Goal: Task Accomplishment & Management: Manage account settings

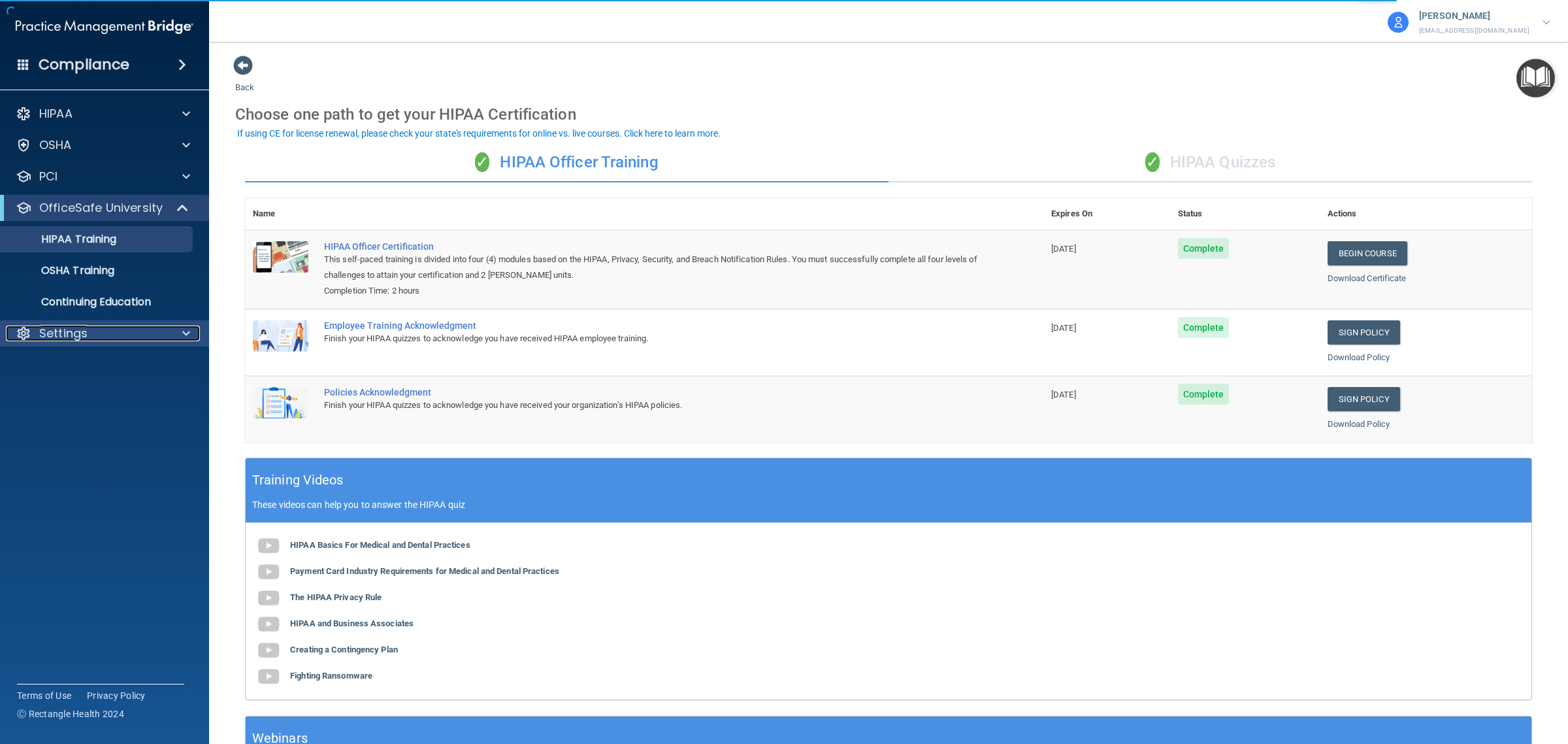
click at [116, 325] on div "Settings" at bounding box center [87, 333] width 162 height 15
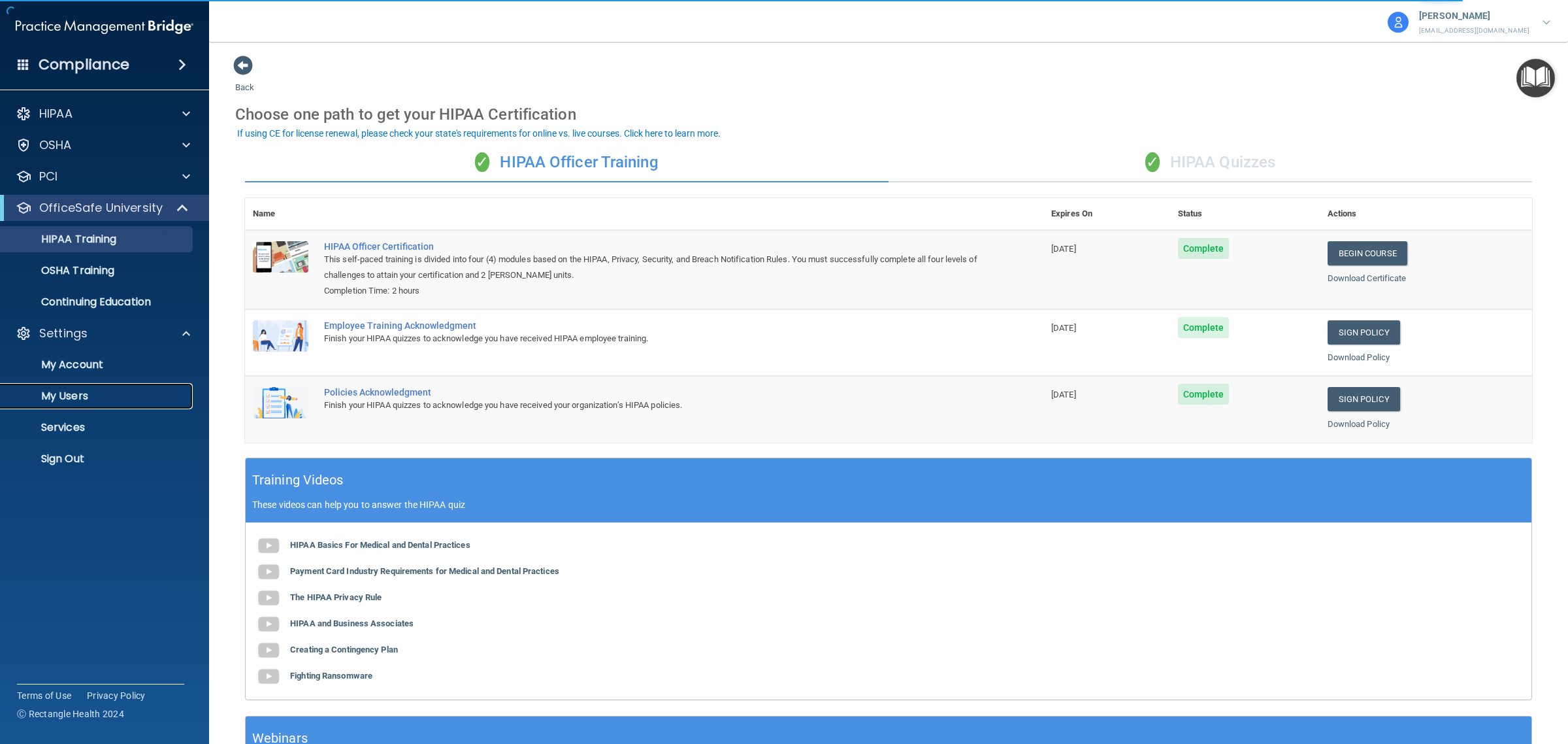
click at [95, 396] on p "My Users" at bounding box center [97, 396] width 178 height 13
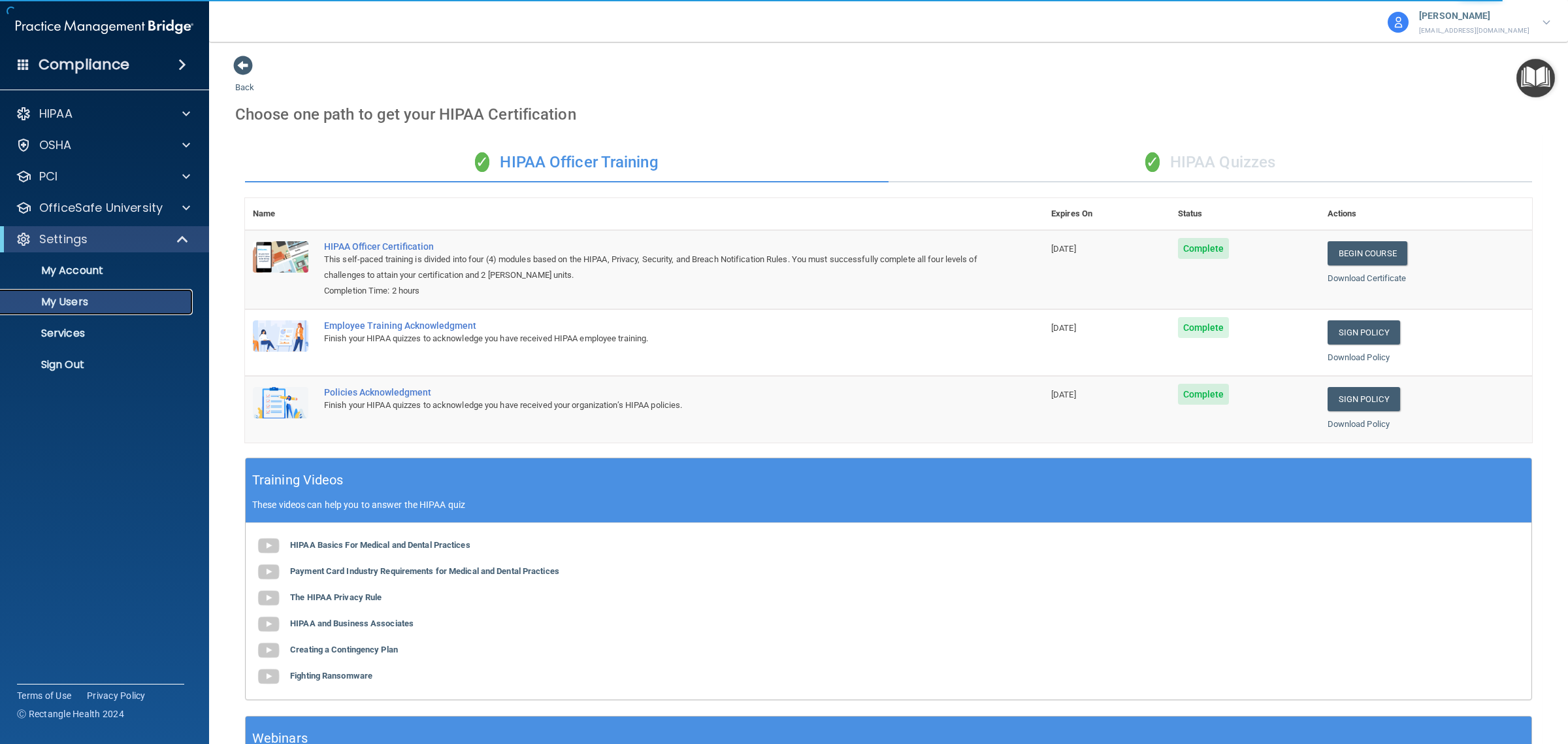
select select "20"
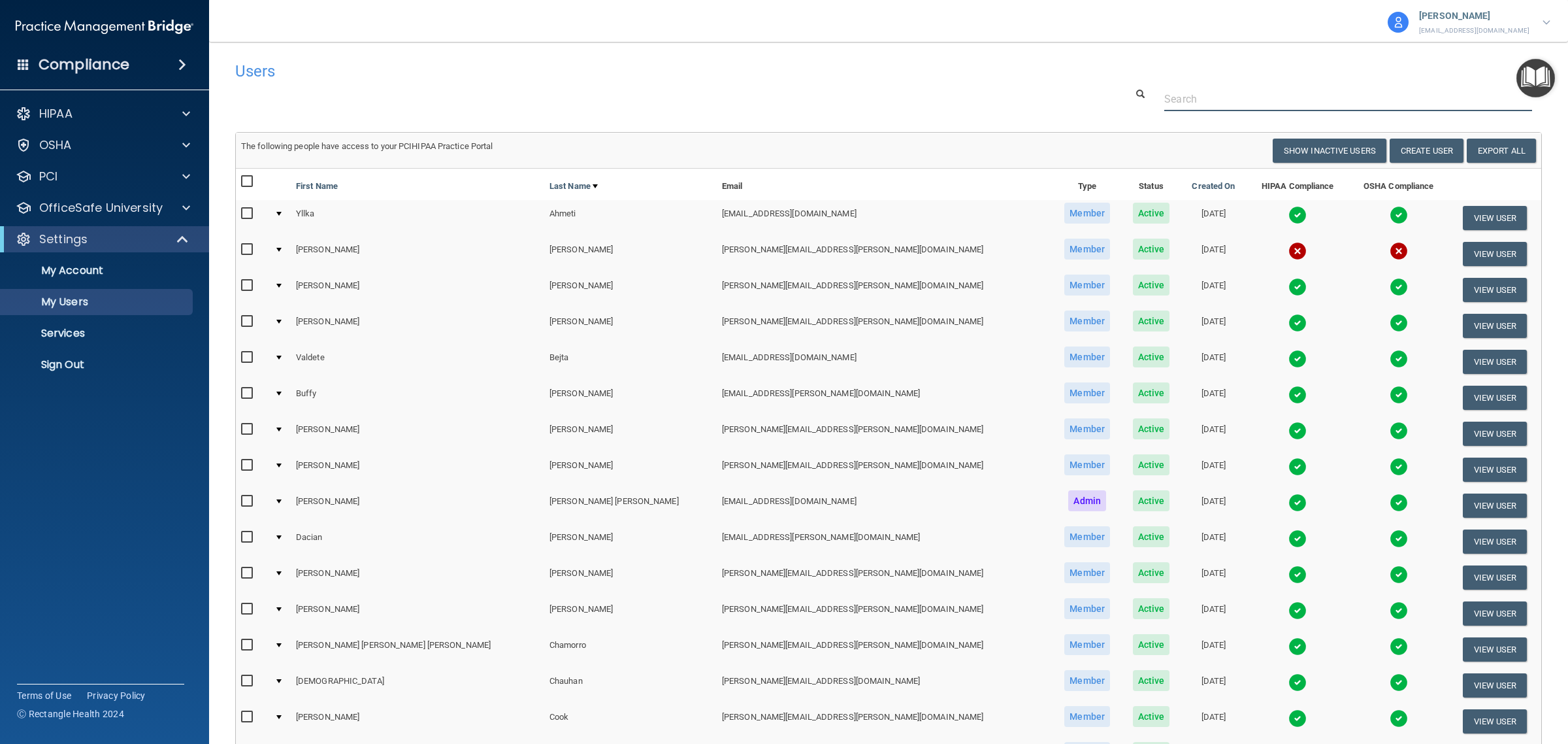
click at [1232, 101] on input "text" at bounding box center [1348, 99] width 368 height 24
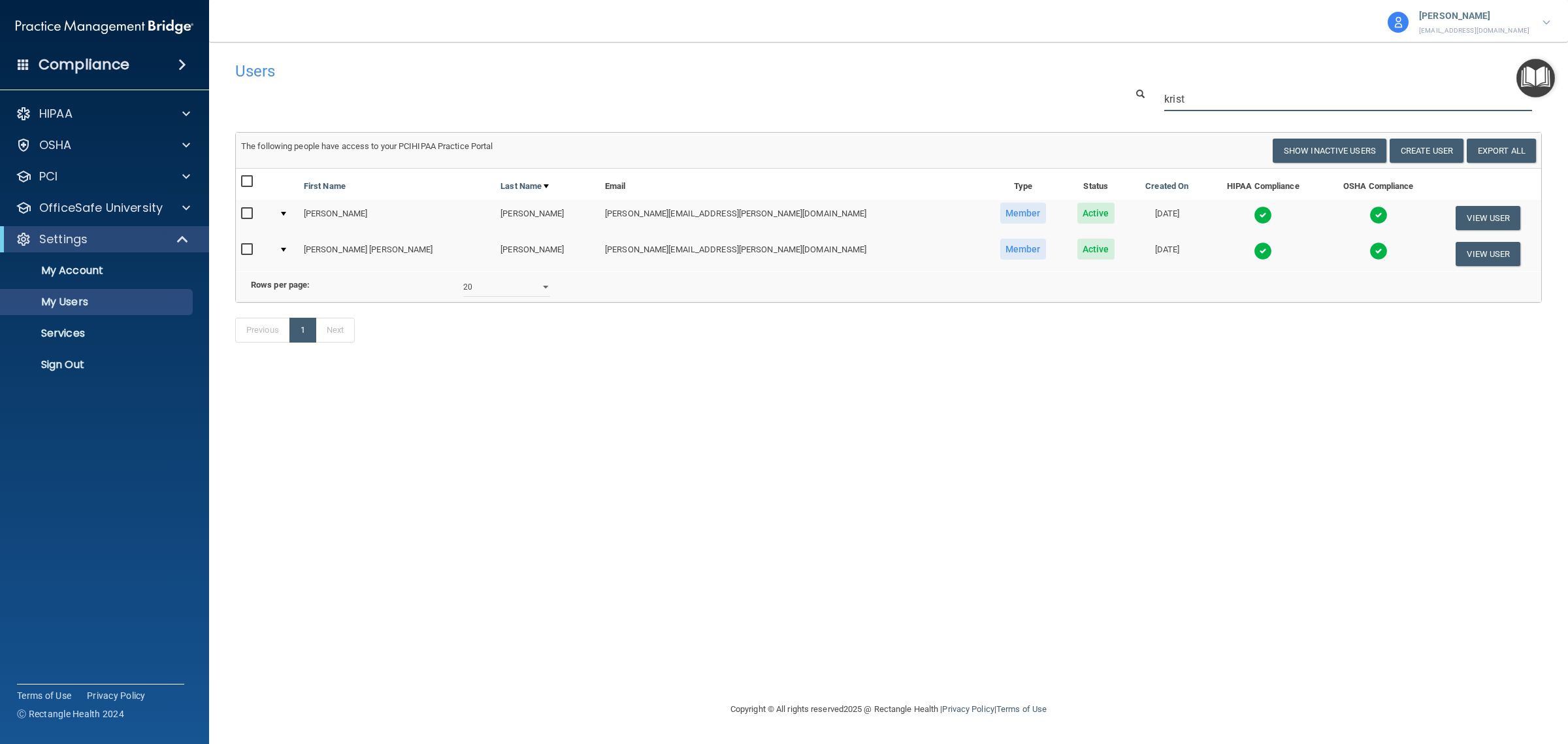
type input "krist"
click at [527, 297] on select "10 20 30 40 all" at bounding box center [506, 287] width 87 height 19
select select "40"
click at [464, 289] on select "10 20 30 40 all" at bounding box center [506, 287] width 87 height 19
click at [531, 295] on select "10 20 30 40 all" at bounding box center [506, 287] width 87 height 19
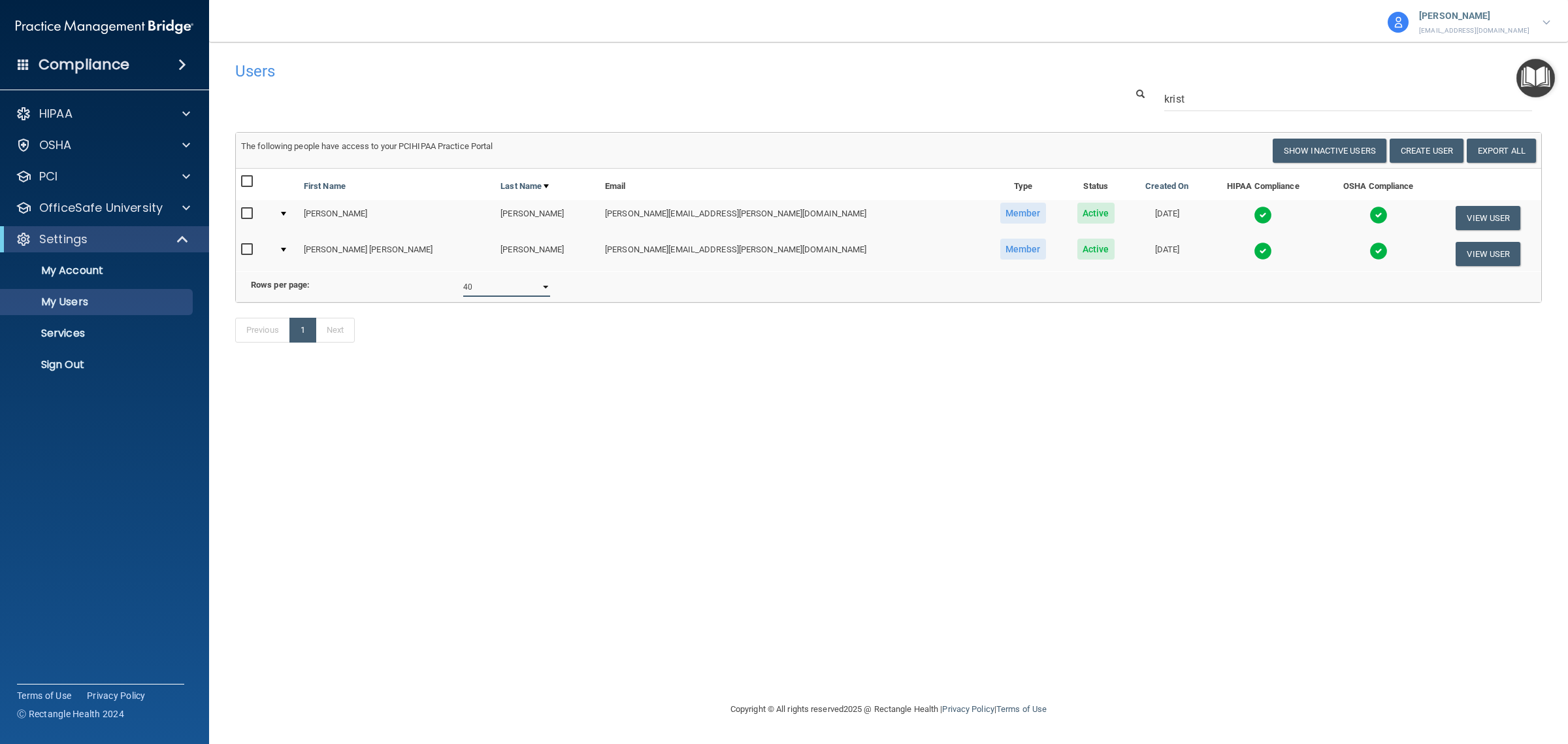
select select "2"
click at [464, 289] on select "10 20 30 40 all" at bounding box center [506, 287] width 87 height 19
click at [1494, 28] on p "[EMAIL_ADDRESS][DOMAIN_NAME]" at bounding box center [1474, 31] width 110 height 12
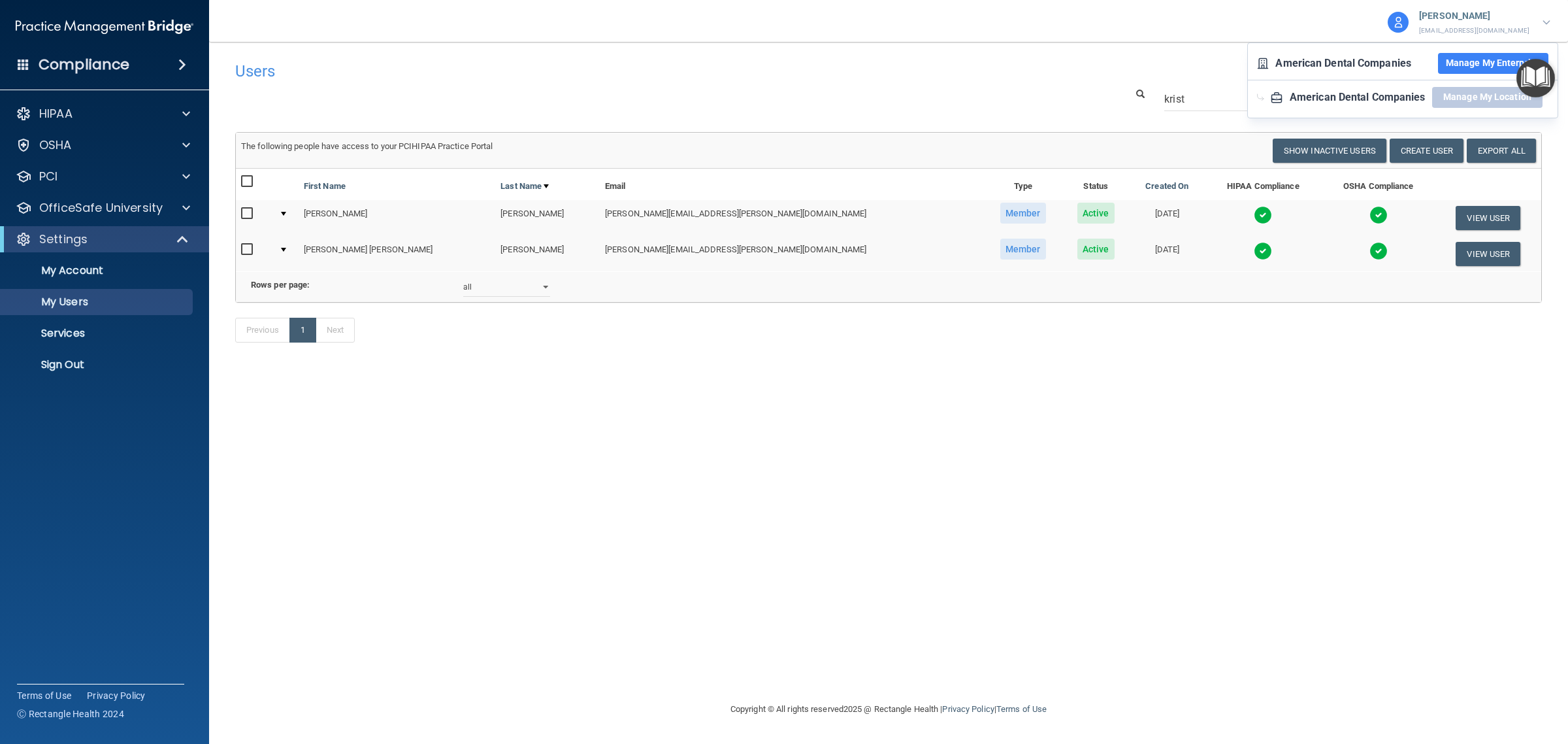
click at [1478, 62] on button "Manage My Enterprise" at bounding box center [1493, 63] width 110 height 21
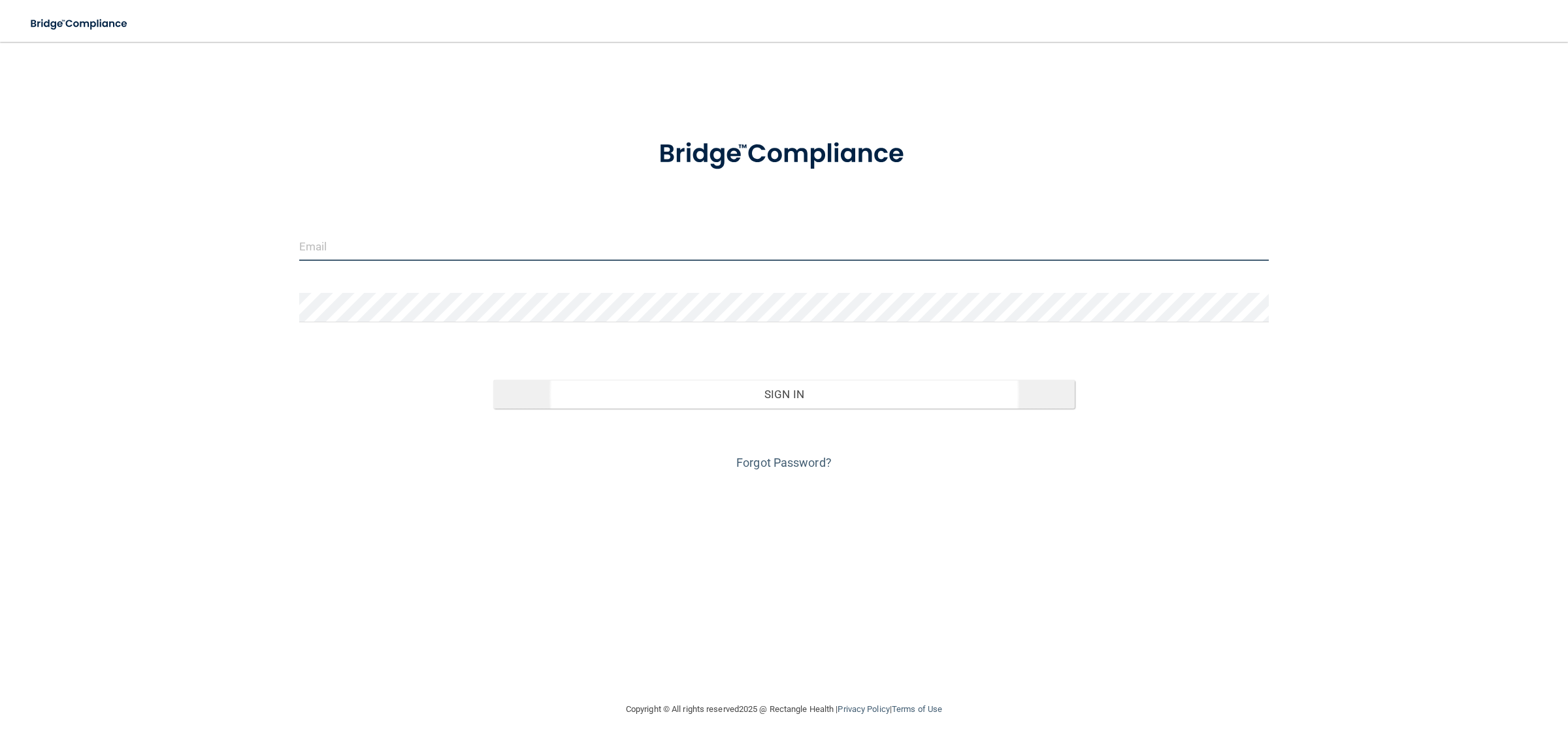
type input "[EMAIL_ADDRESS][DOMAIN_NAME]"
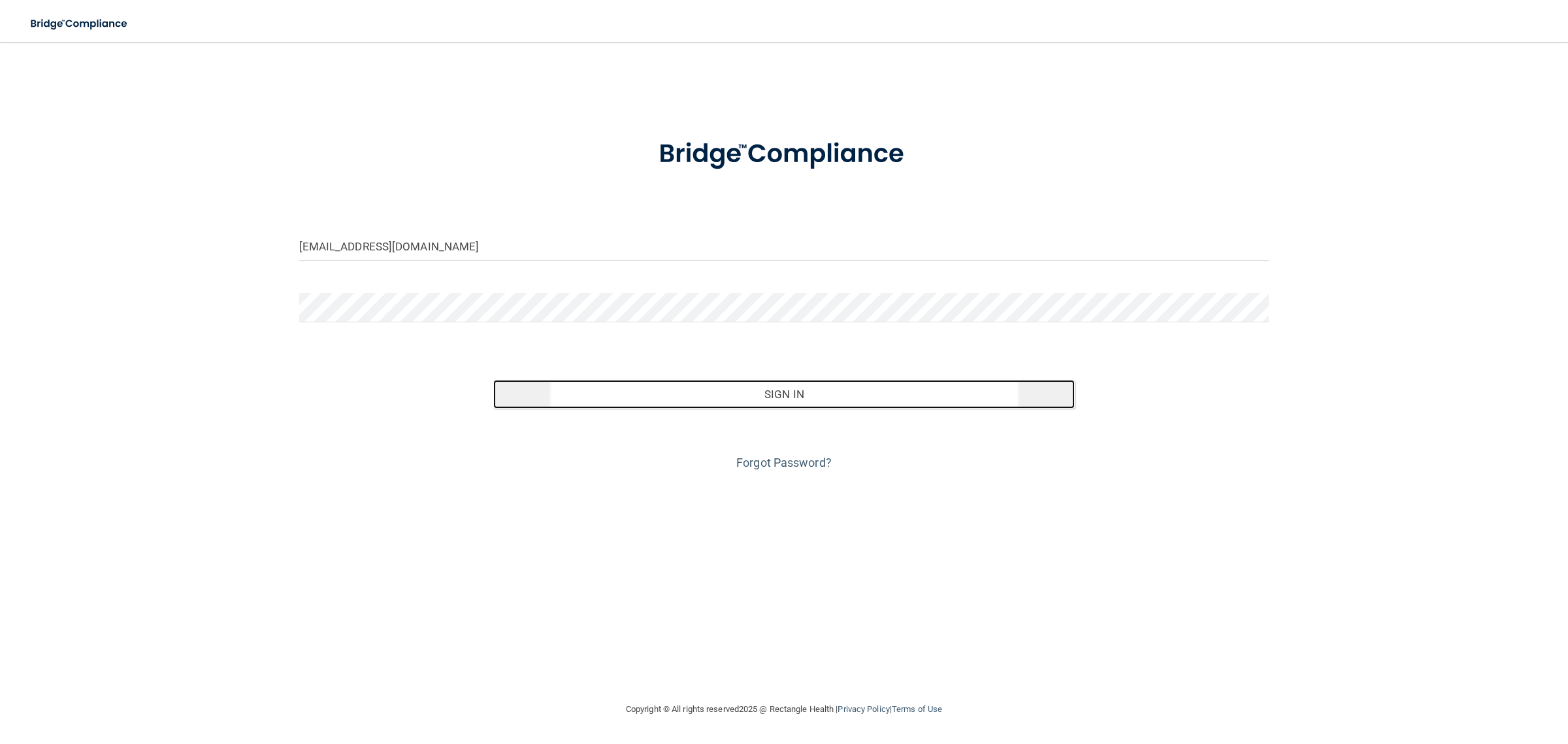
click at [686, 401] on button "Sign In" at bounding box center [785, 394] width 583 height 29
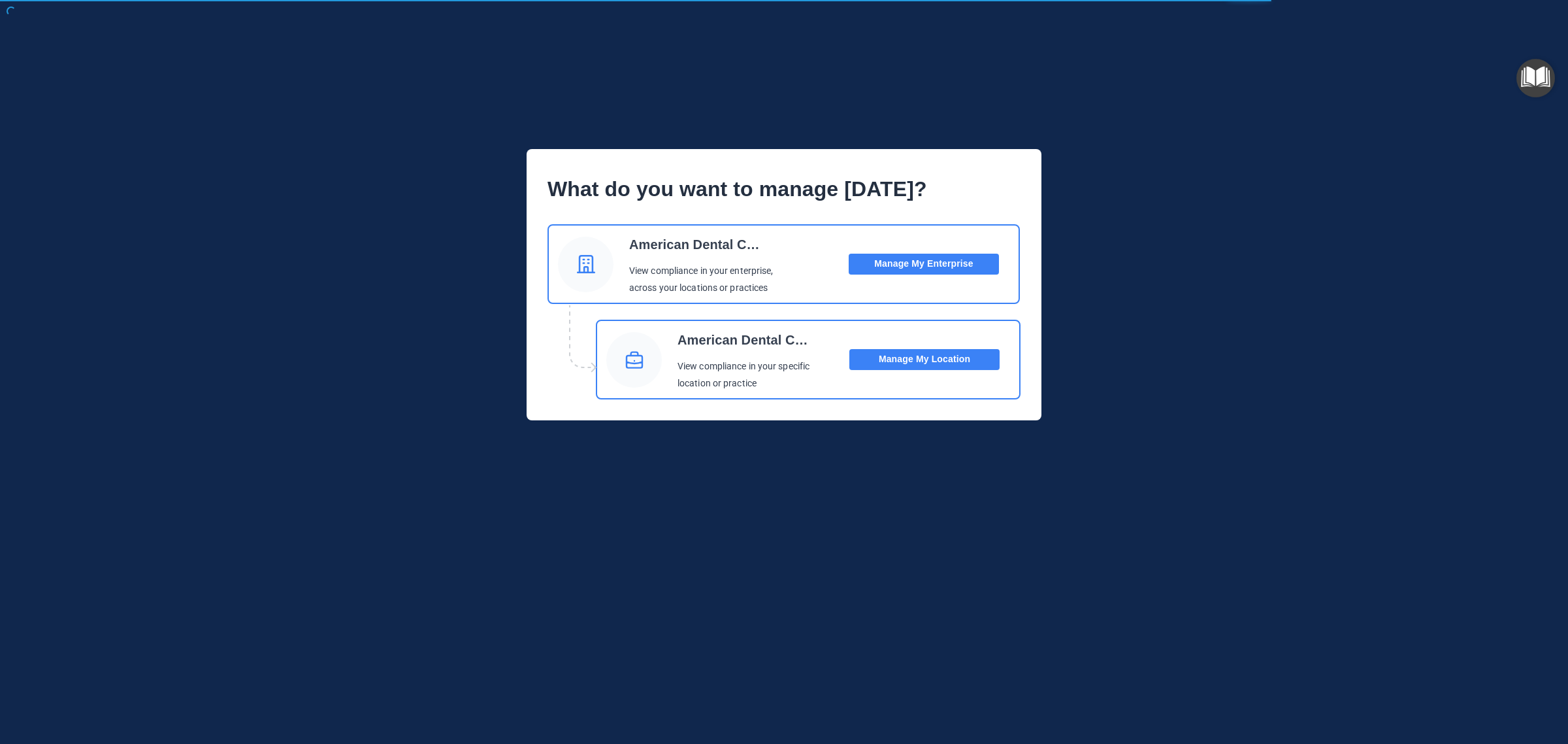
click at [939, 263] on button "Manage My Enterprise" at bounding box center [924, 264] width 150 height 21
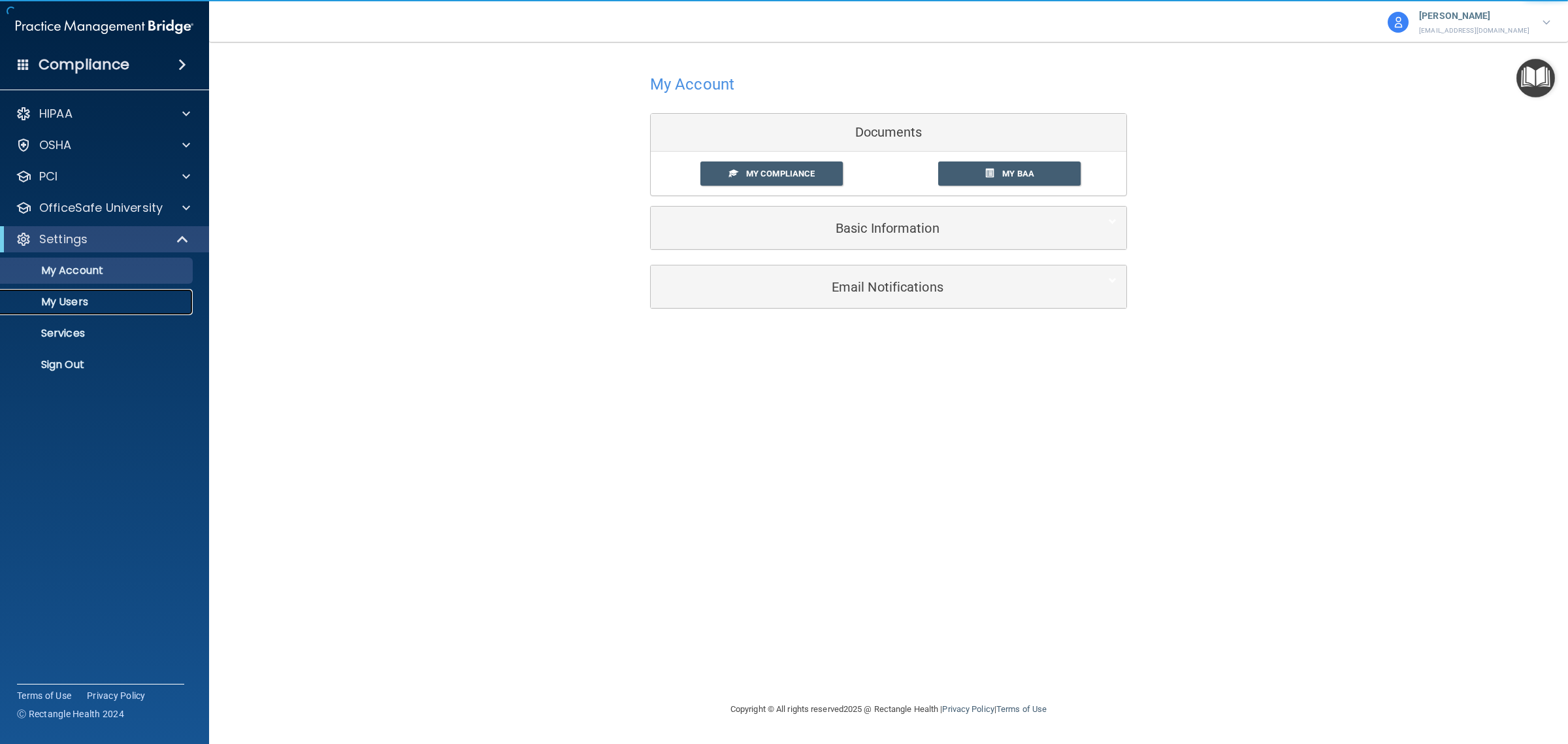
click at [70, 298] on p "My Users" at bounding box center [97, 302] width 178 height 13
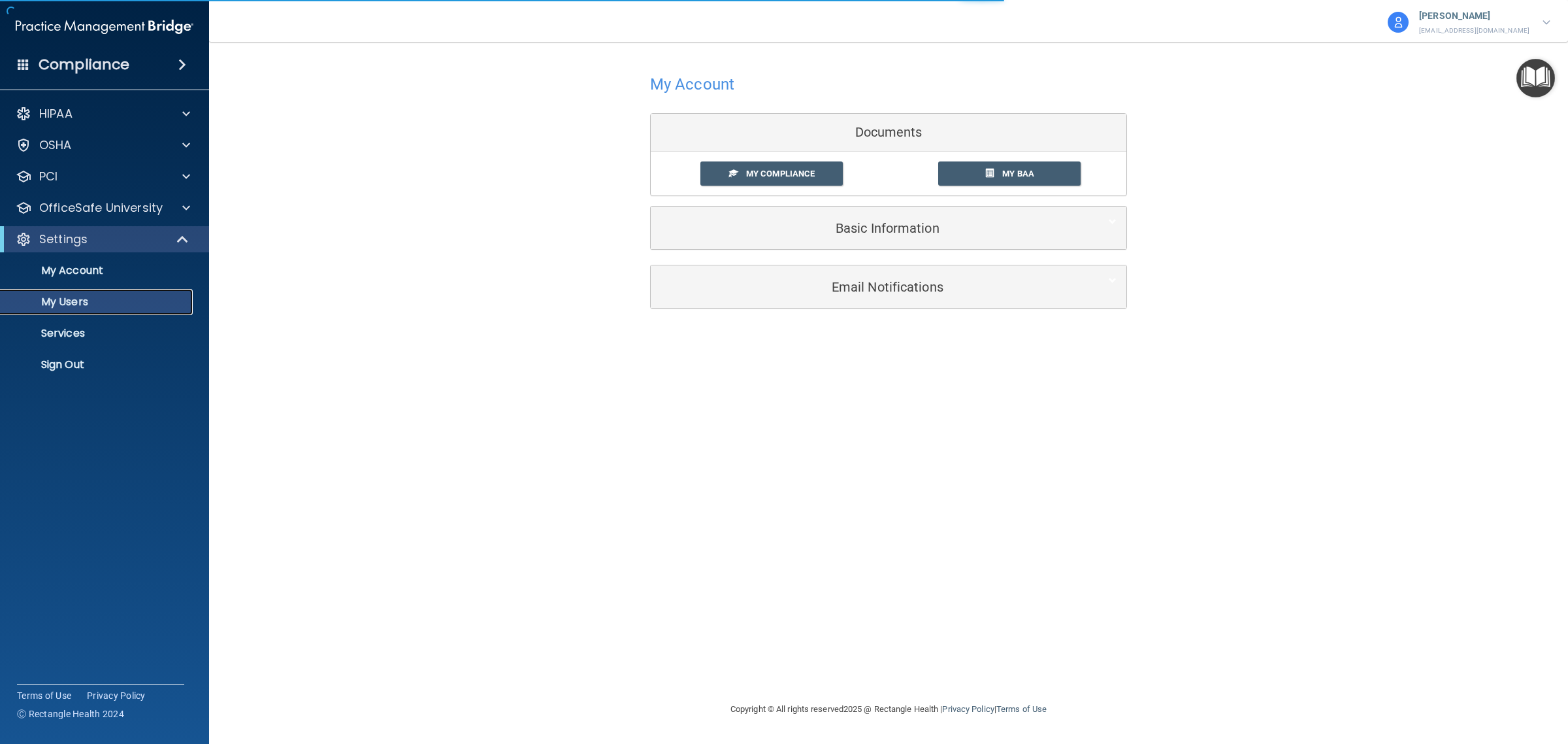
select select "20"
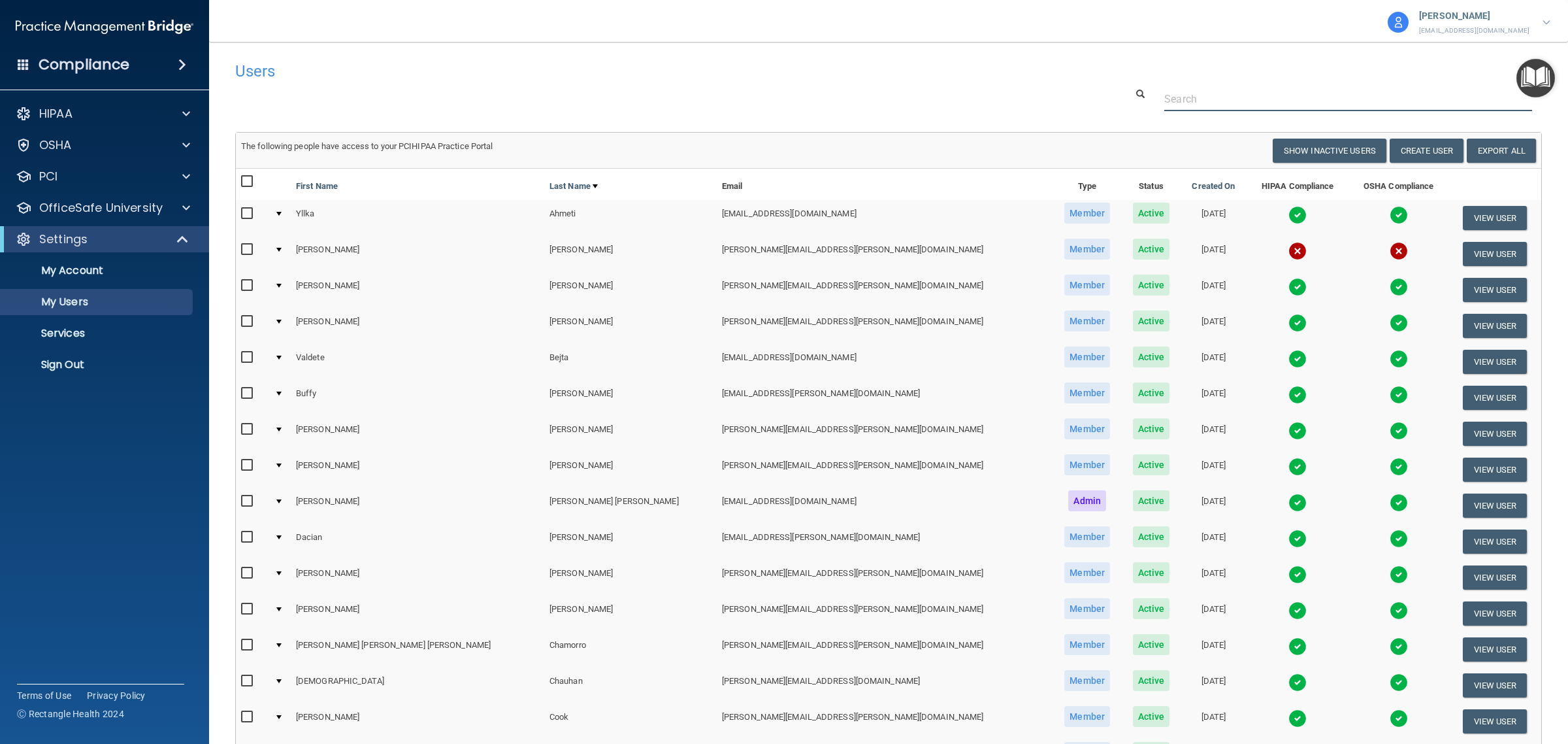
click at [1189, 99] on input "text" at bounding box center [1348, 99] width 368 height 24
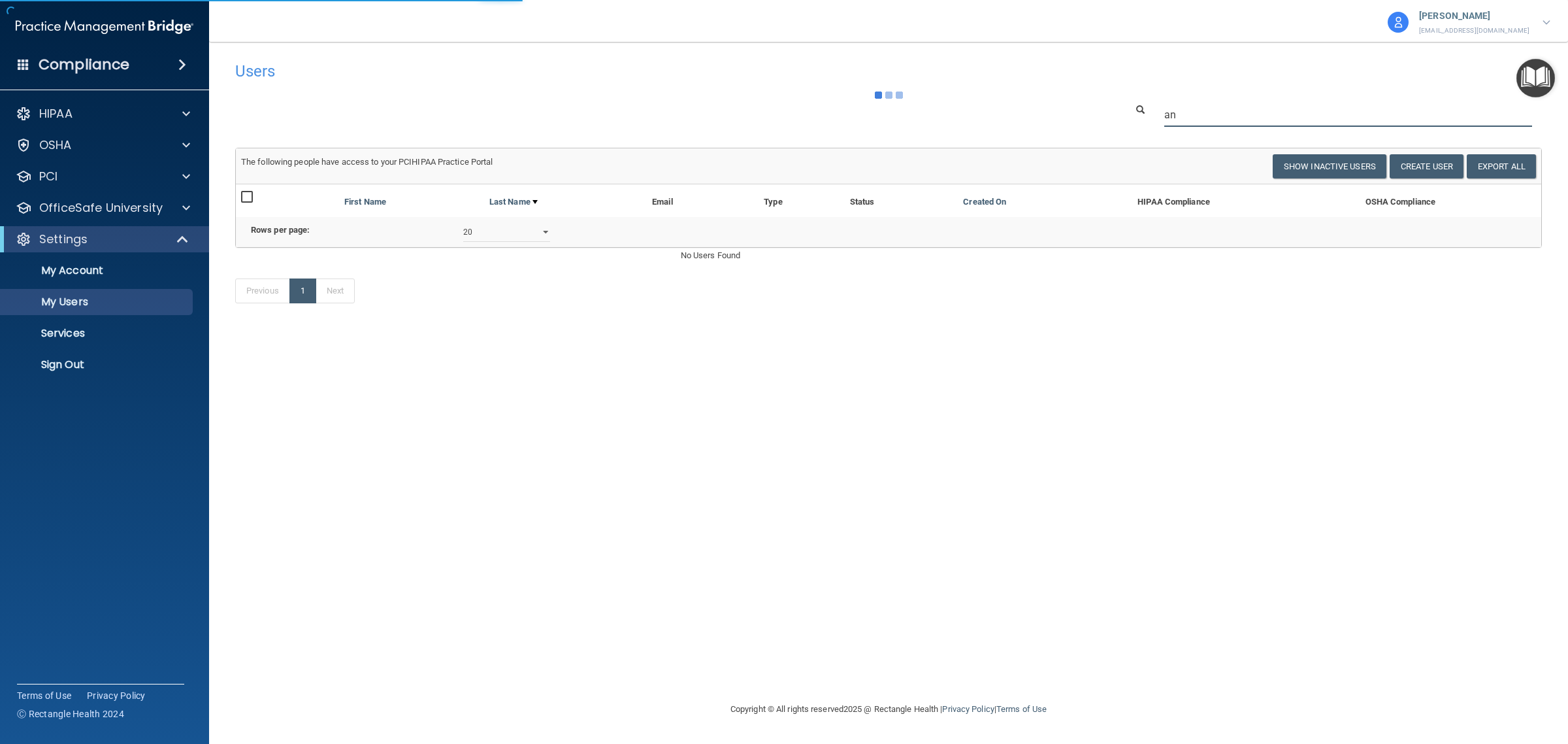
type input "a"
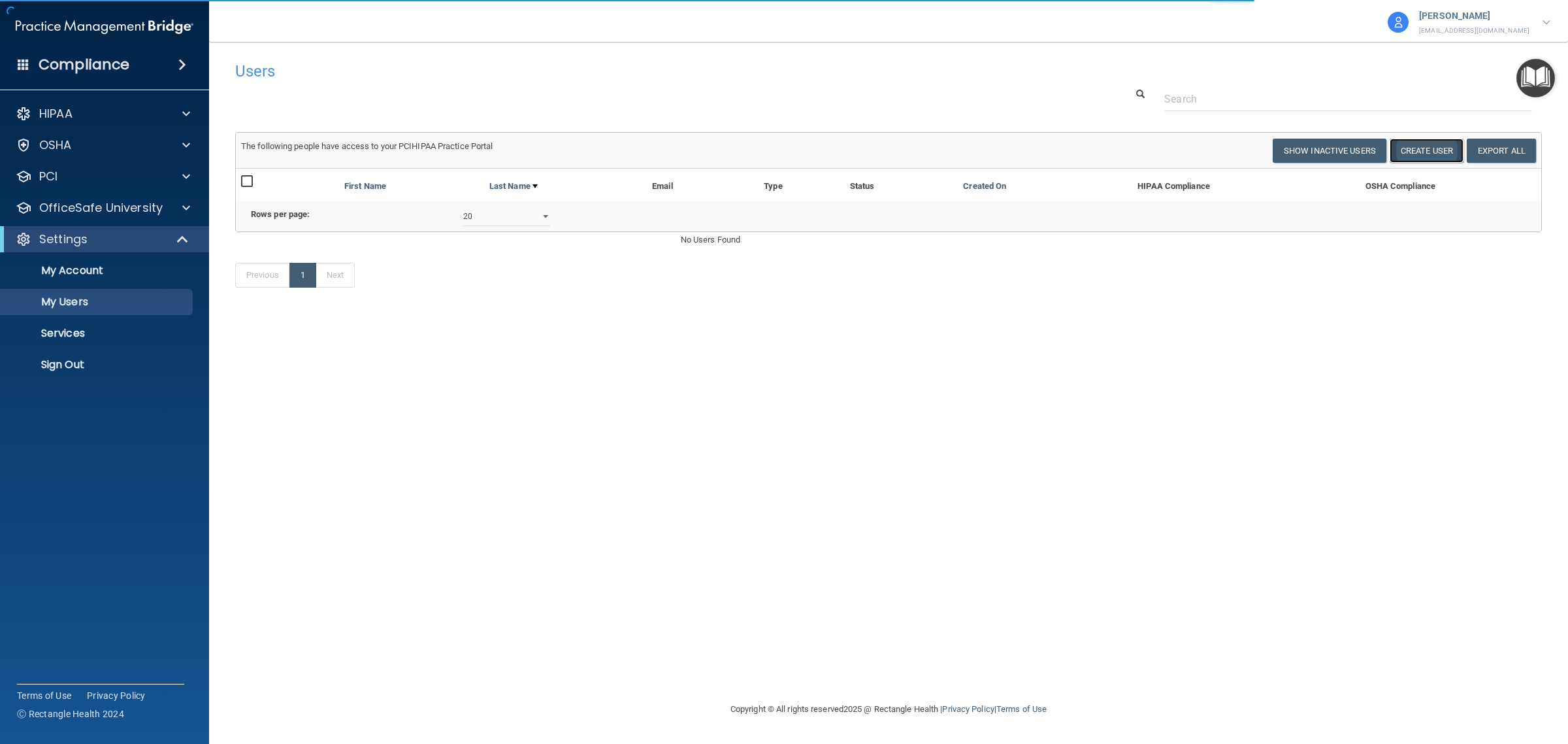
click at [1439, 155] on button "Create User" at bounding box center [1426, 151] width 74 height 24
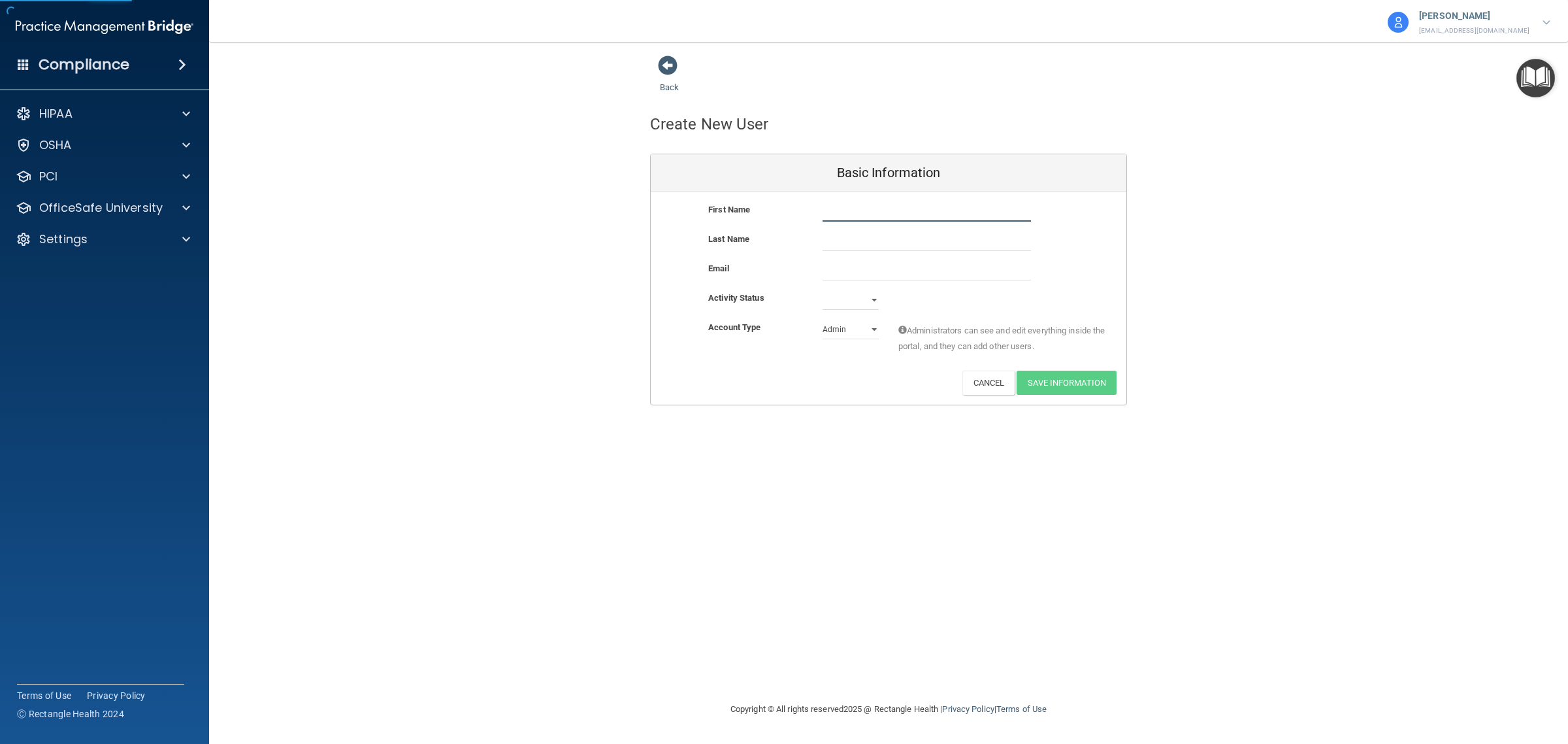
click at [838, 215] on input "text" at bounding box center [927, 212] width 209 height 19
type input "Anahi"
type input "[PERSON_NAME]"
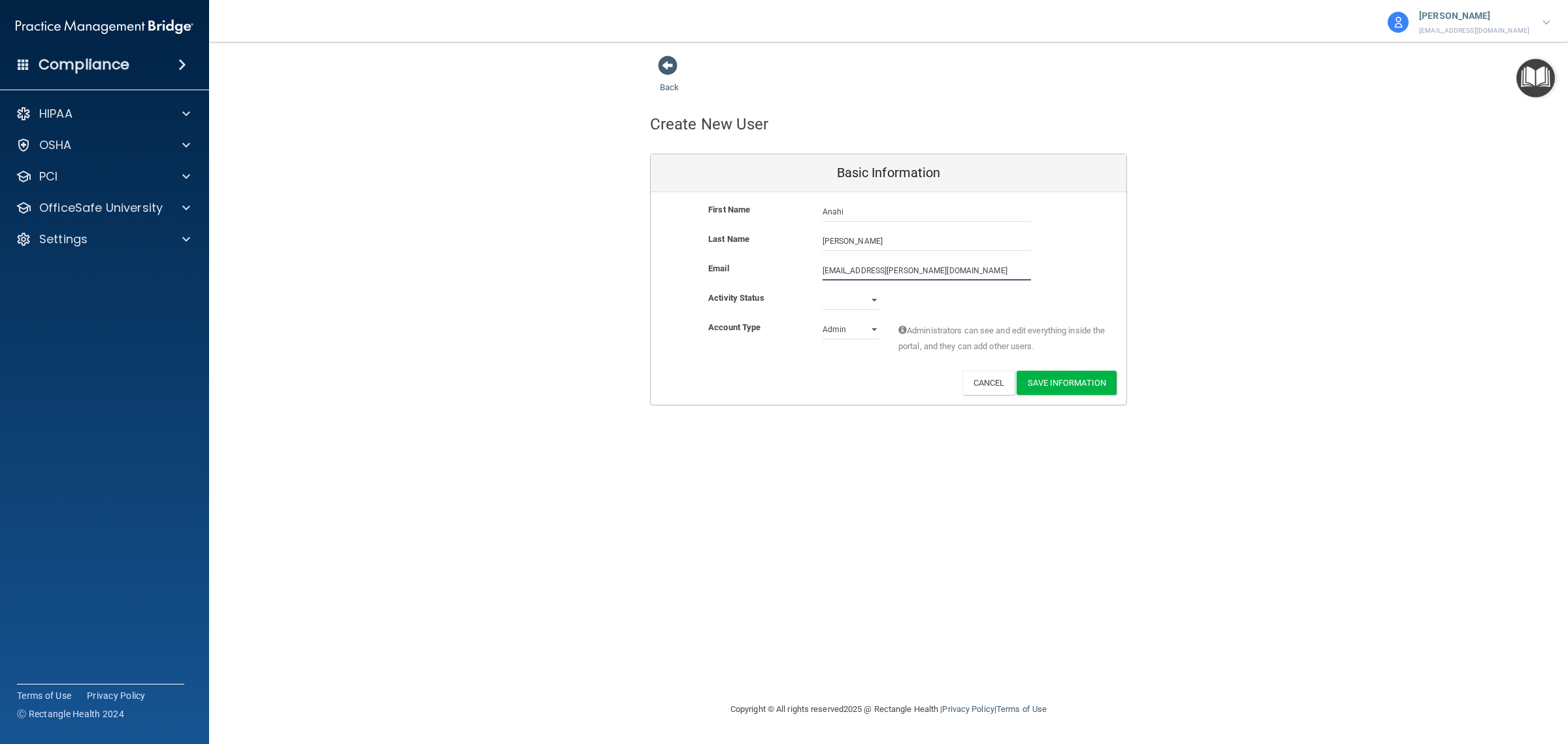
type input "[EMAIL_ADDRESS][PERSON_NAME][DOMAIN_NAME]"
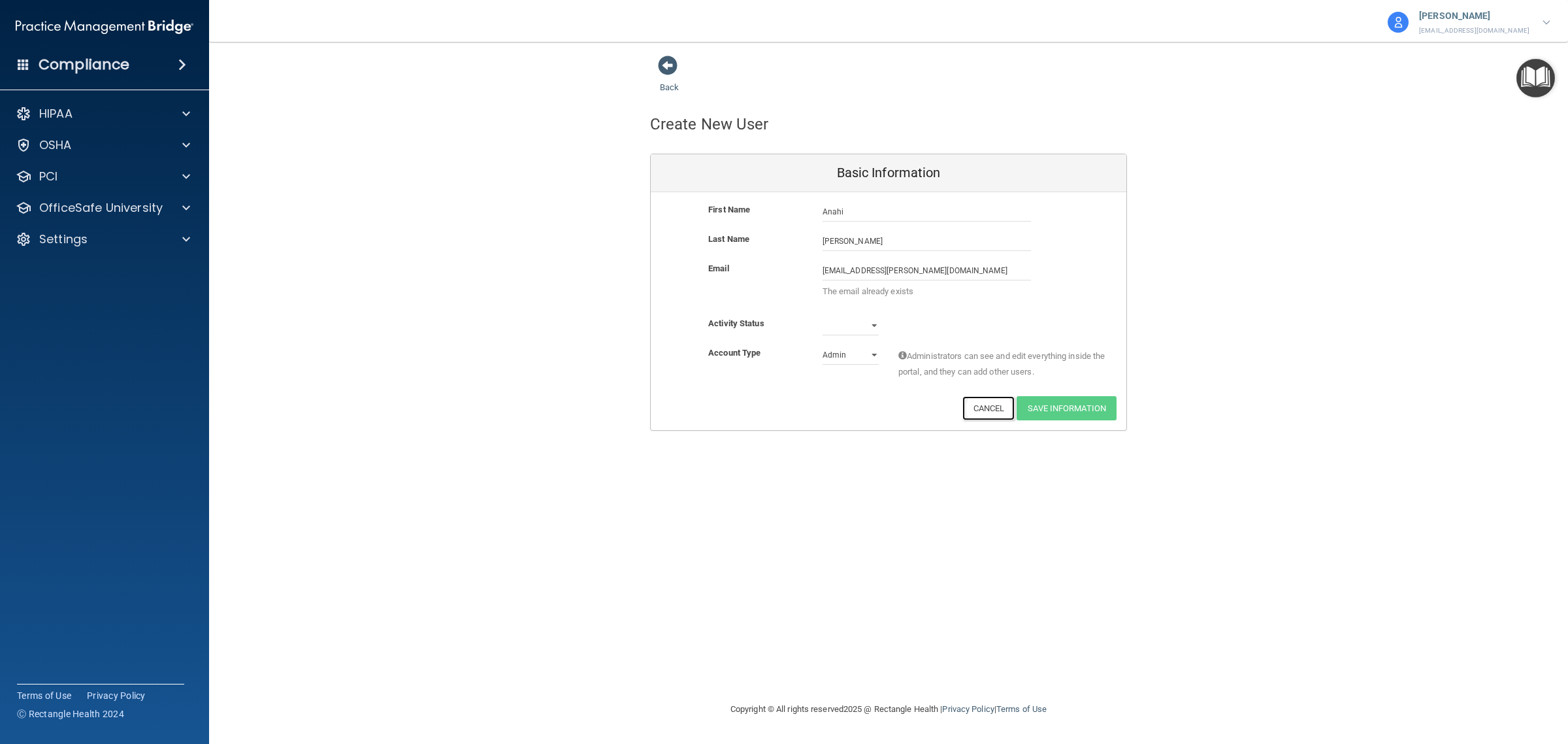
click at [985, 410] on button "Cancel" at bounding box center [989, 408] width 53 height 24
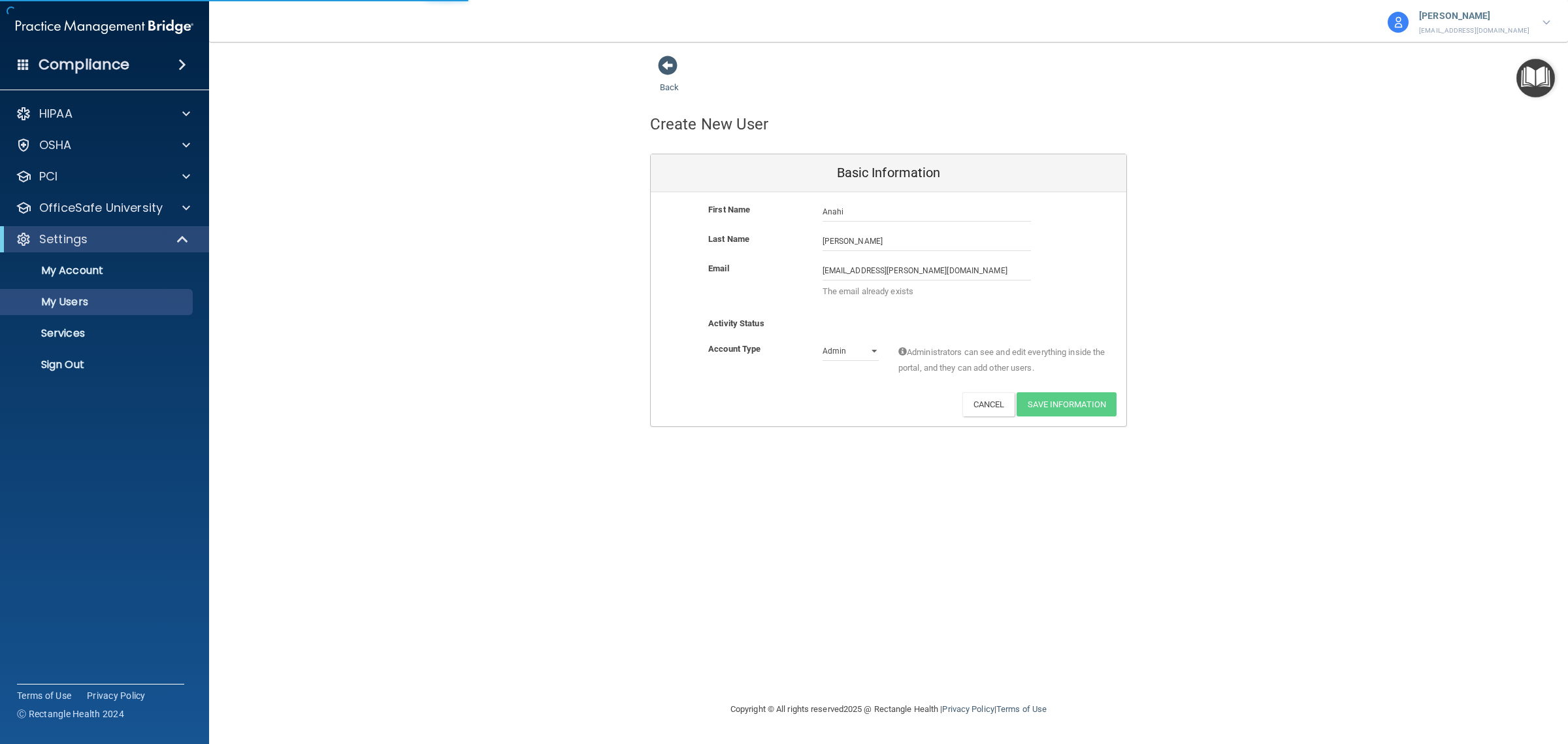
select select "20"
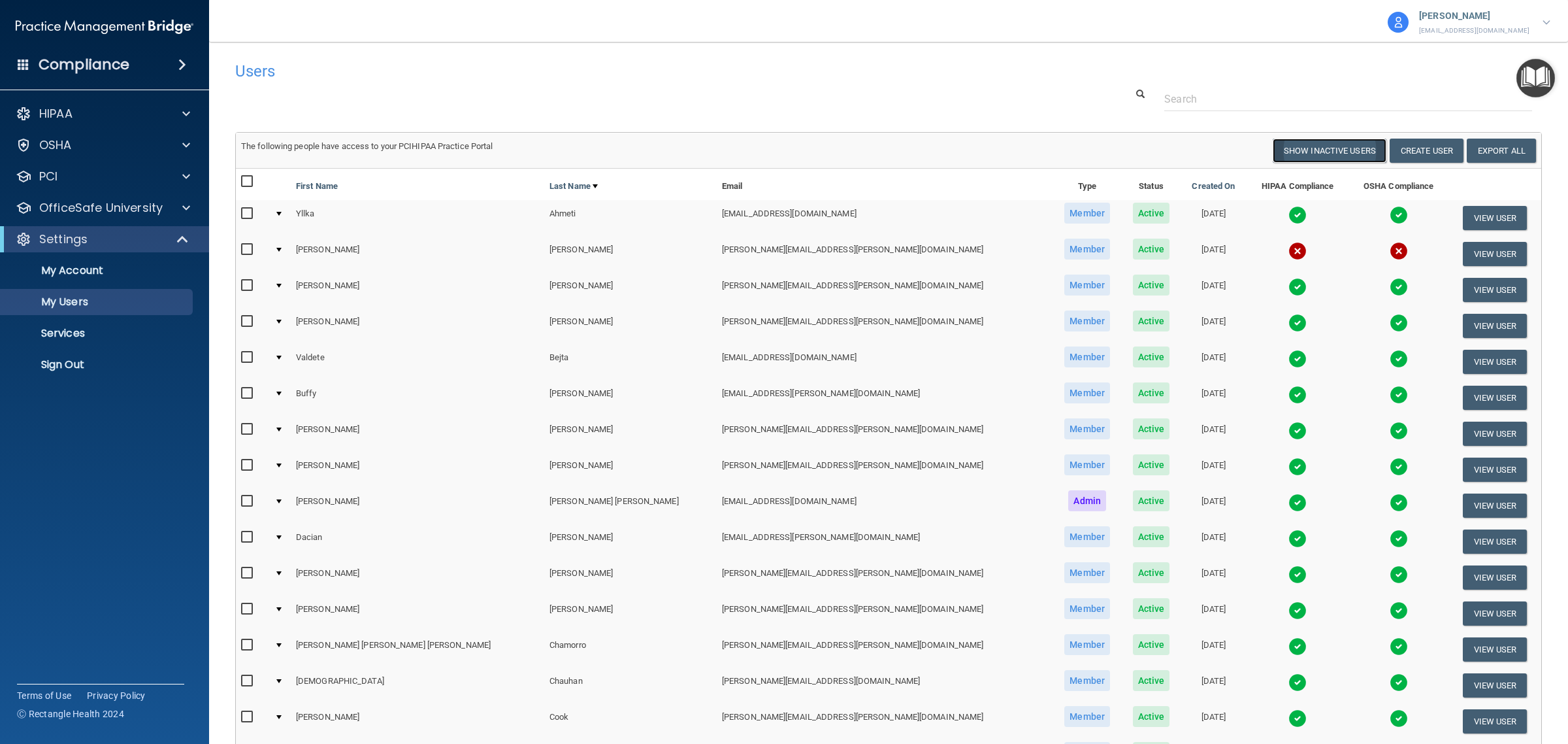
click at [1333, 152] on button "Show Inactive Users" at bounding box center [1329, 151] width 114 height 24
select select "20"
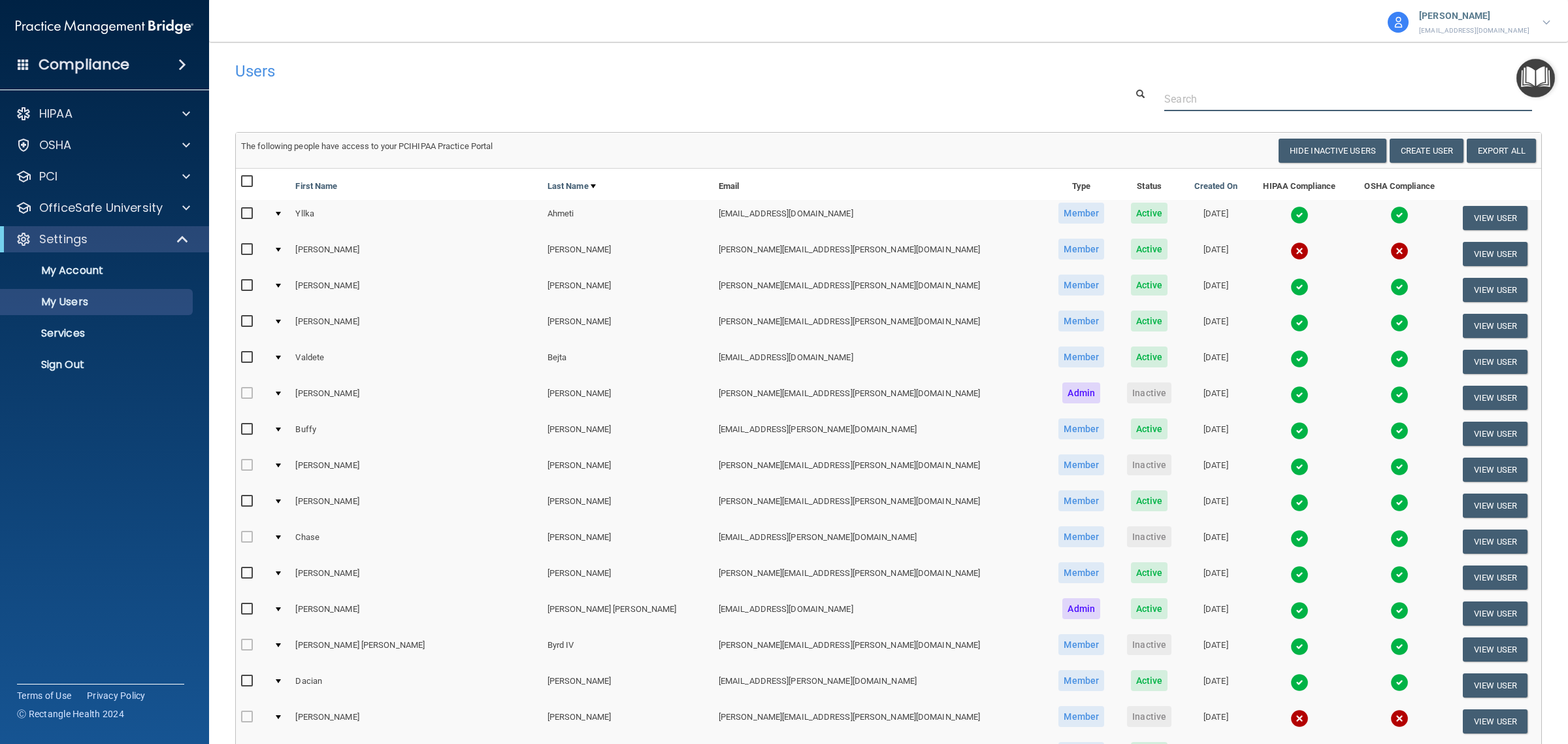
click at [1199, 102] on input "text" at bounding box center [1348, 99] width 368 height 24
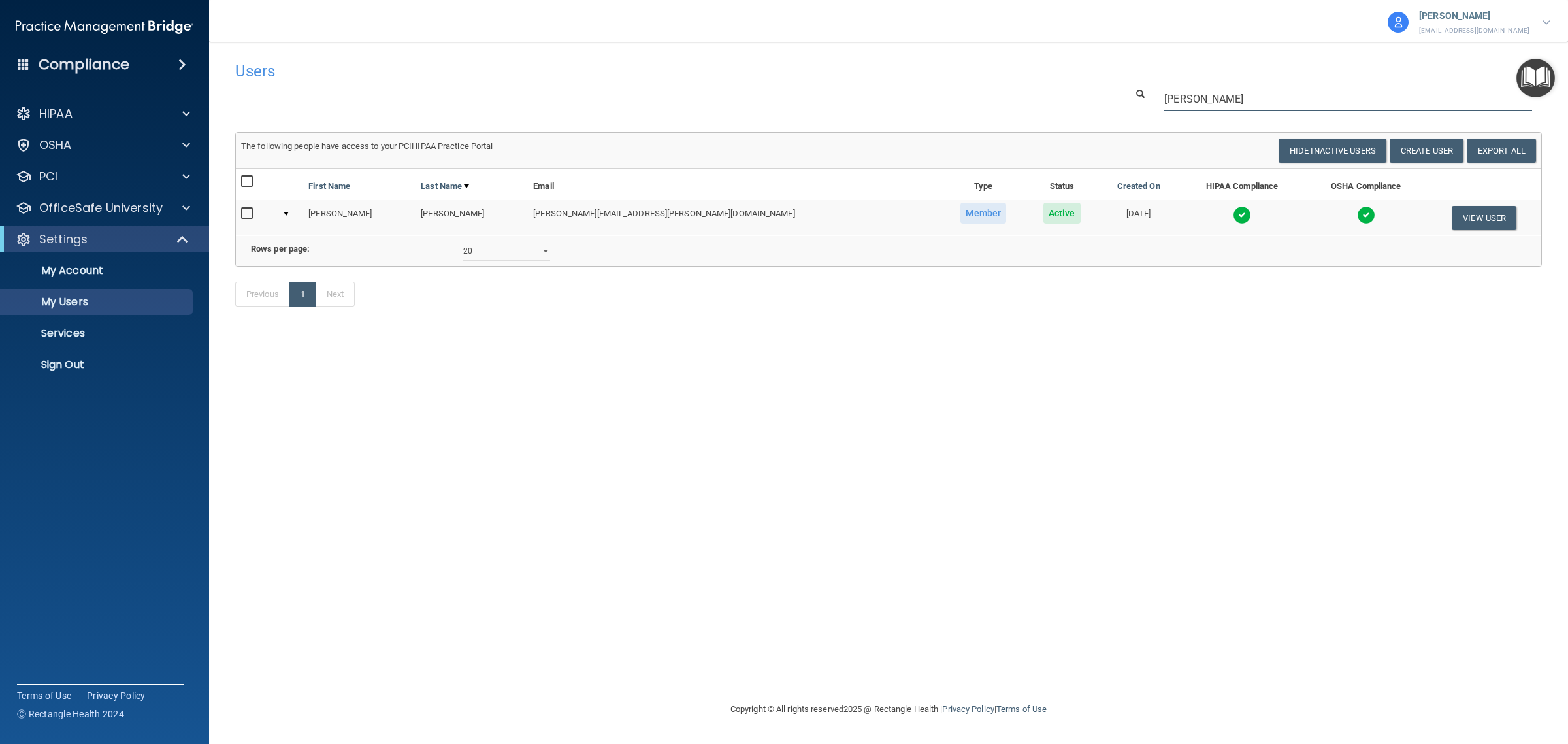
click at [1199, 100] on input "[PERSON_NAME]" at bounding box center [1348, 99] width 368 height 24
type input "[PERSON_NAME]"
click at [523, 261] on select "10 20 30 40 all" at bounding box center [506, 251] width 87 height 19
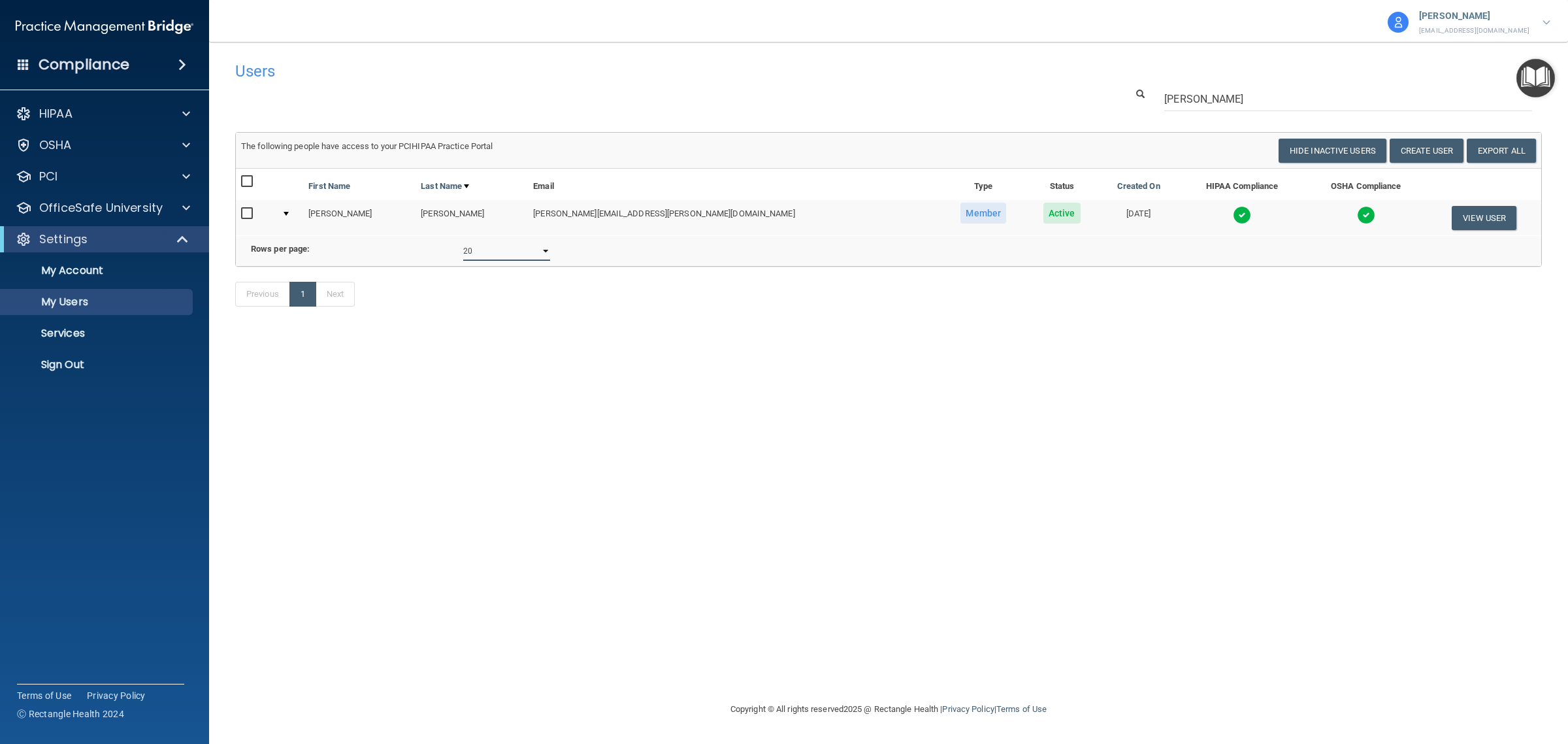
select select "1"
click at [464, 253] on select "10 20 30 40 all" at bounding box center [506, 251] width 87 height 19
click at [1206, 90] on input "[PERSON_NAME]" at bounding box center [1348, 99] width 368 height 24
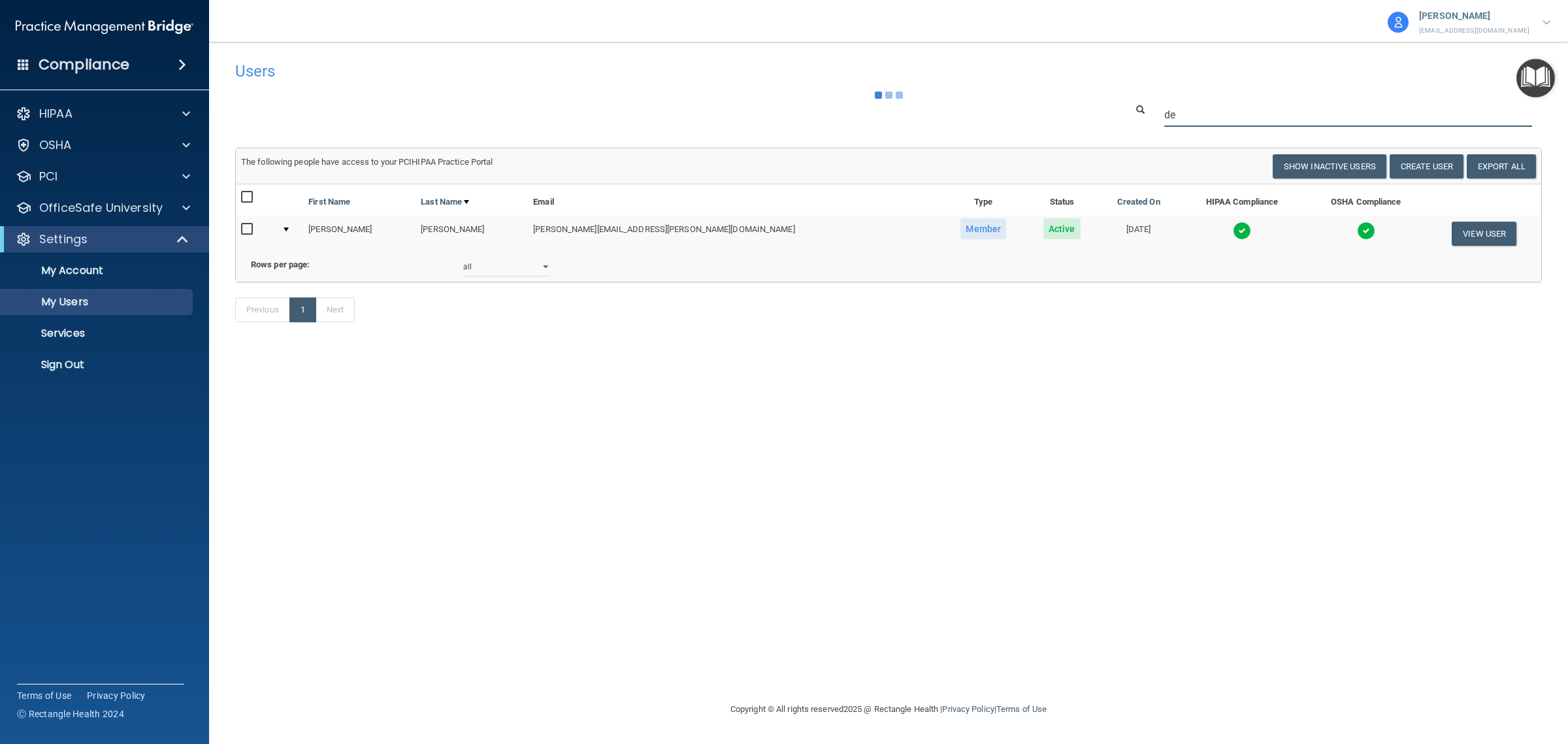
type input "del"
select select "20"
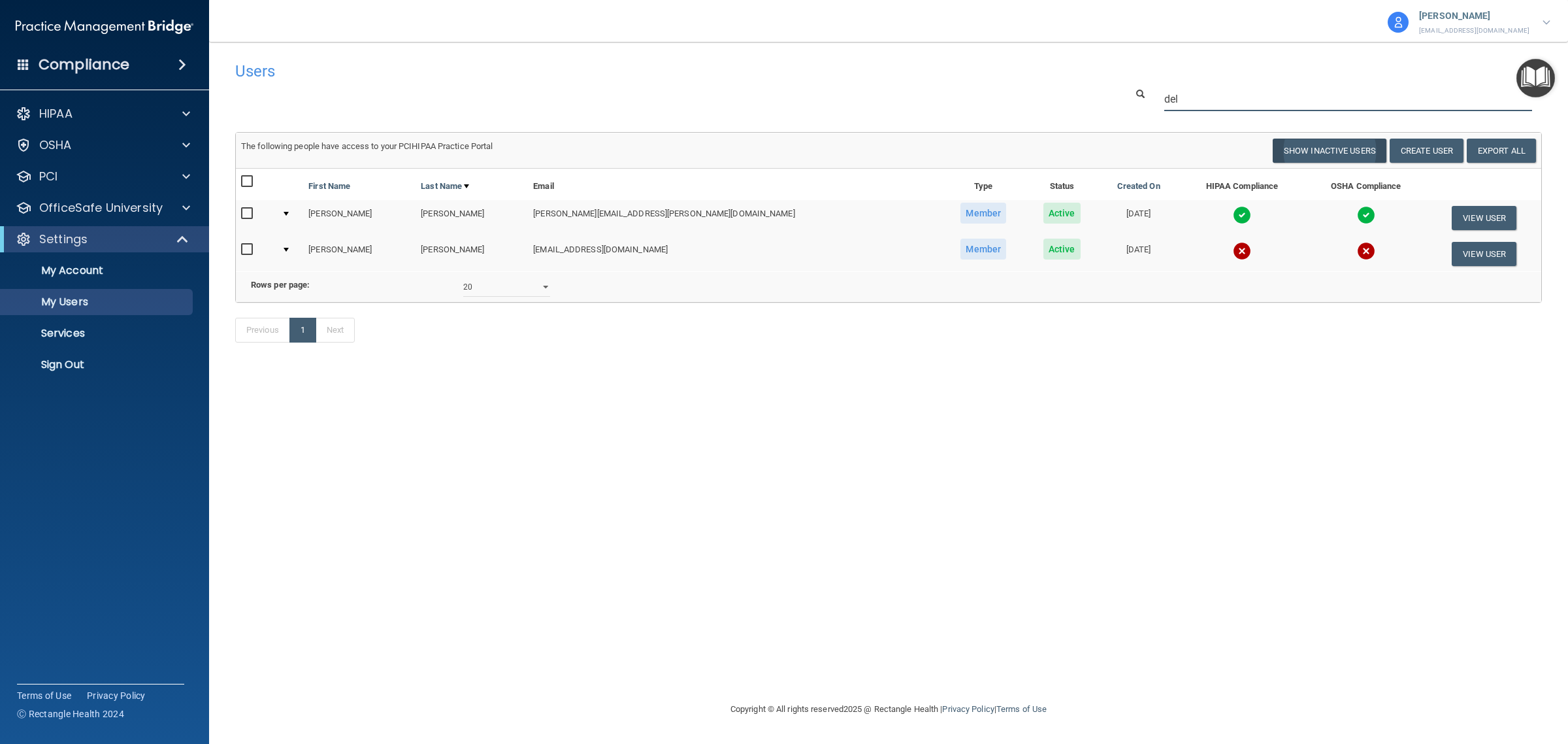
type input "del"
click at [1310, 147] on button "Show Inactive Users" at bounding box center [1329, 151] width 114 height 24
select select "20"
click at [1299, 154] on button "Show Inactive Users" at bounding box center [1329, 151] width 114 height 24
select select "20"
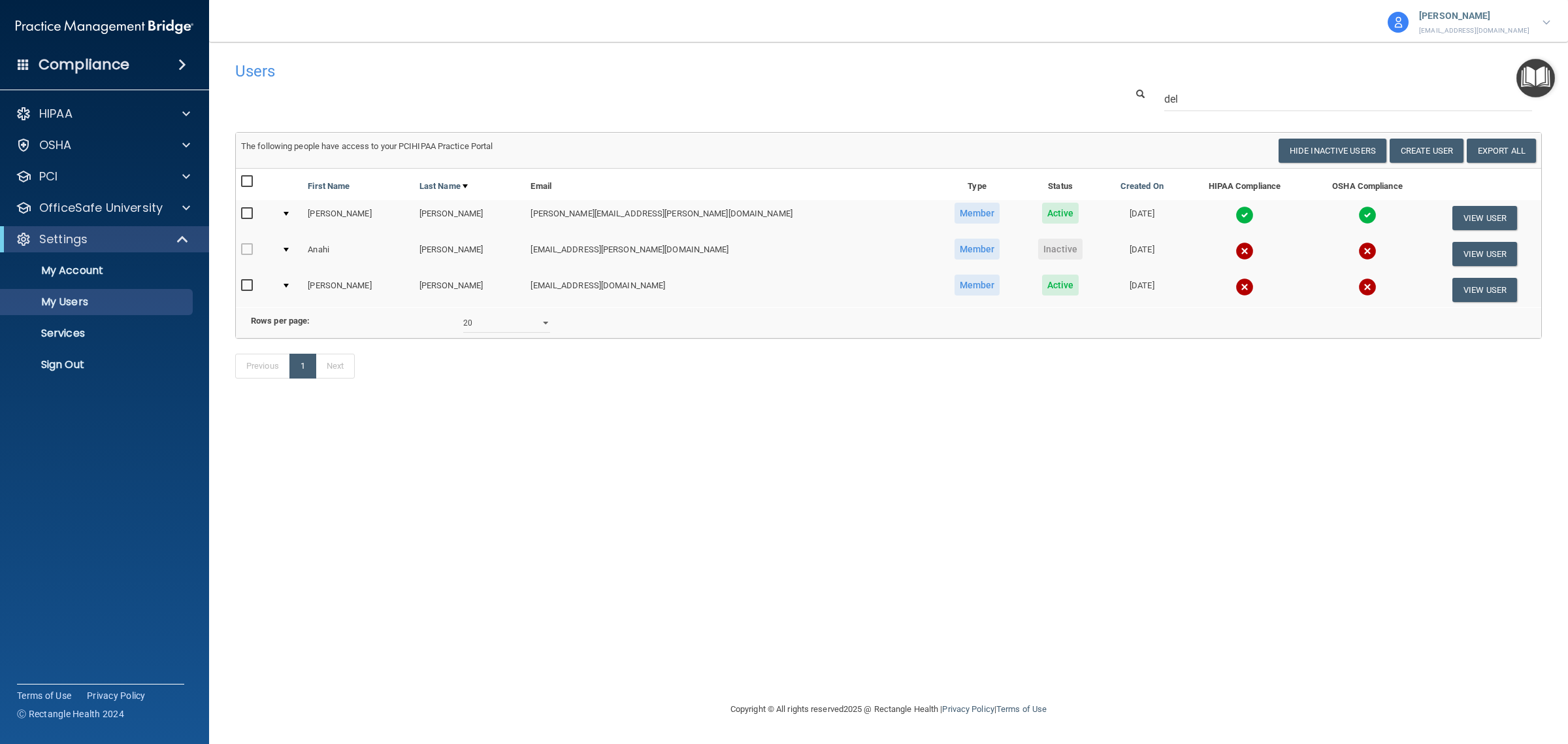
click at [1038, 250] on span "Inactive" at bounding box center [1060, 249] width 44 height 21
click at [1493, 249] on button "View User" at bounding box center [1485, 254] width 65 height 24
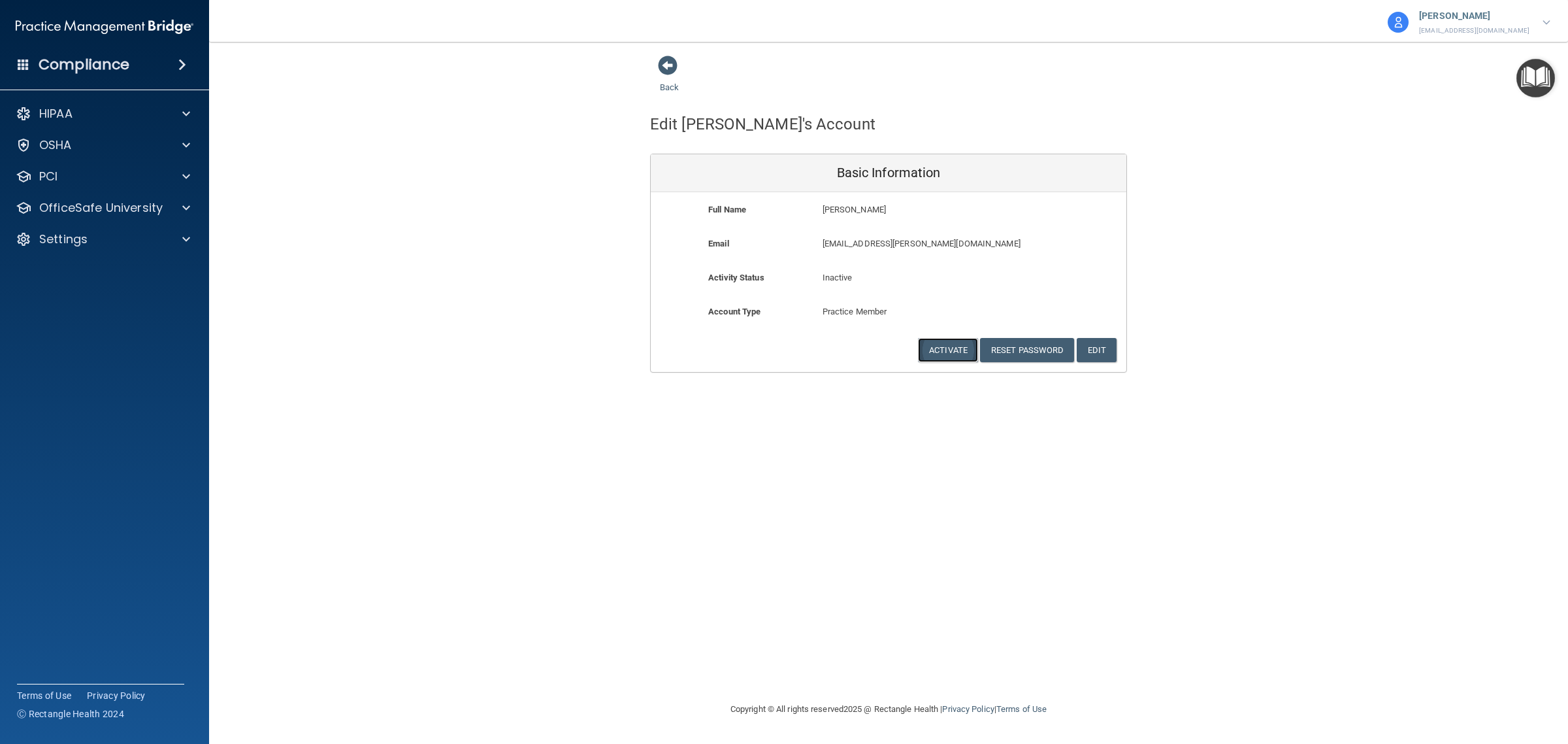
click at [949, 351] on button "Activate" at bounding box center [948, 351] width 60 height 24
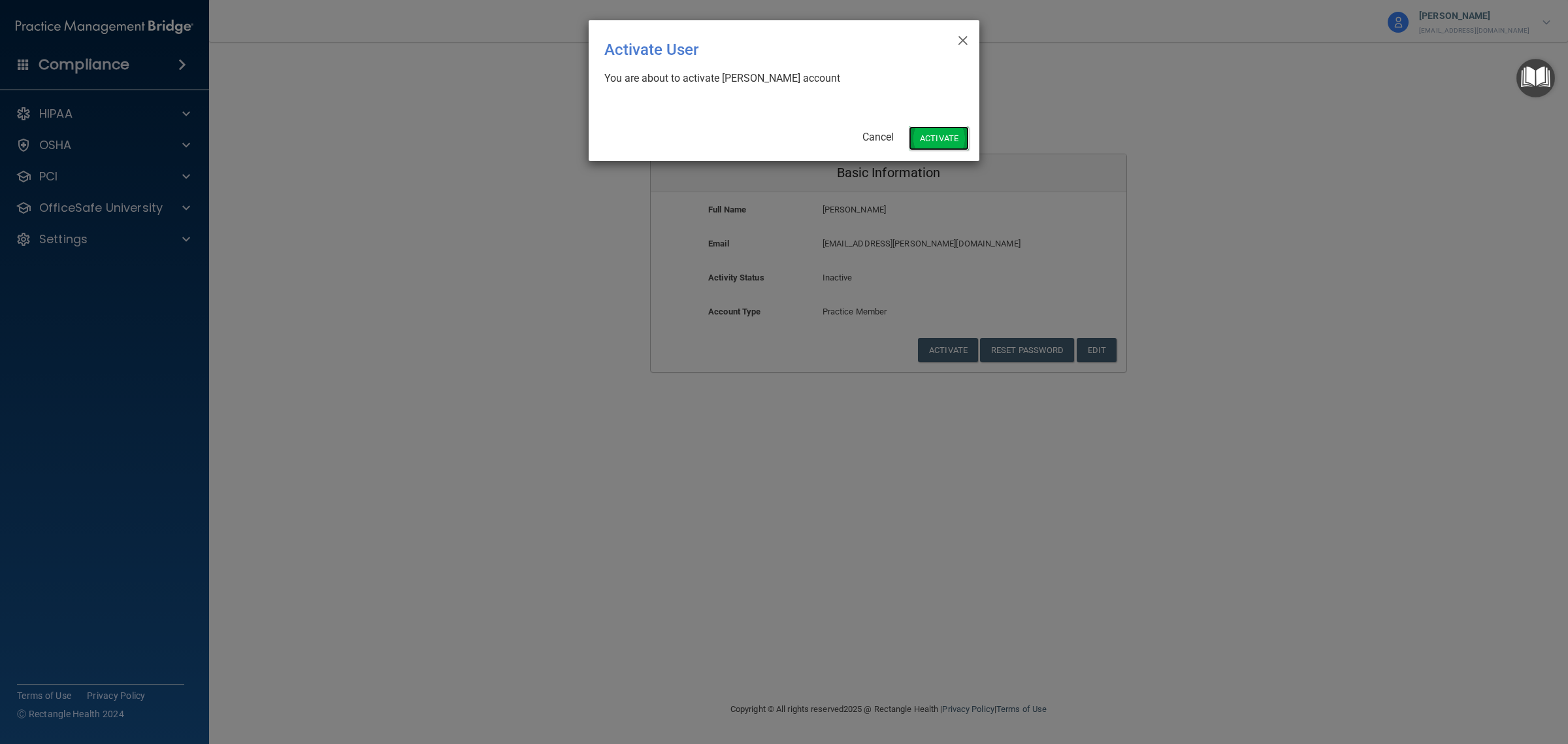
click at [929, 141] on button "Activate" at bounding box center [939, 138] width 60 height 24
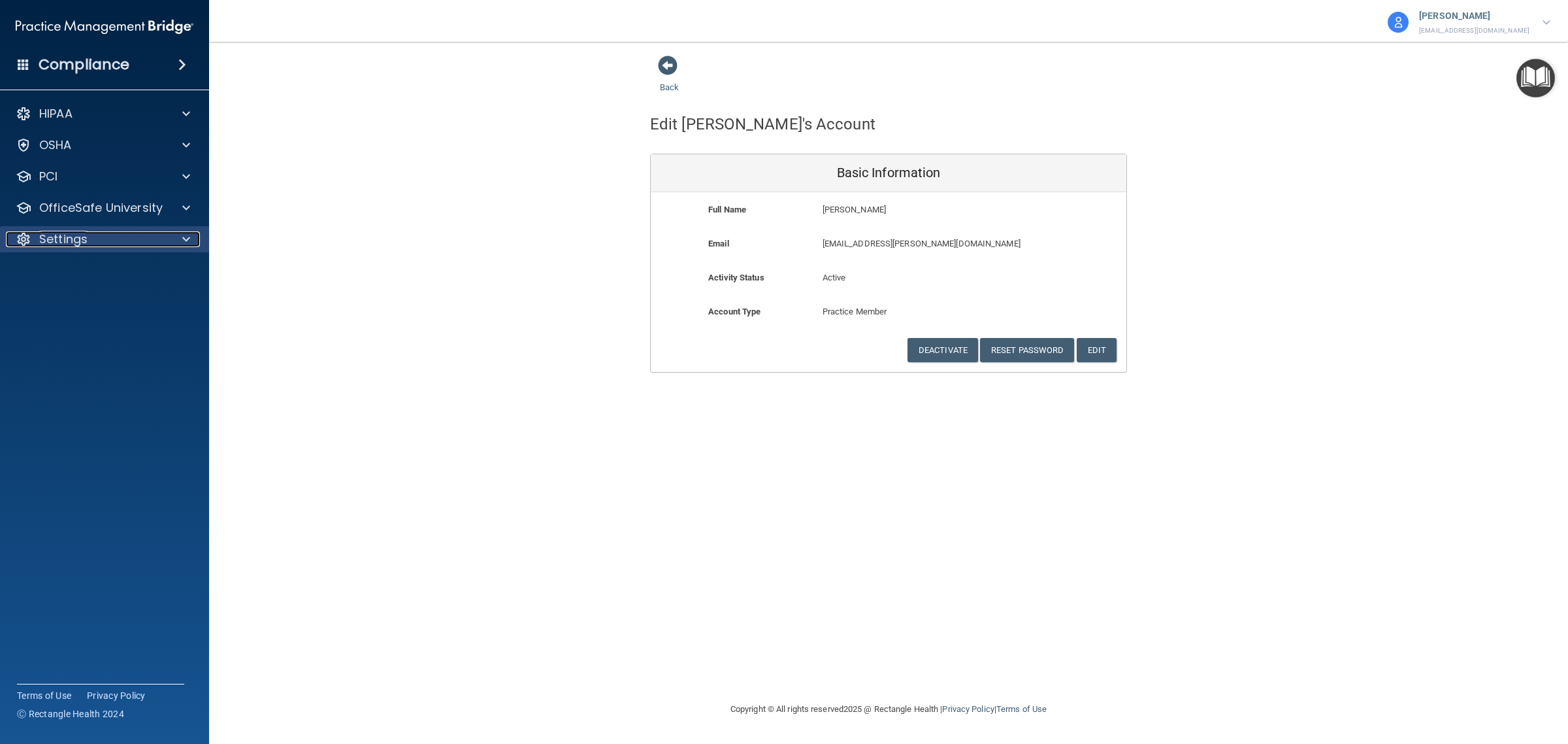
click at [135, 242] on div "Settings" at bounding box center [87, 239] width 162 height 15
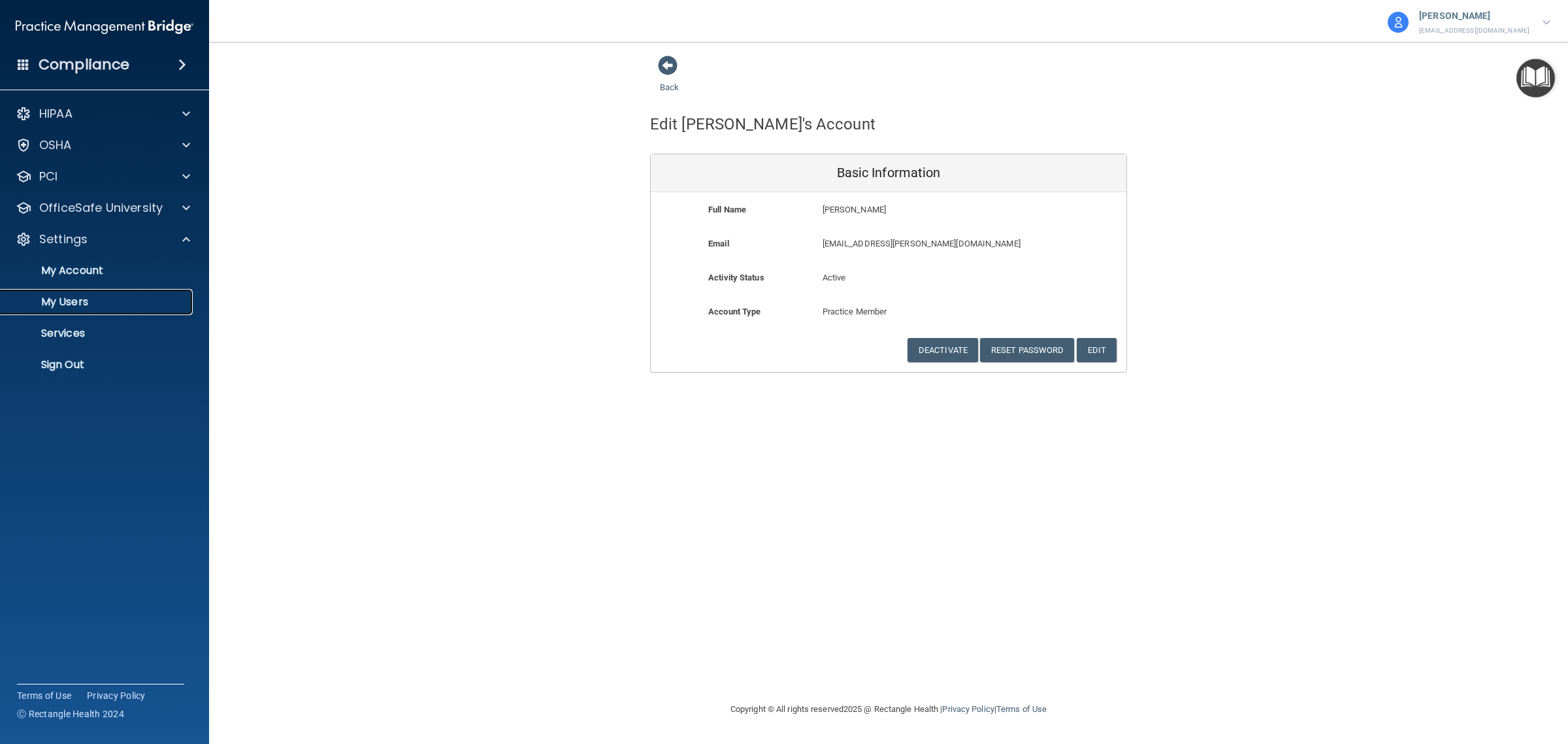
click at [70, 303] on p "My Users" at bounding box center [97, 302] width 178 height 13
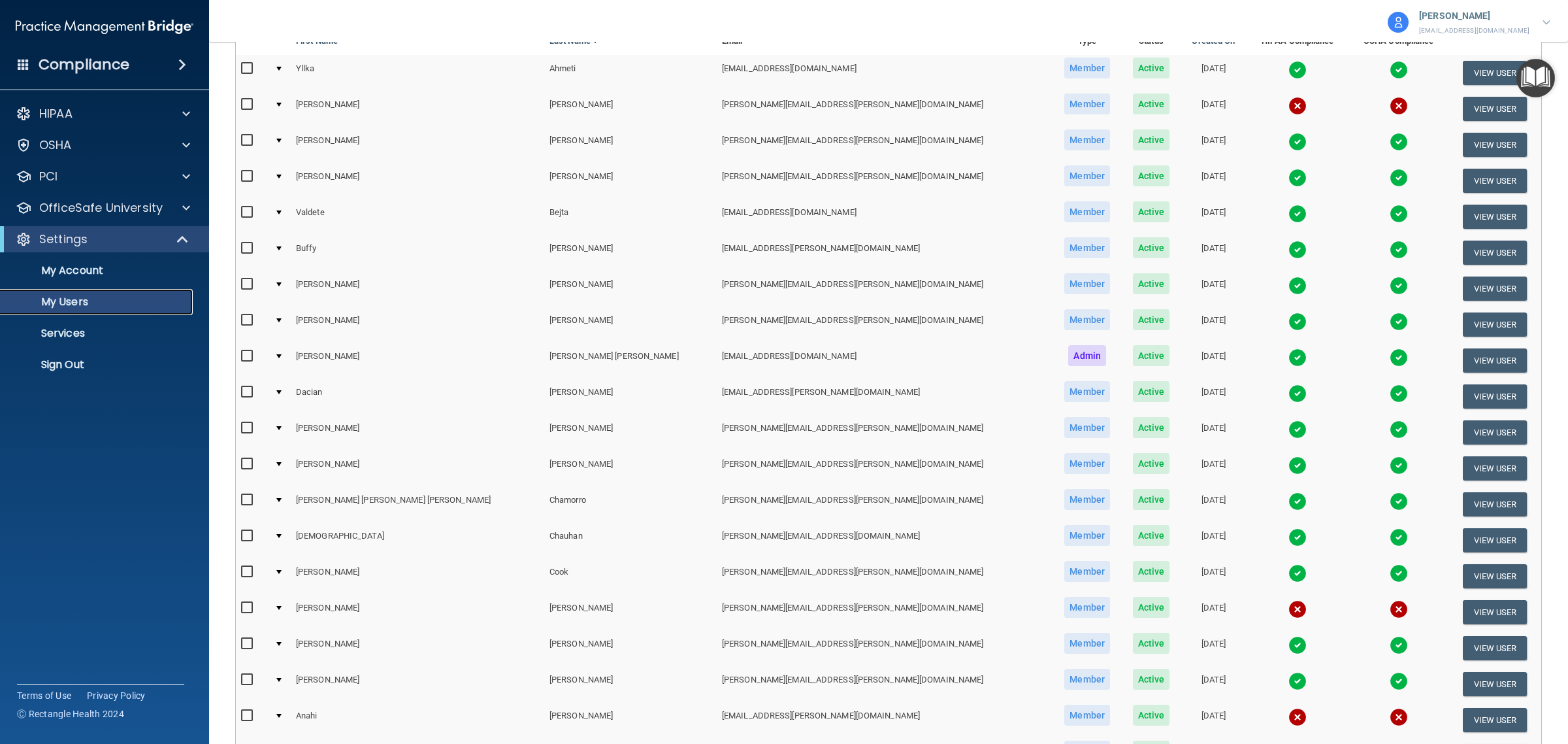
scroll to position [337, 0]
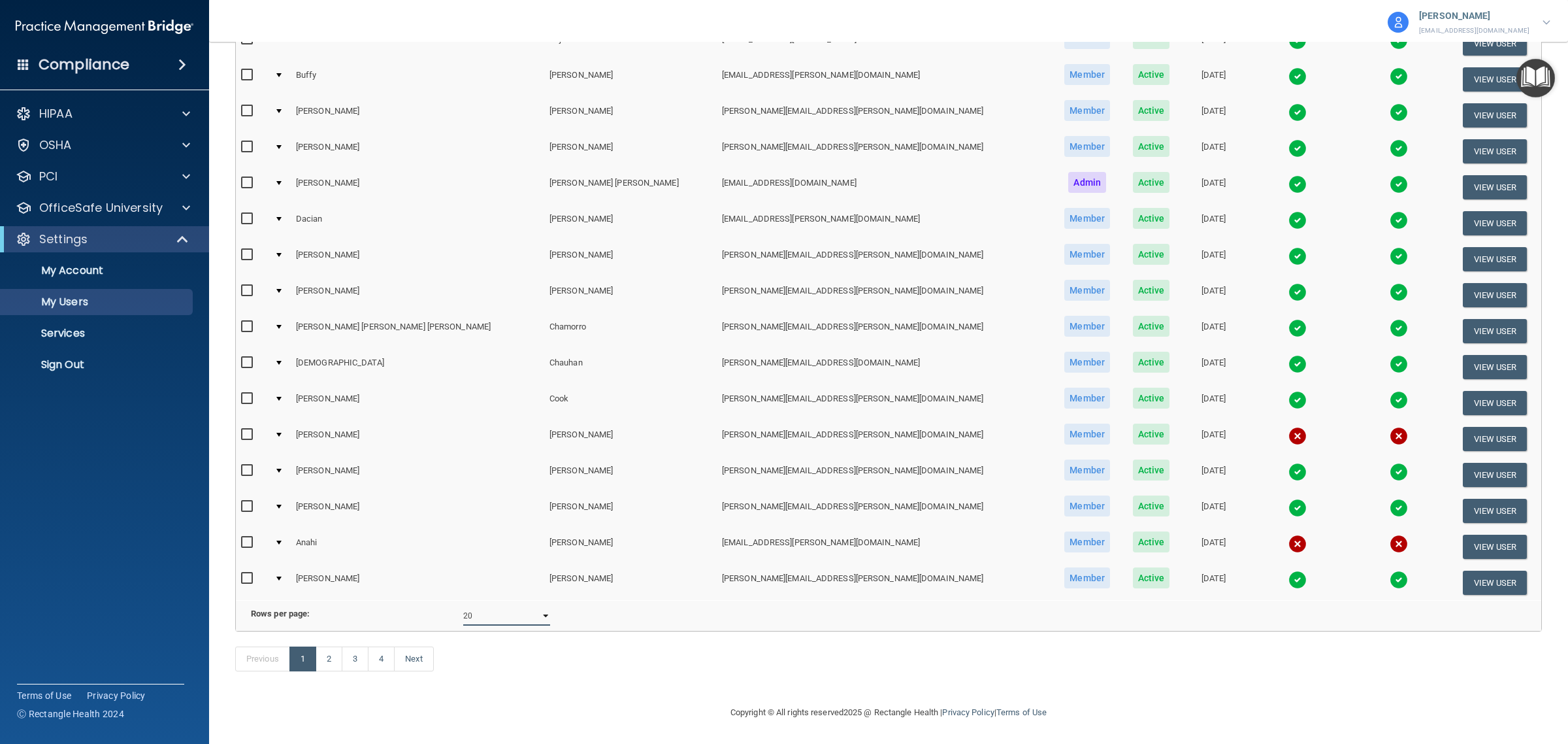
click at [470, 606] on select "10 20 30 40 all" at bounding box center [506, 616] width 87 height 19
select select "65"
click at [464, 606] on select "10 20 30 40 all" at bounding box center [506, 616] width 87 height 19
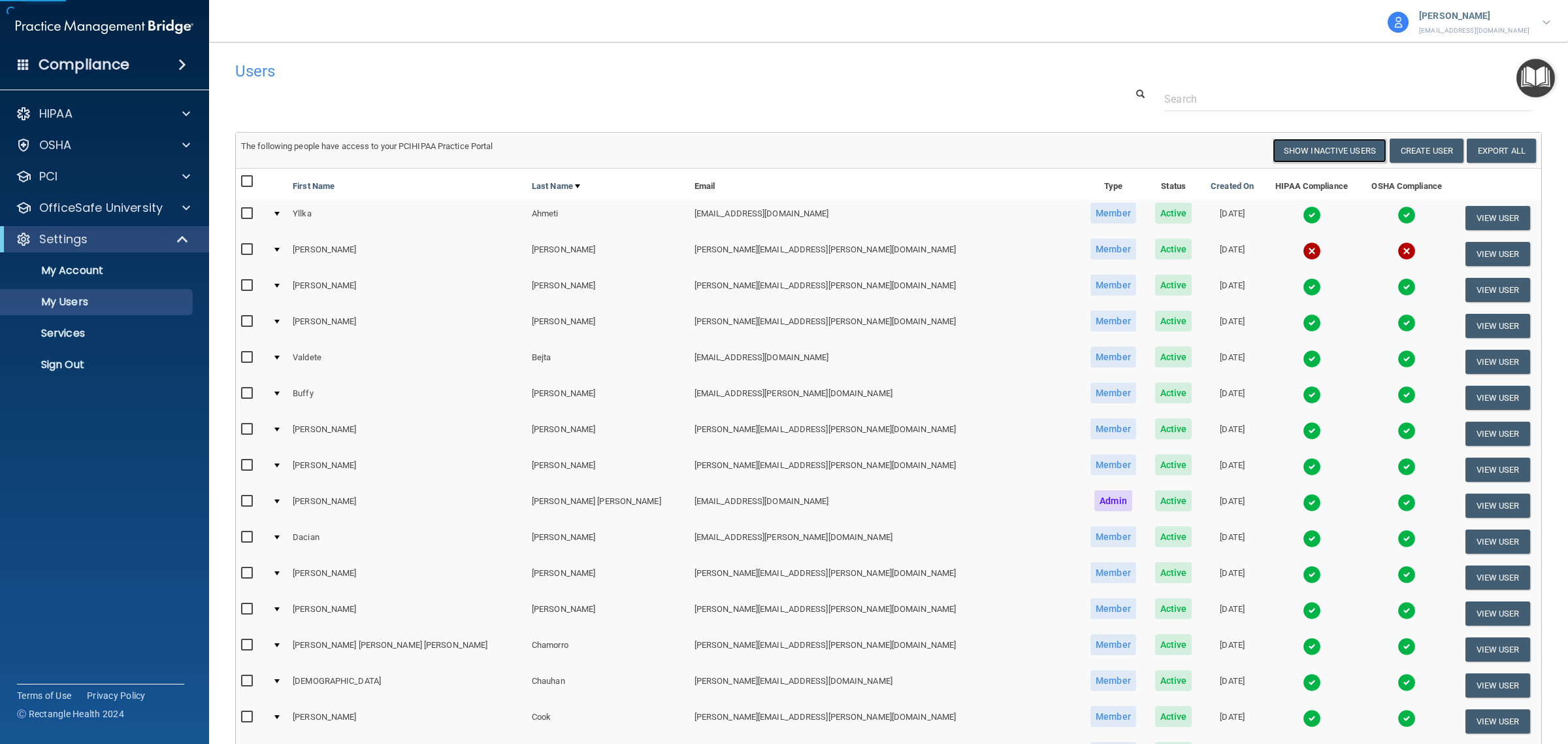
click at [1302, 155] on button "Show Inactive Users" at bounding box center [1329, 151] width 114 height 24
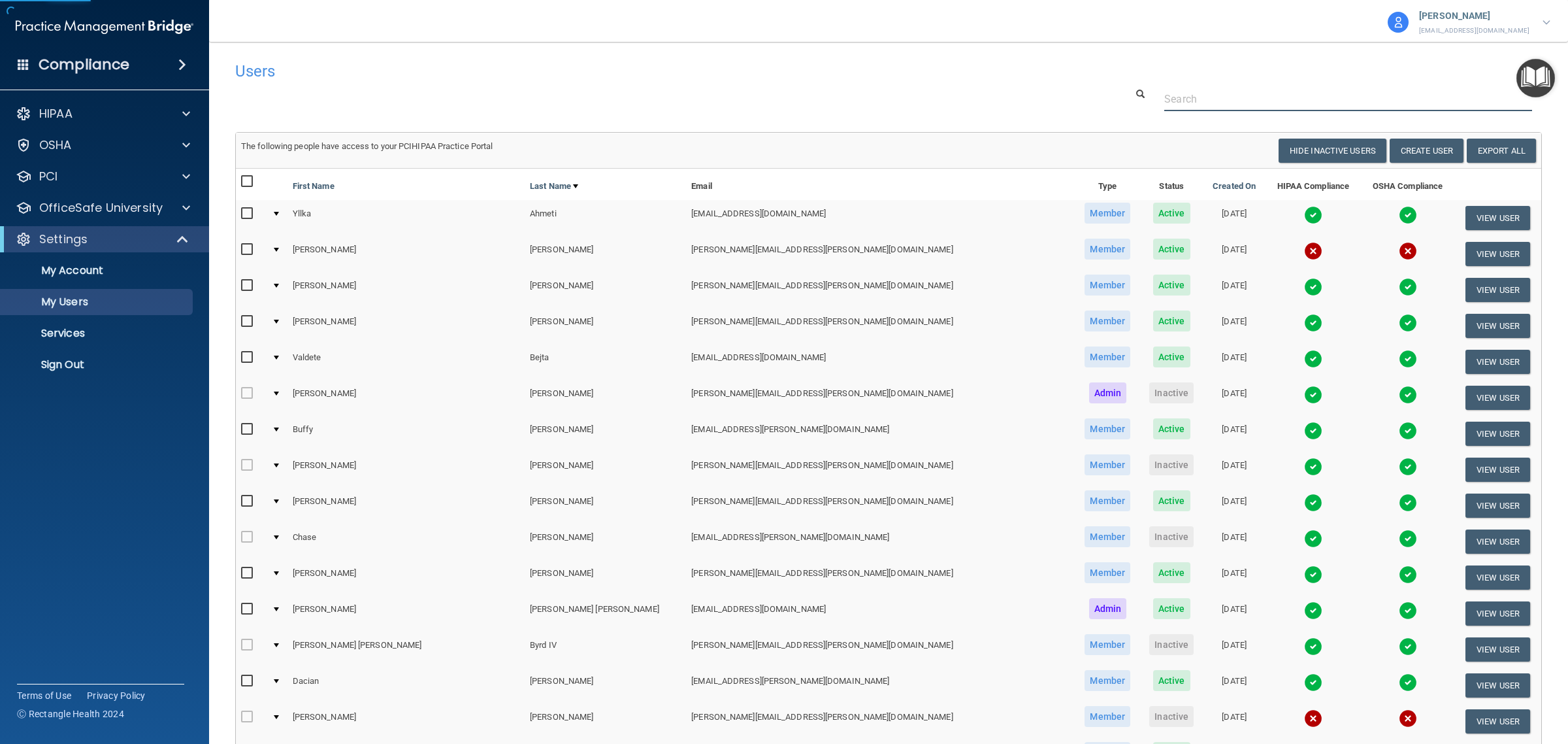
click at [1220, 100] on input "text" at bounding box center [1348, 99] width 368 height 24
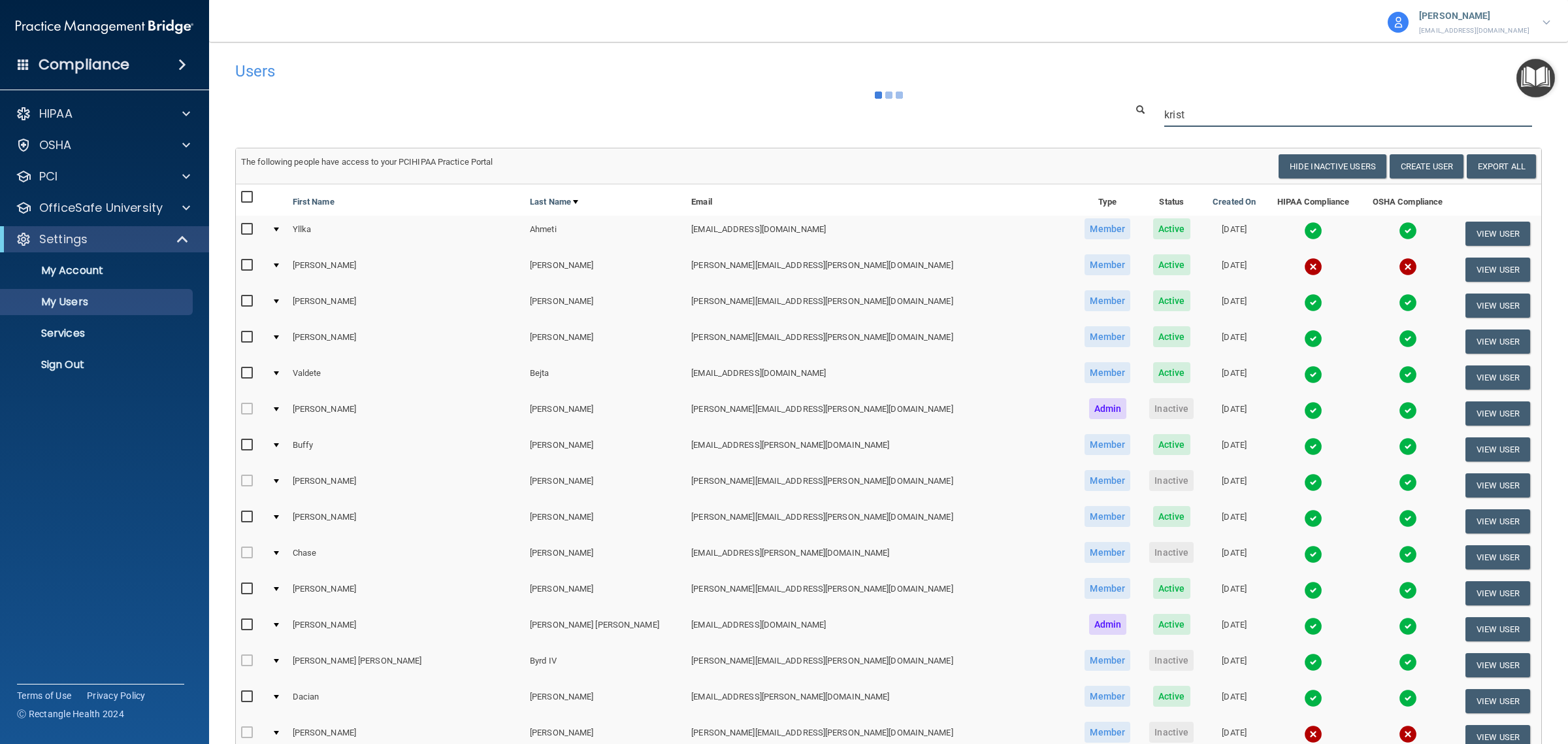
type input "krista"
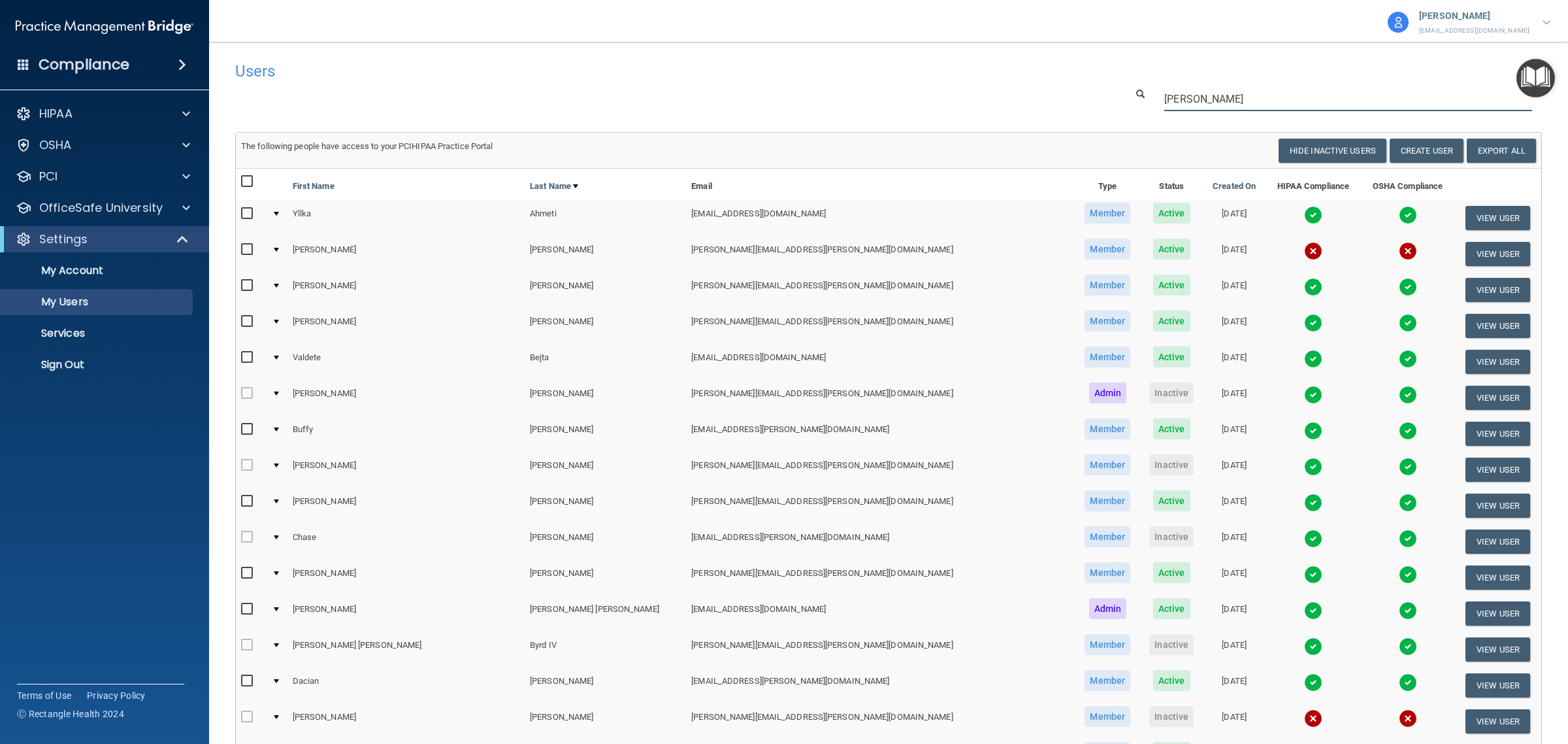
select select "20"
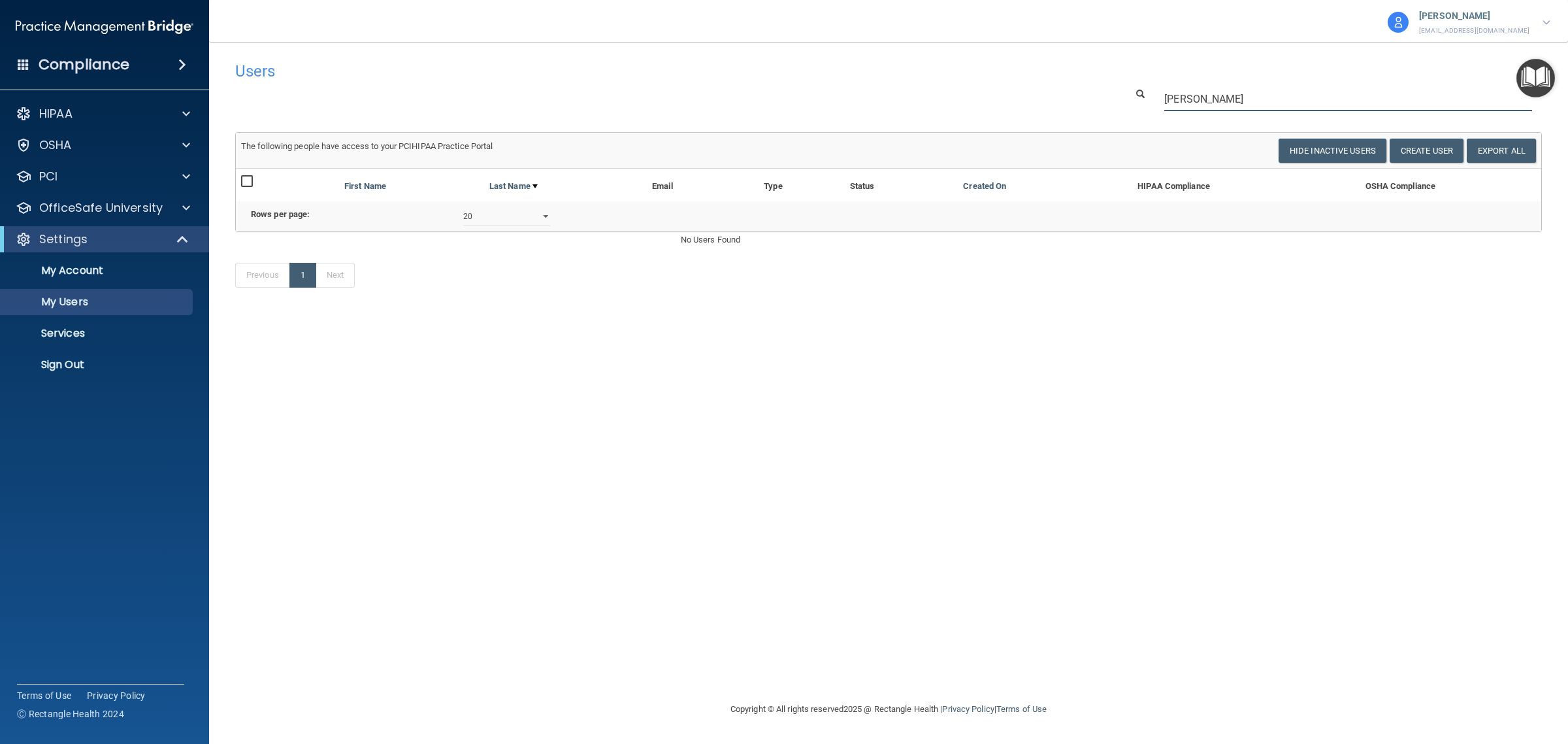
type input "krista"
click at [489, 226] on select "10 20 30 40 all" at bounding box center [506, 216] width 87 height 19
select select "0"
click at [464, 219] on select "10 20 30 40 all" at bounding box center [506, 216] width 87 height 19
click at [1316, 148] on button "Show Inactive Users" at bounding box center [1329, 151] width 114 height 24
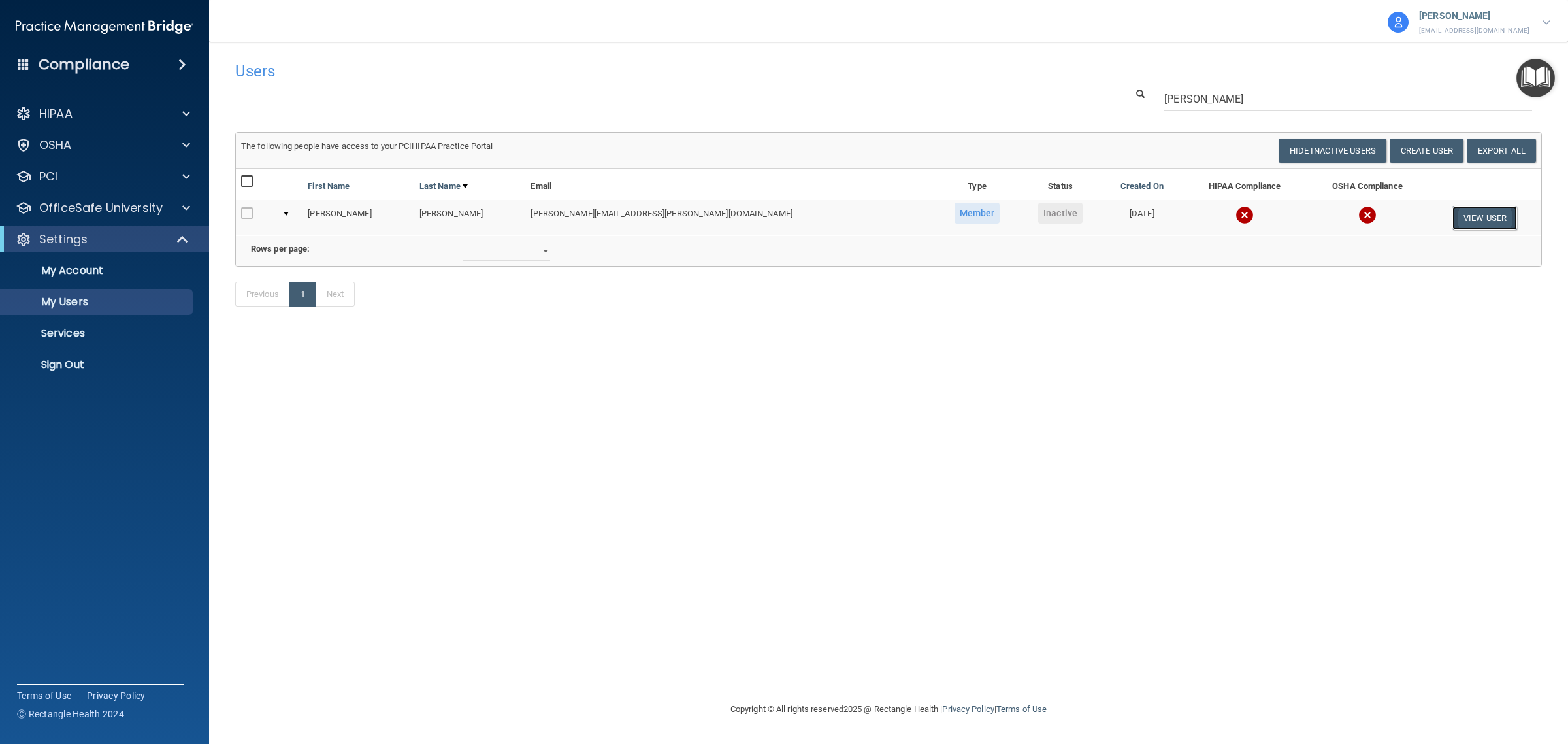
click at [1455, 214] on button "View User" at bounding box center [1485, 218] width 65 height 24
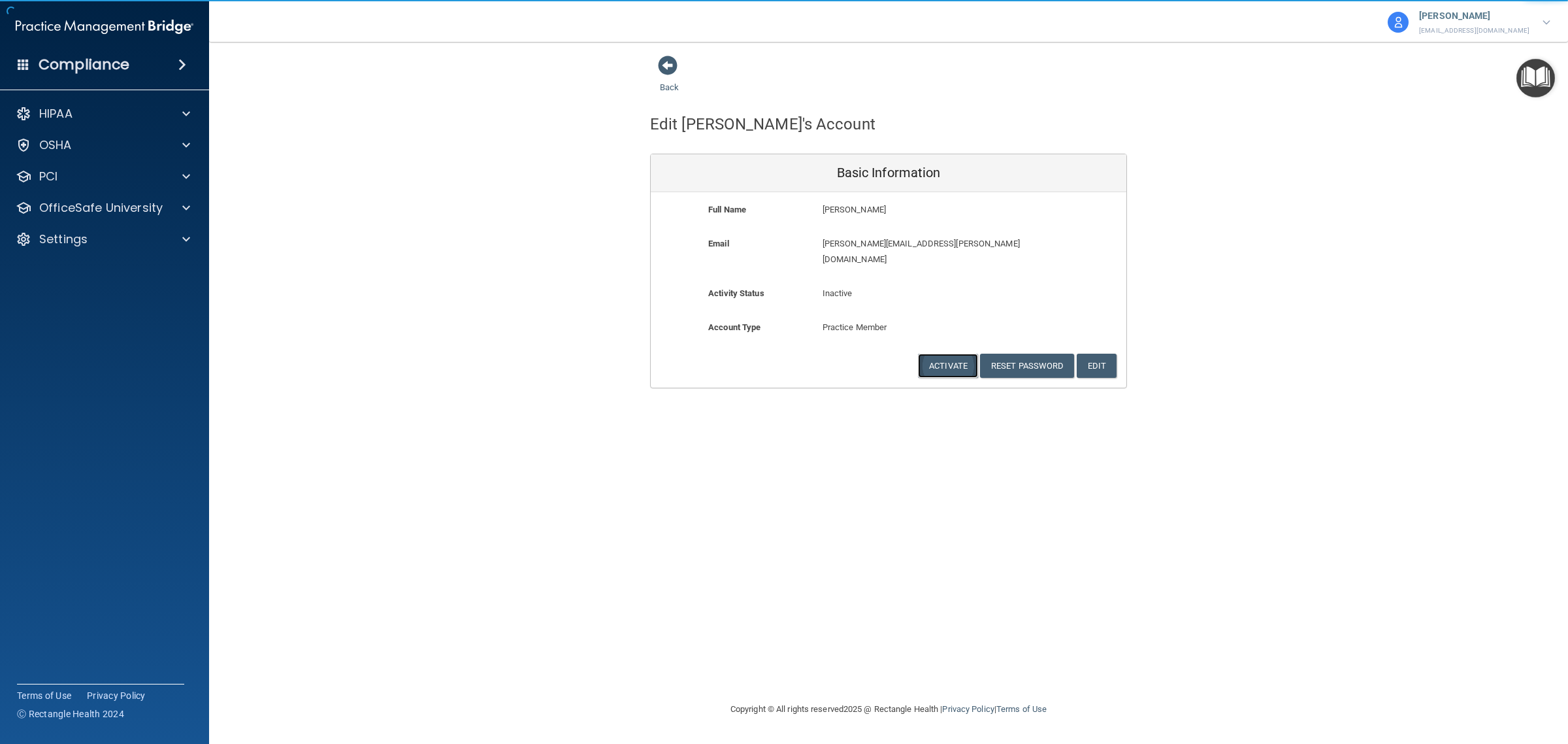
click at [929, 354] on button "Activate" at bounding box center [948, 366] width 60 height 24
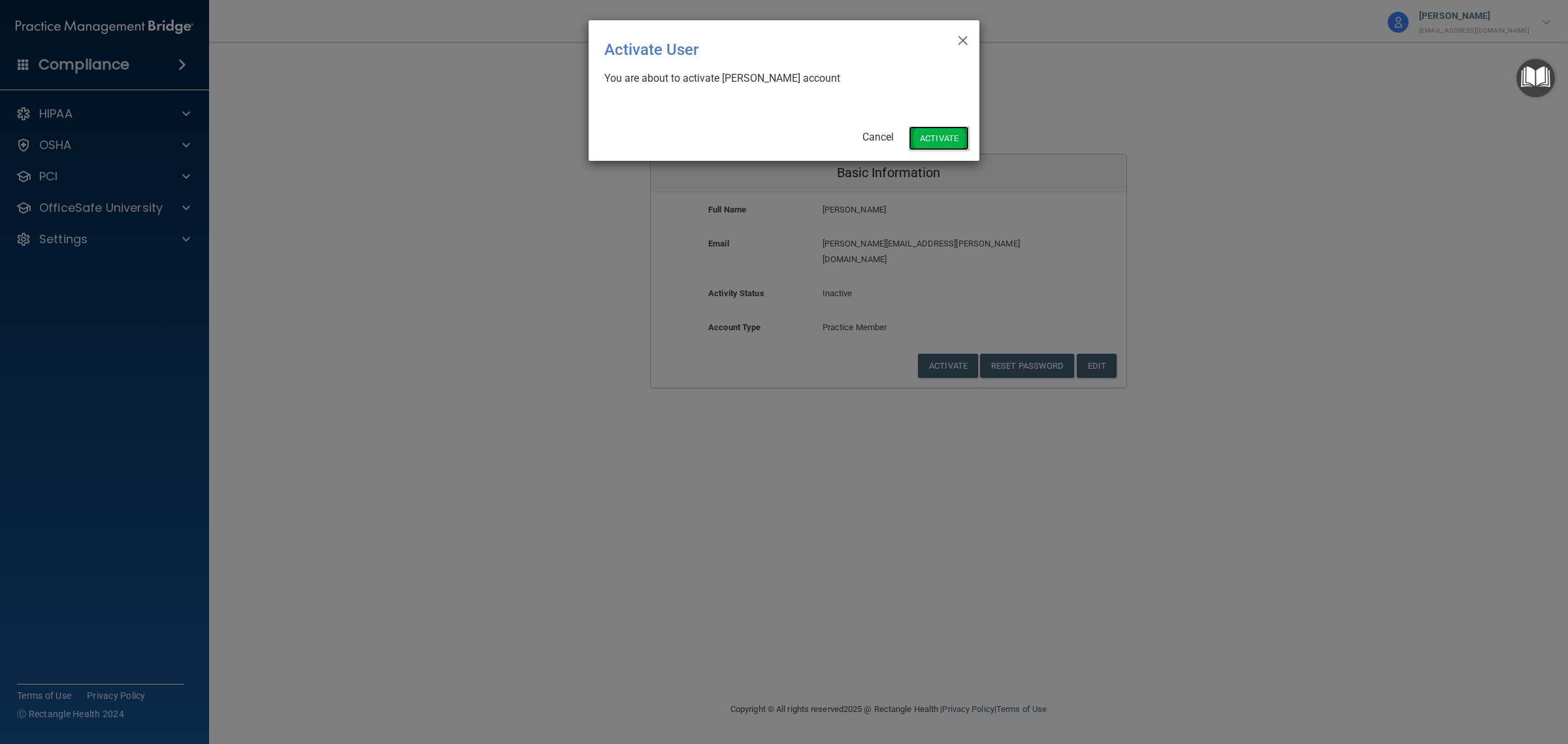
click at [946, 145] on button "Activate" at bounding box center [939, 138] width 60 height 24
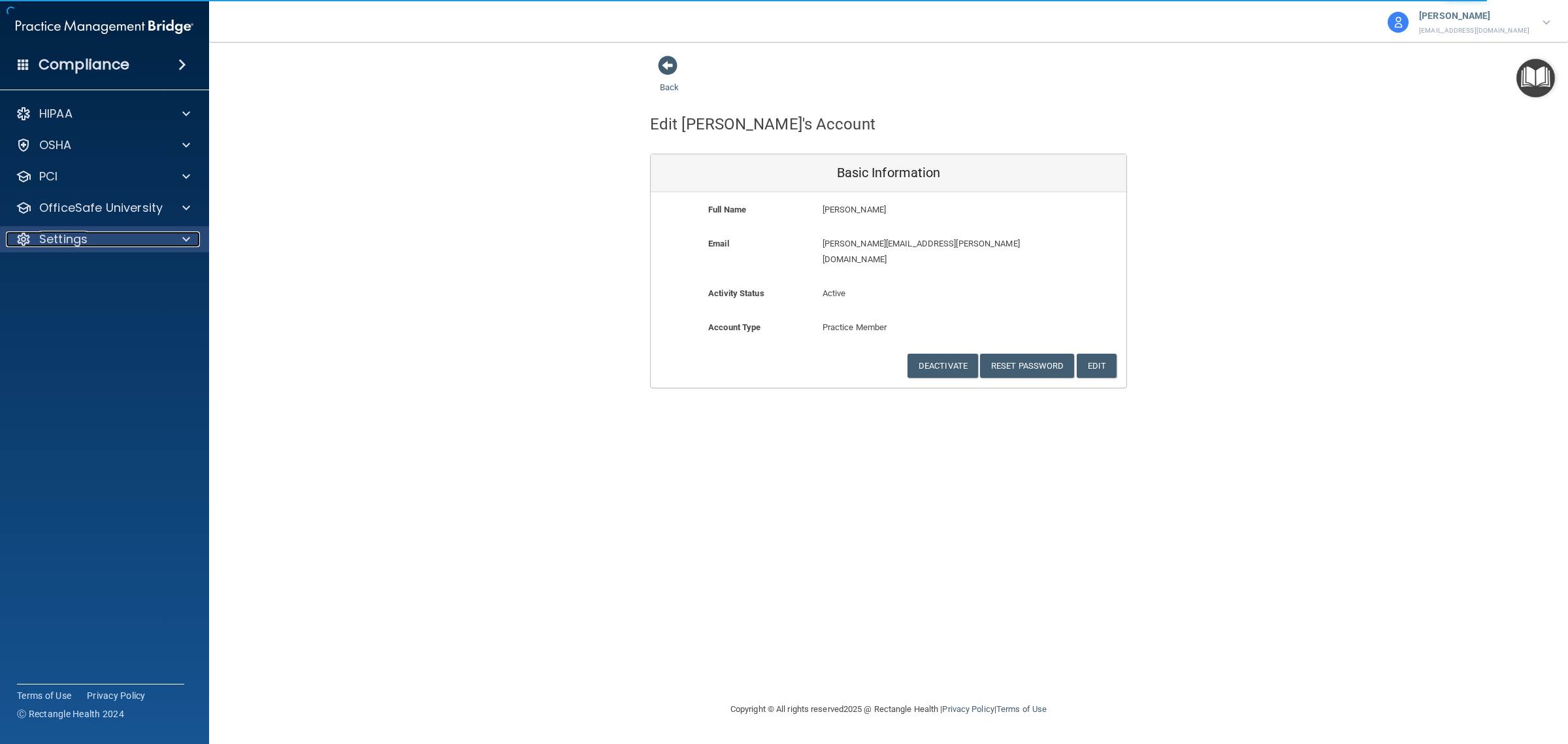
click at [148, 240] on div "Settings" at bounding box center [87, 239] width 162 height 15
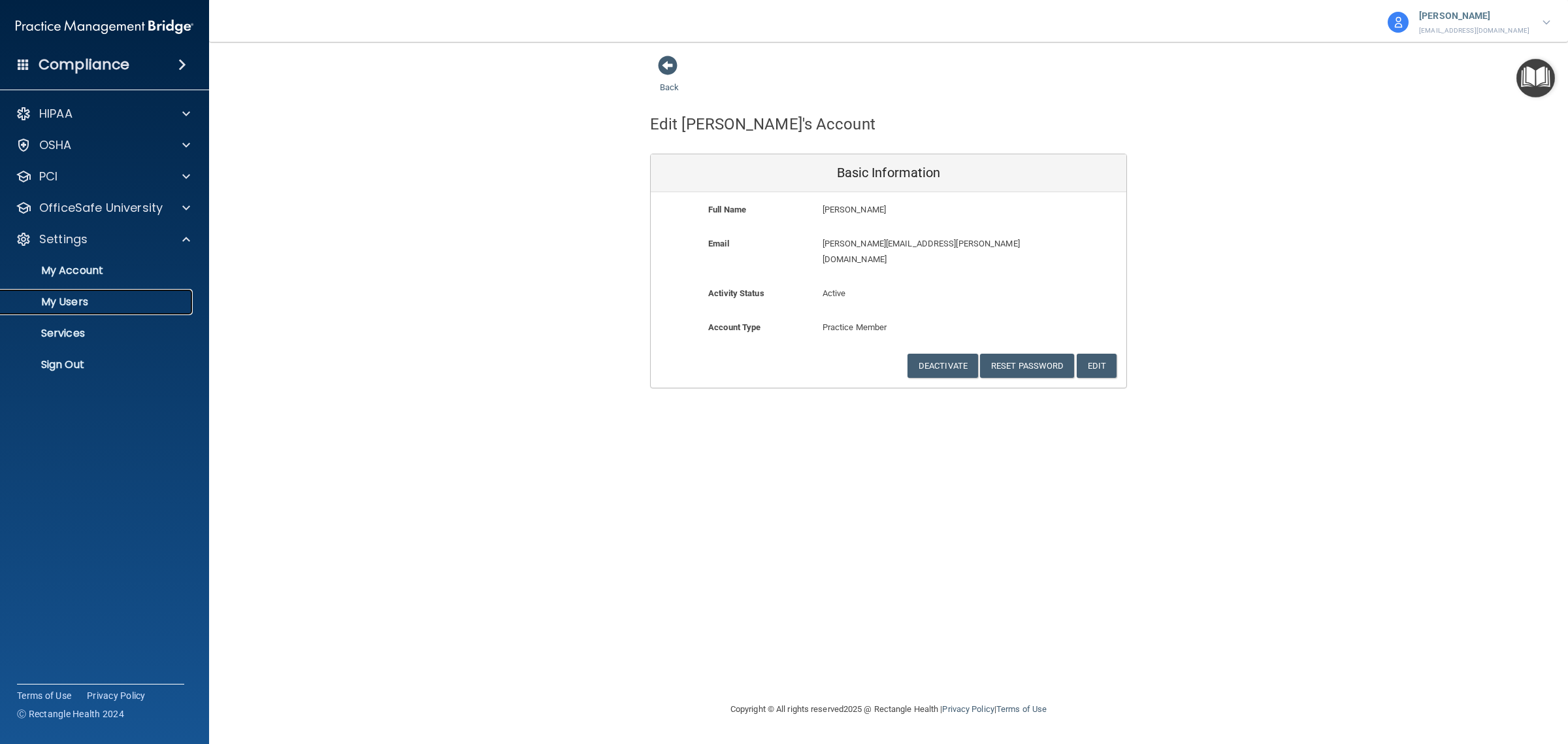
click at [78, 301] on p "My Users" at bounding box center [97, 302] width 178 height 13
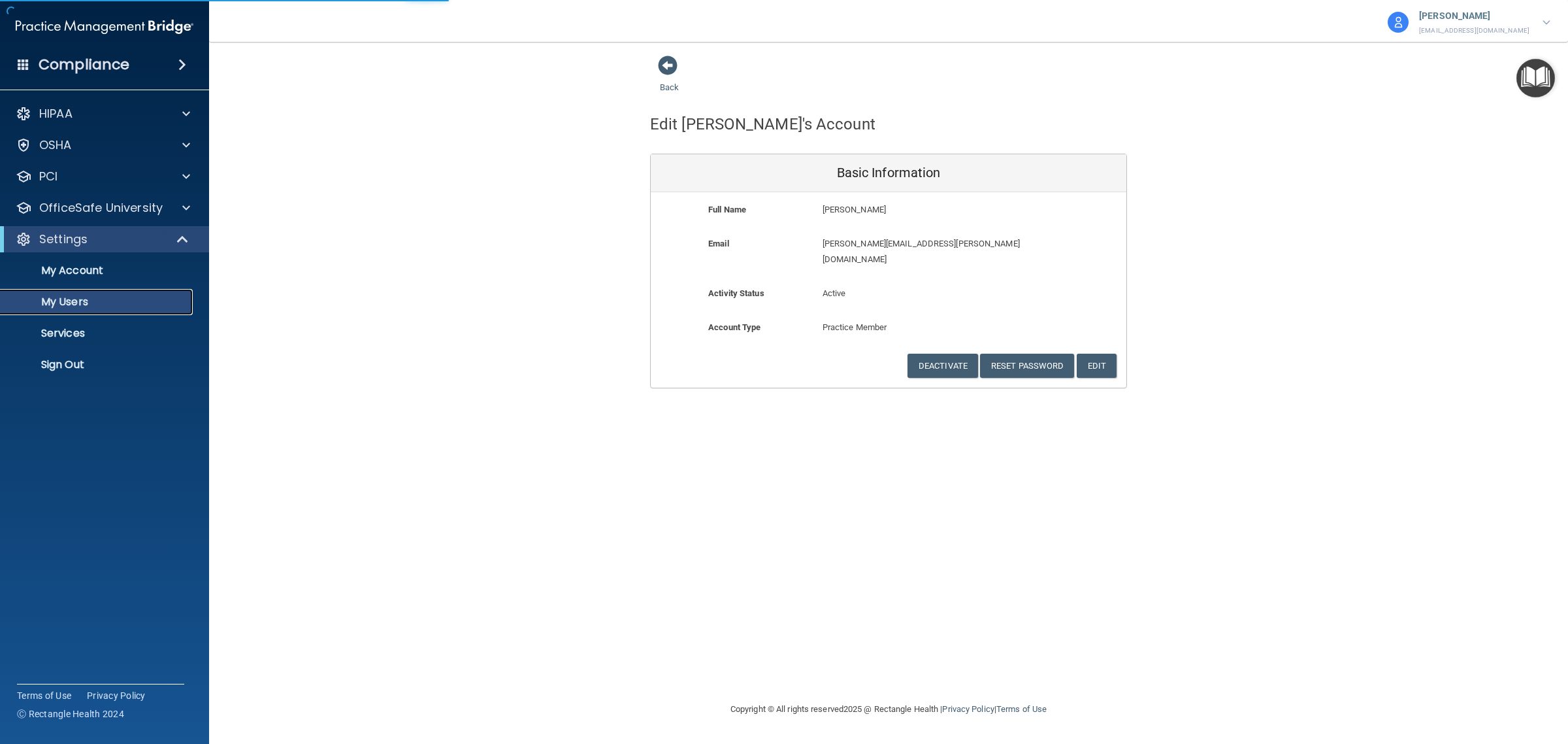
select select "20"
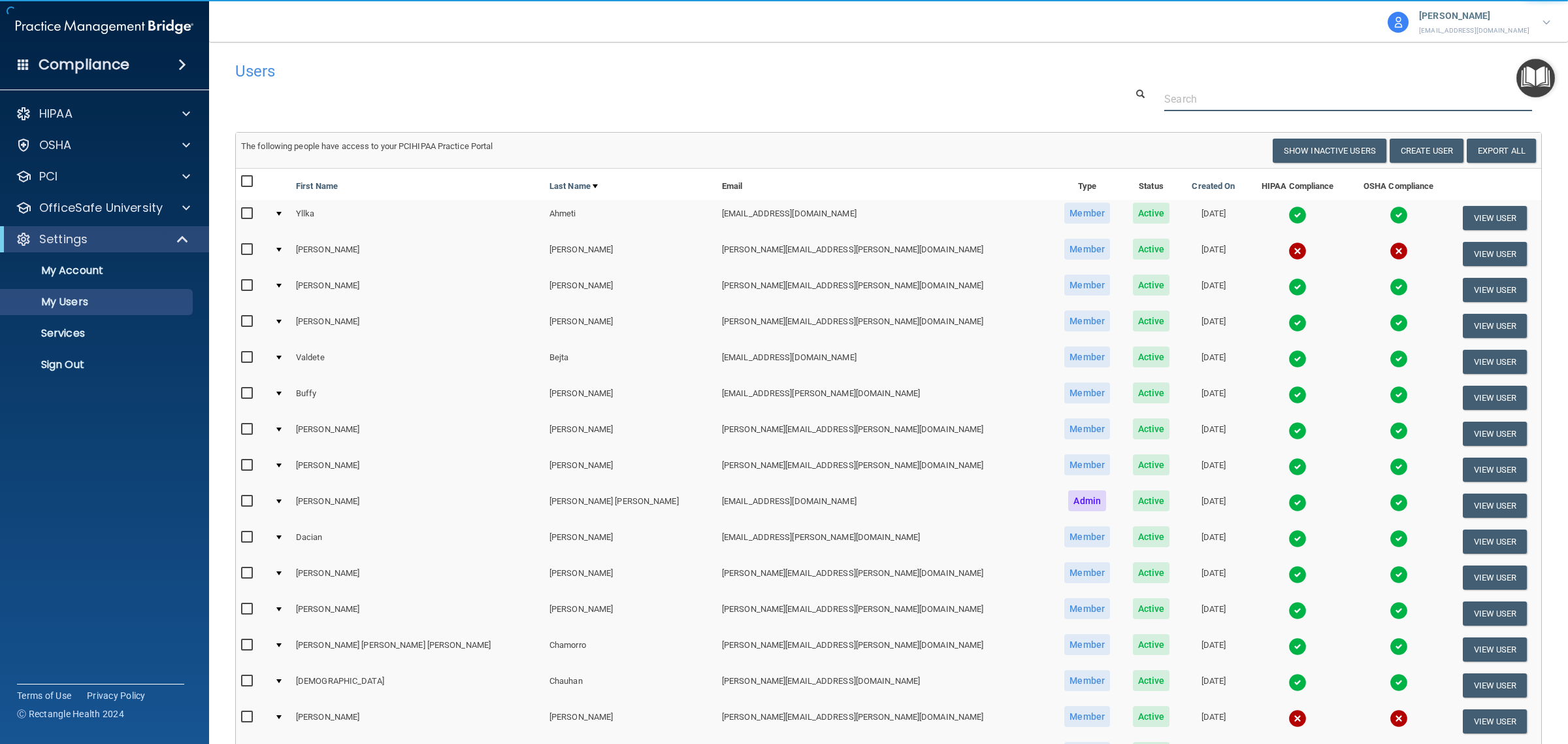
click at [1181, 96] on input "text" at bounding box center [1348, 99] width 368 height 24
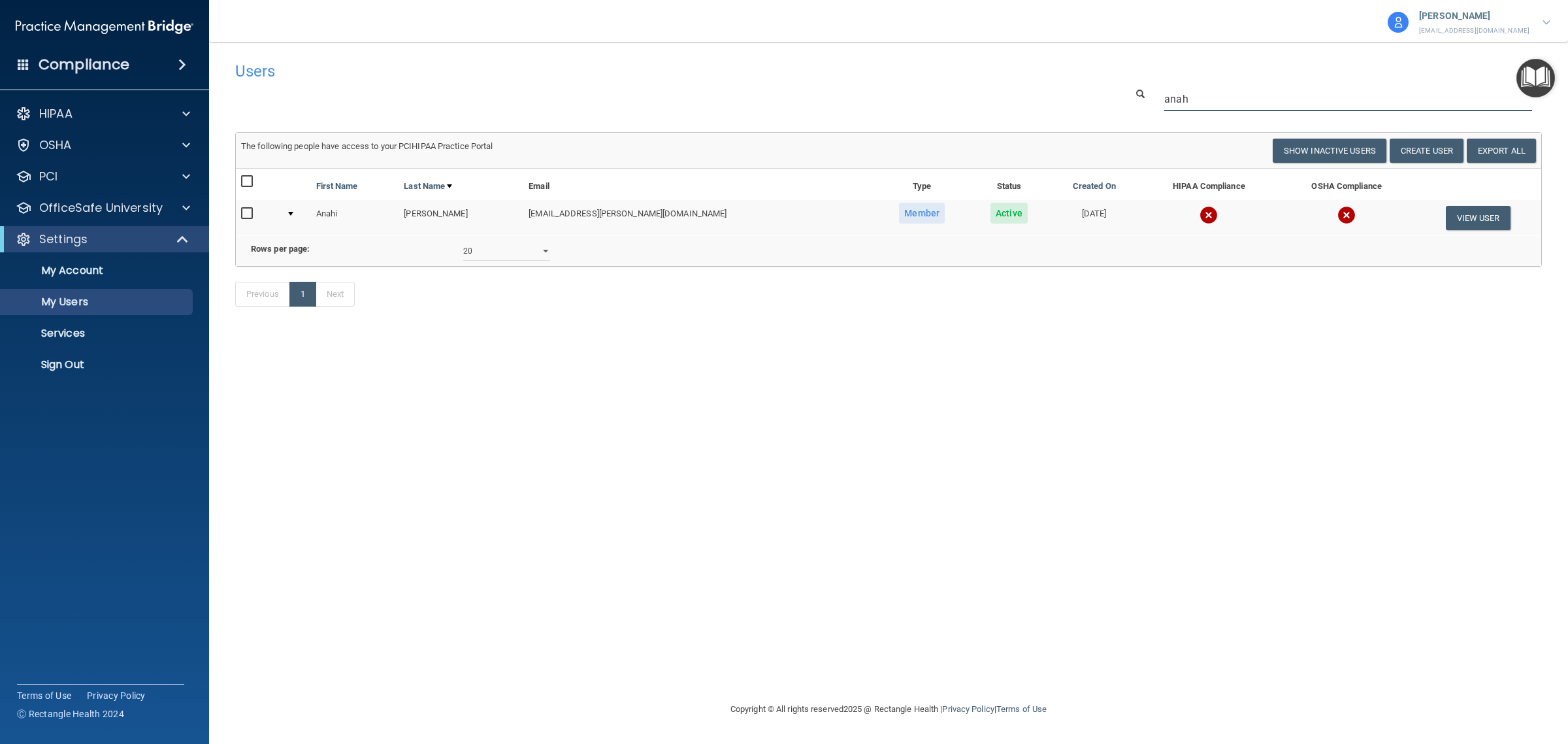
click at [1197, 100] on input "anah" at bounding box center [1348, 99] width 368 height 24
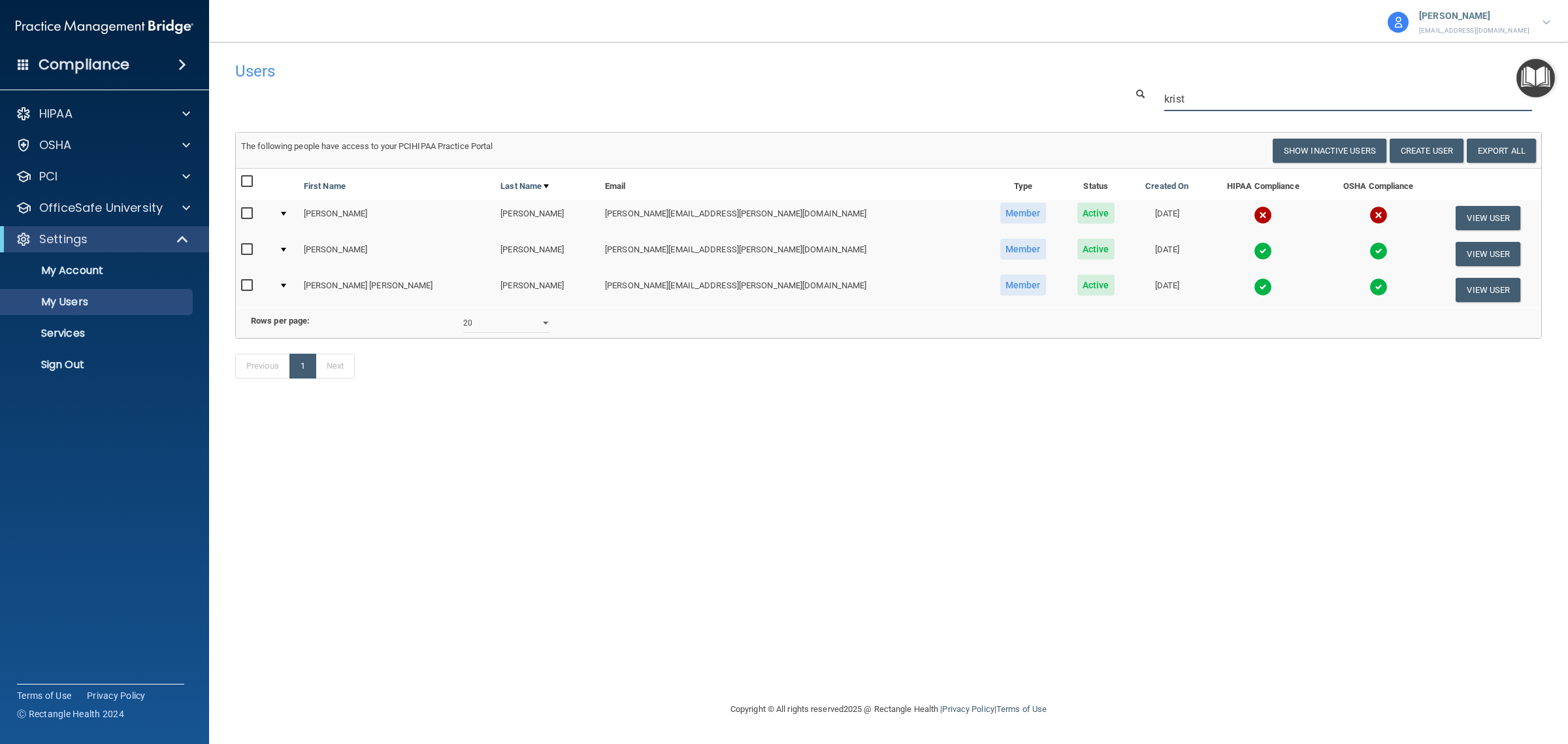
type input "krist"
click at [1284, 370] on div "Previous 1 Next" at bounding box center [888, 368] width 1326 height 60
click at [1462, 215] on button "View User" at bounding box center [1488, 218] width 65 height 24
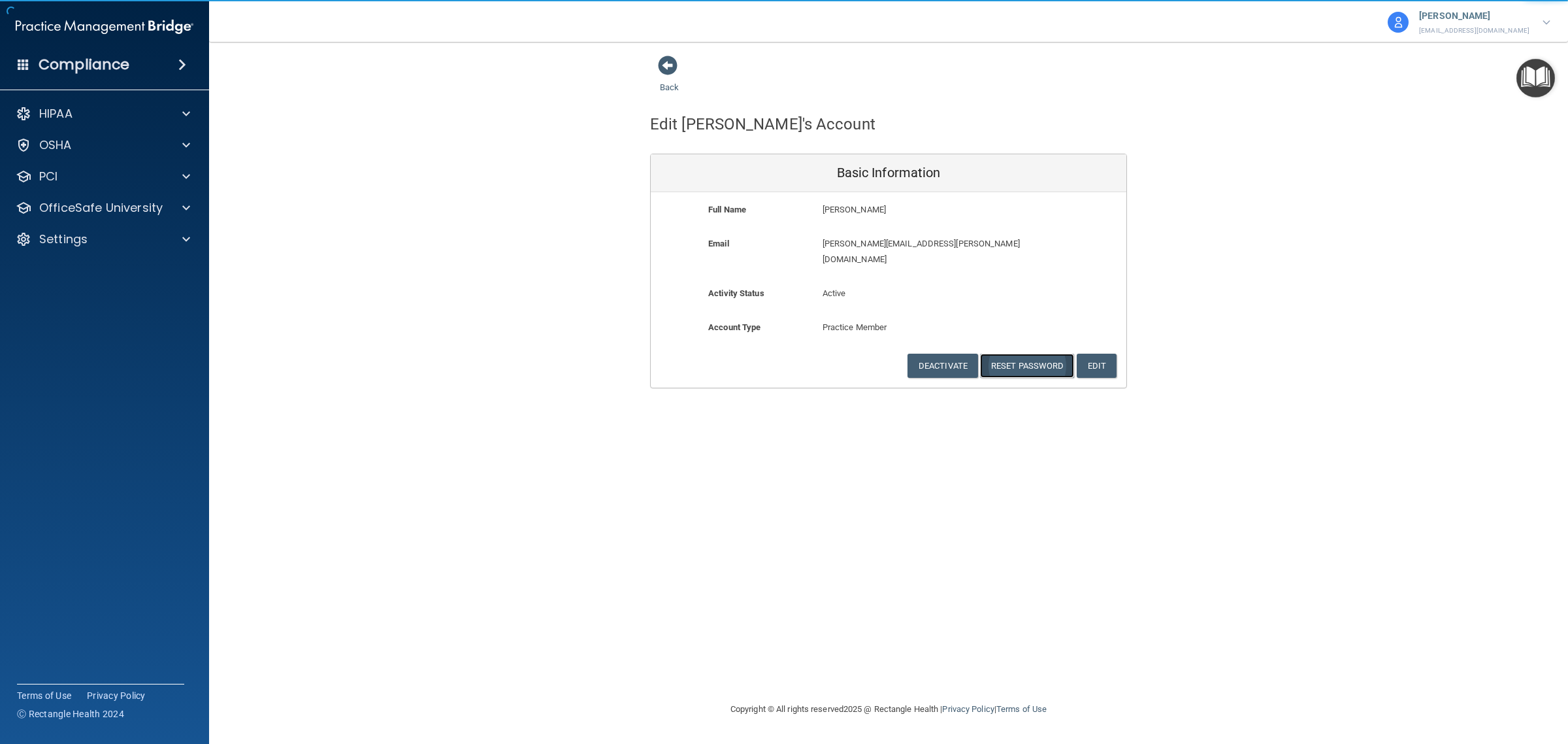
click at [1021, 354] on button "Reset Password" at bounding box center [1027, 366] width 94 height 24
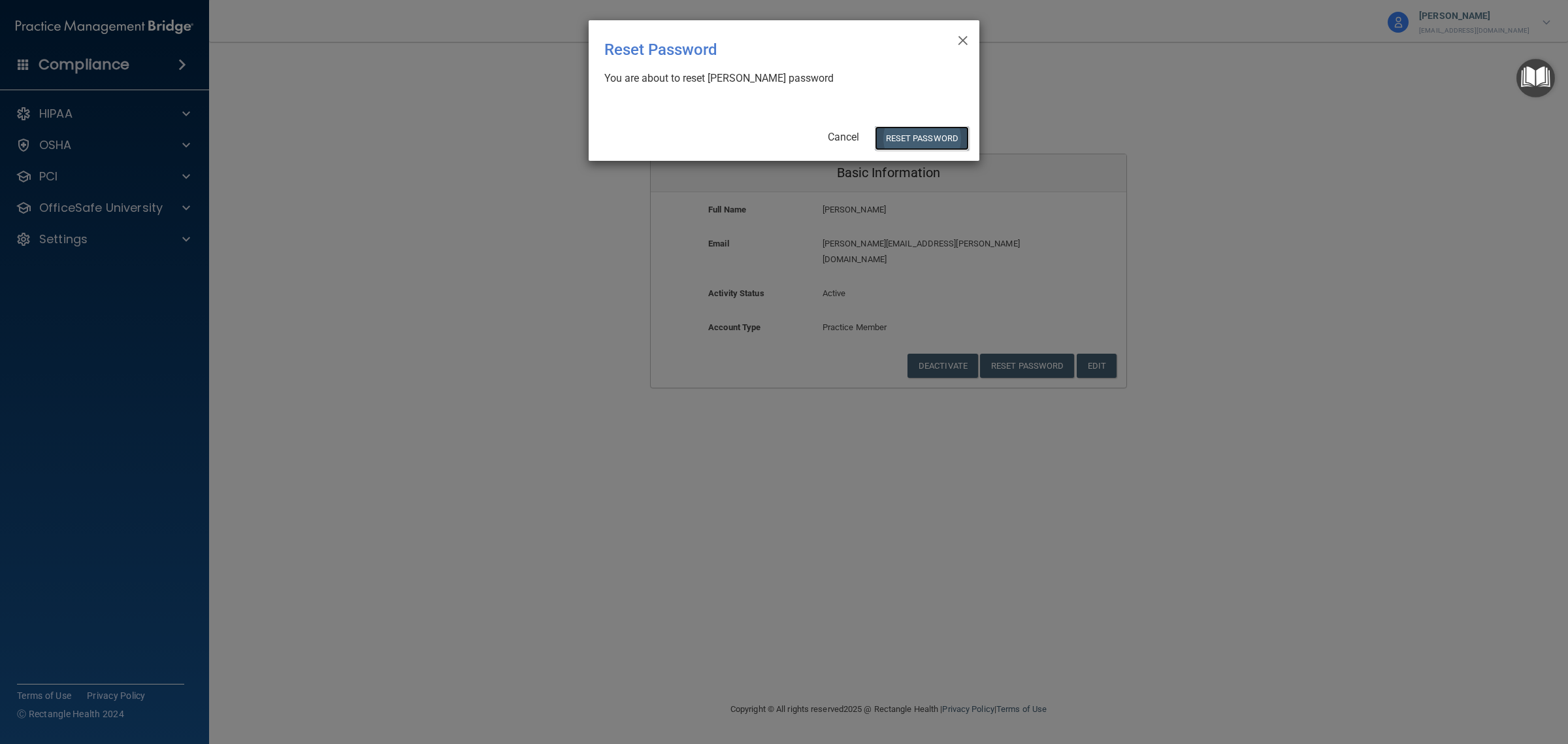
click at [929, 138] on button "Reset Password" at bounding box center [922, 138] width 94 height 24
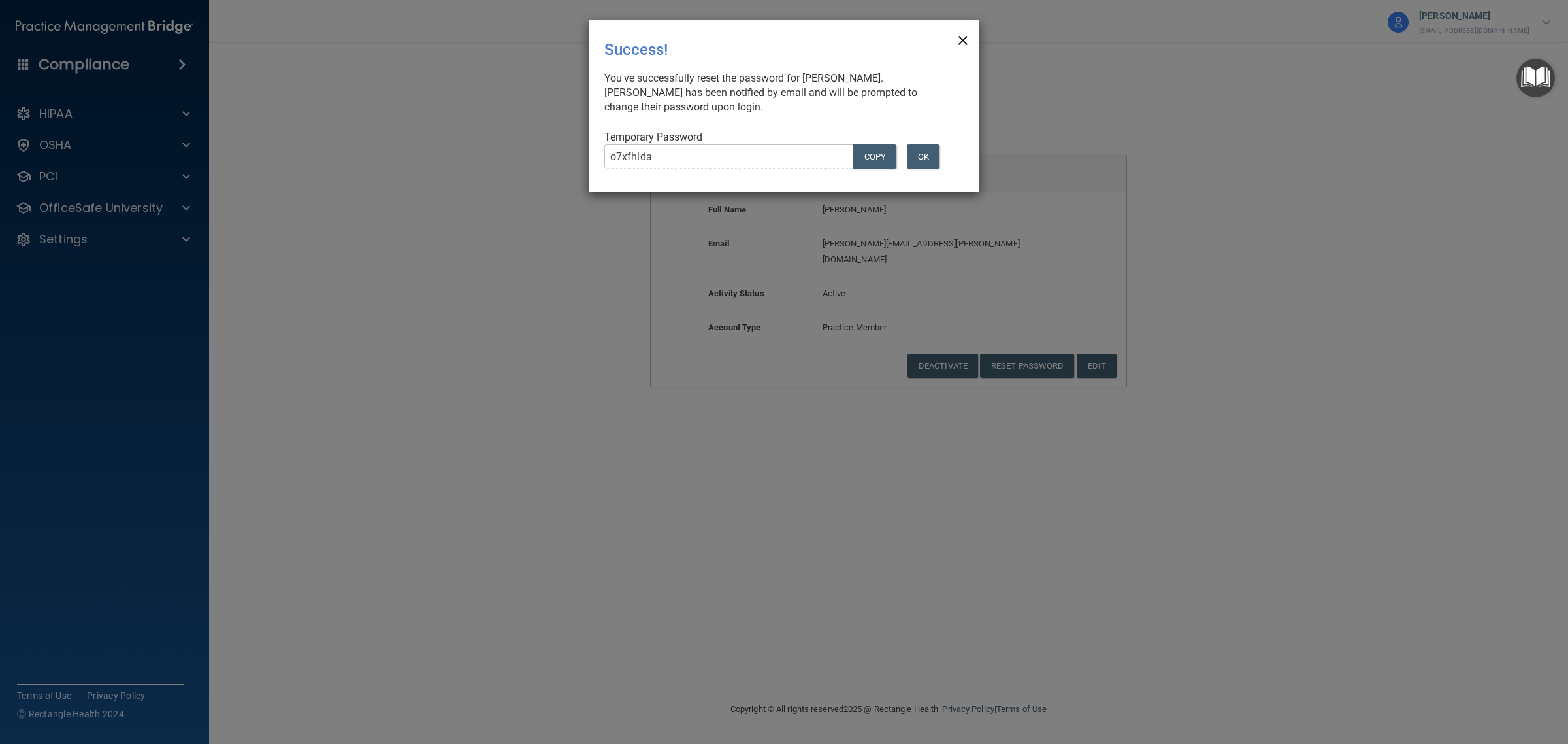
click at [960, 42] on span "×" at bounding box center [963, 38] width 12 height 26
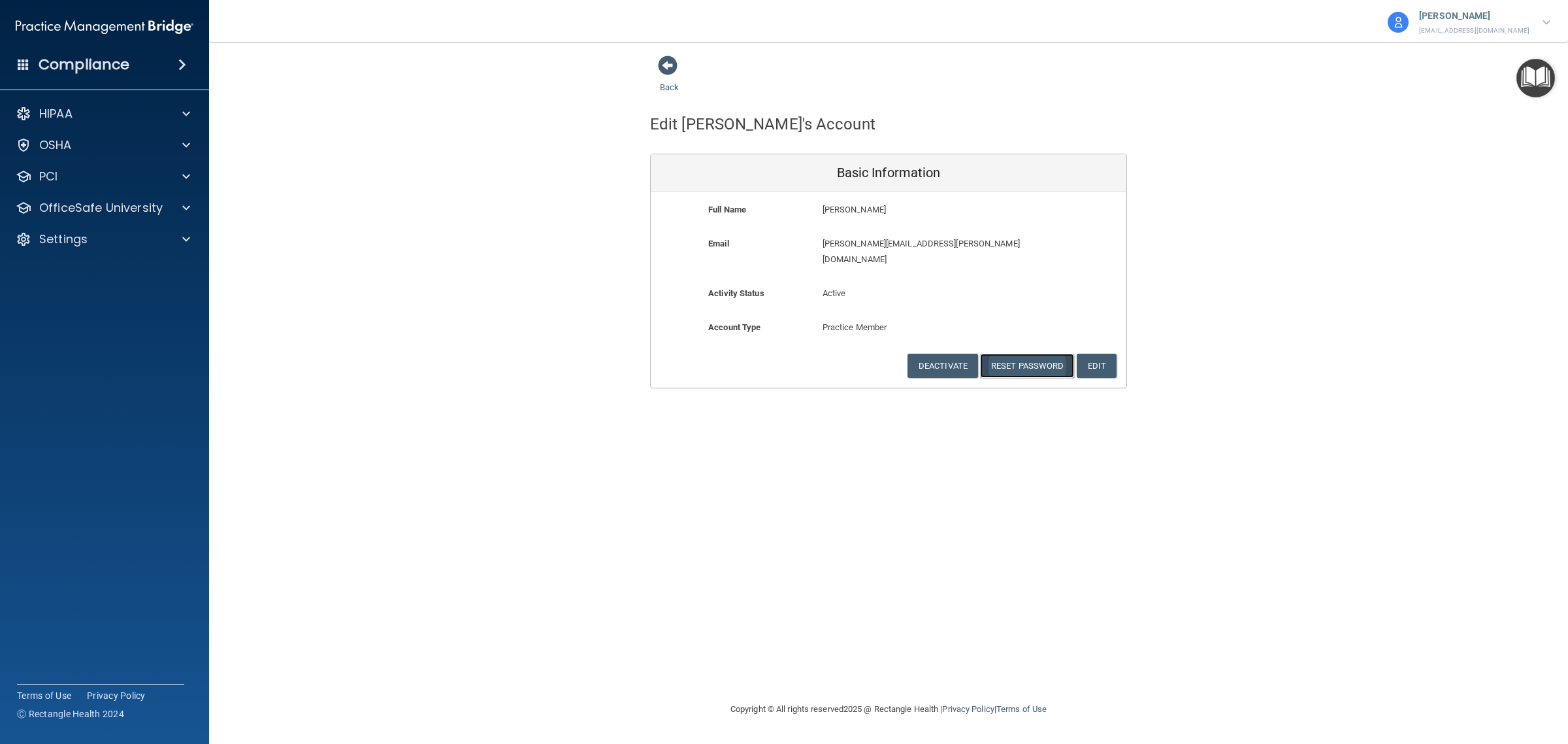
click at [1029, 354] on button "Reset Password" at bounding box center [1027, 366] width 94 height 24
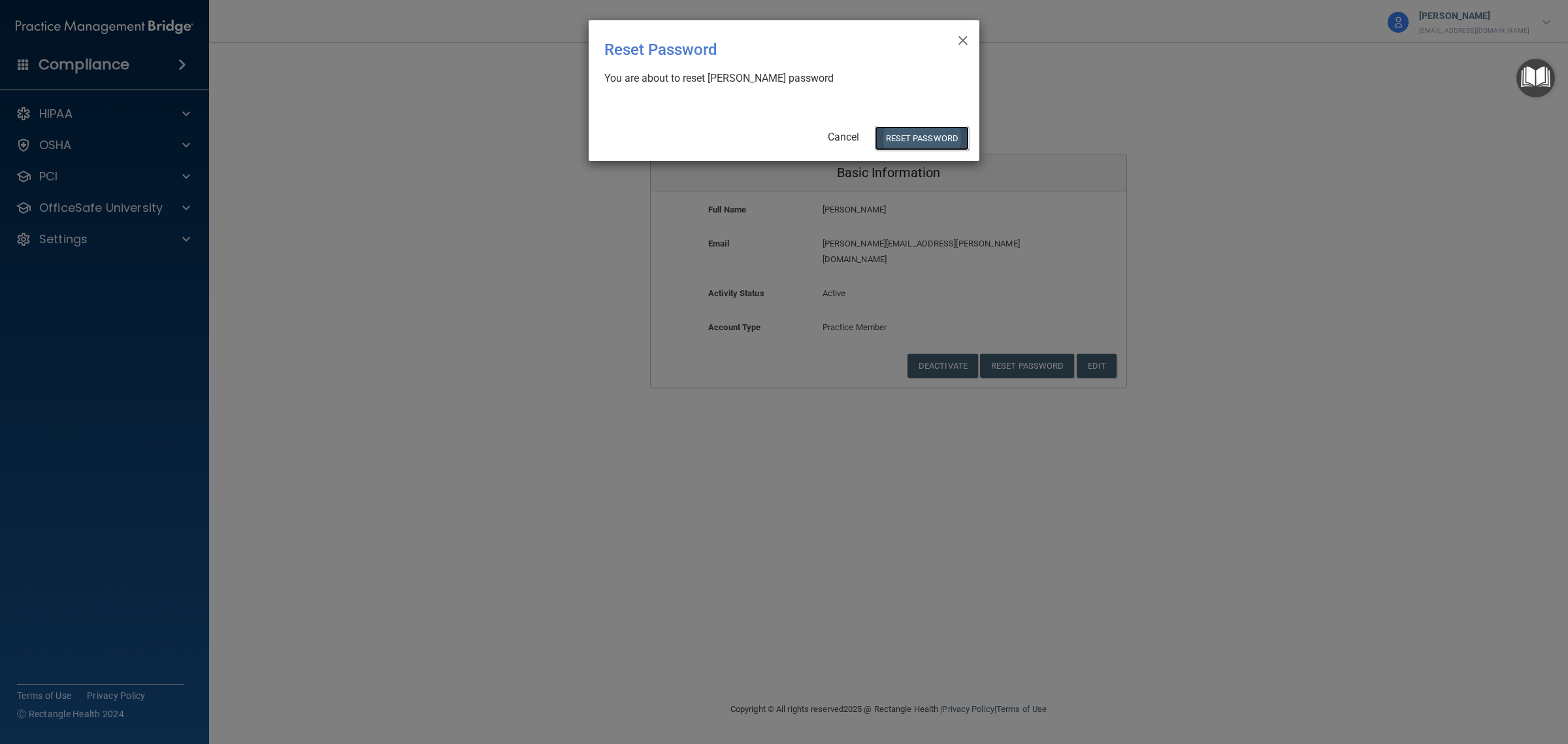
click at [938, 131] on button "Reset Password" at bounding box center [922, 138] width 94 height 24
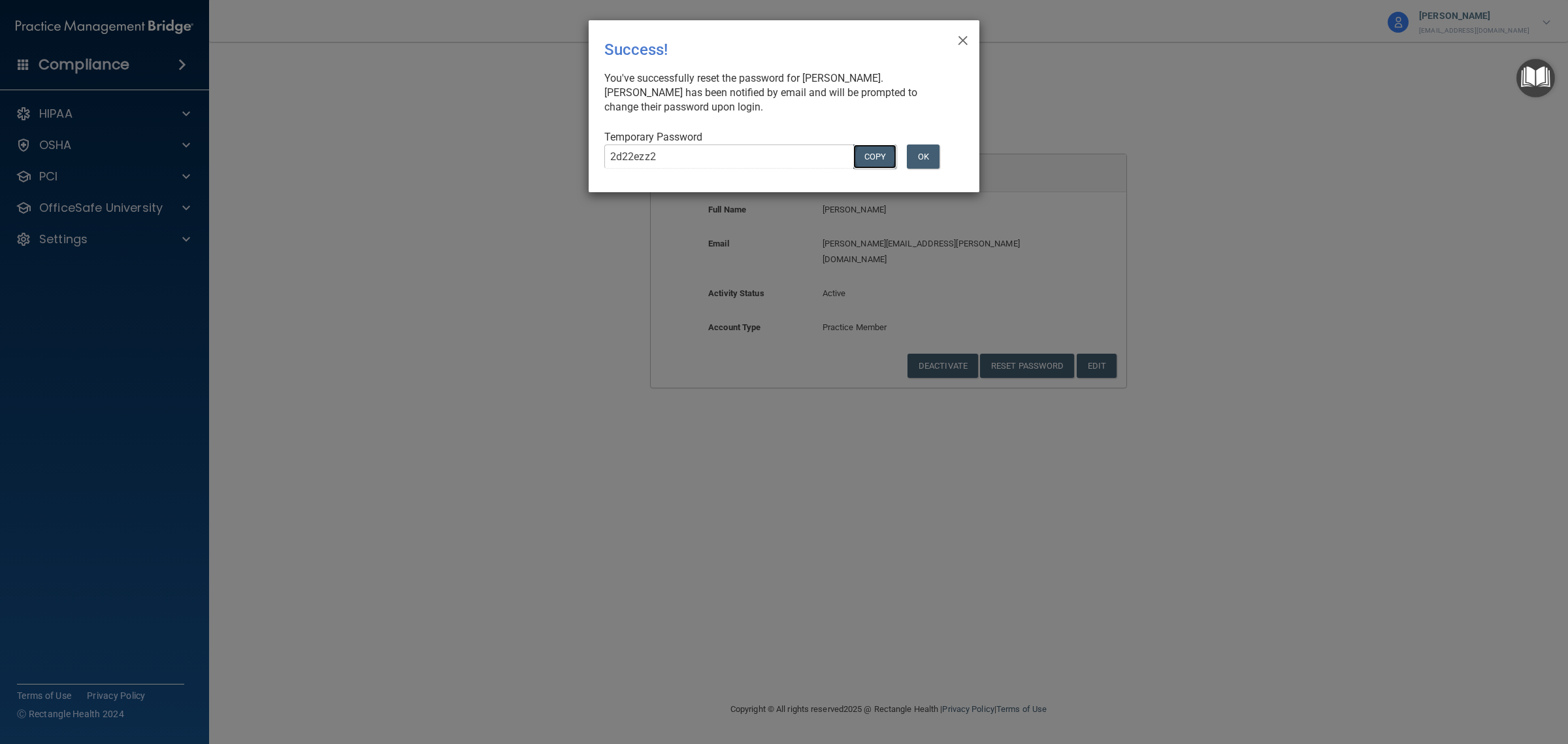
click at [880, 151] on button "COPY" at bounding box center [875, 156] width 43 height 24
click at [922, 154] on button "OK" at bounding box center [923, 156] width 32 height 24
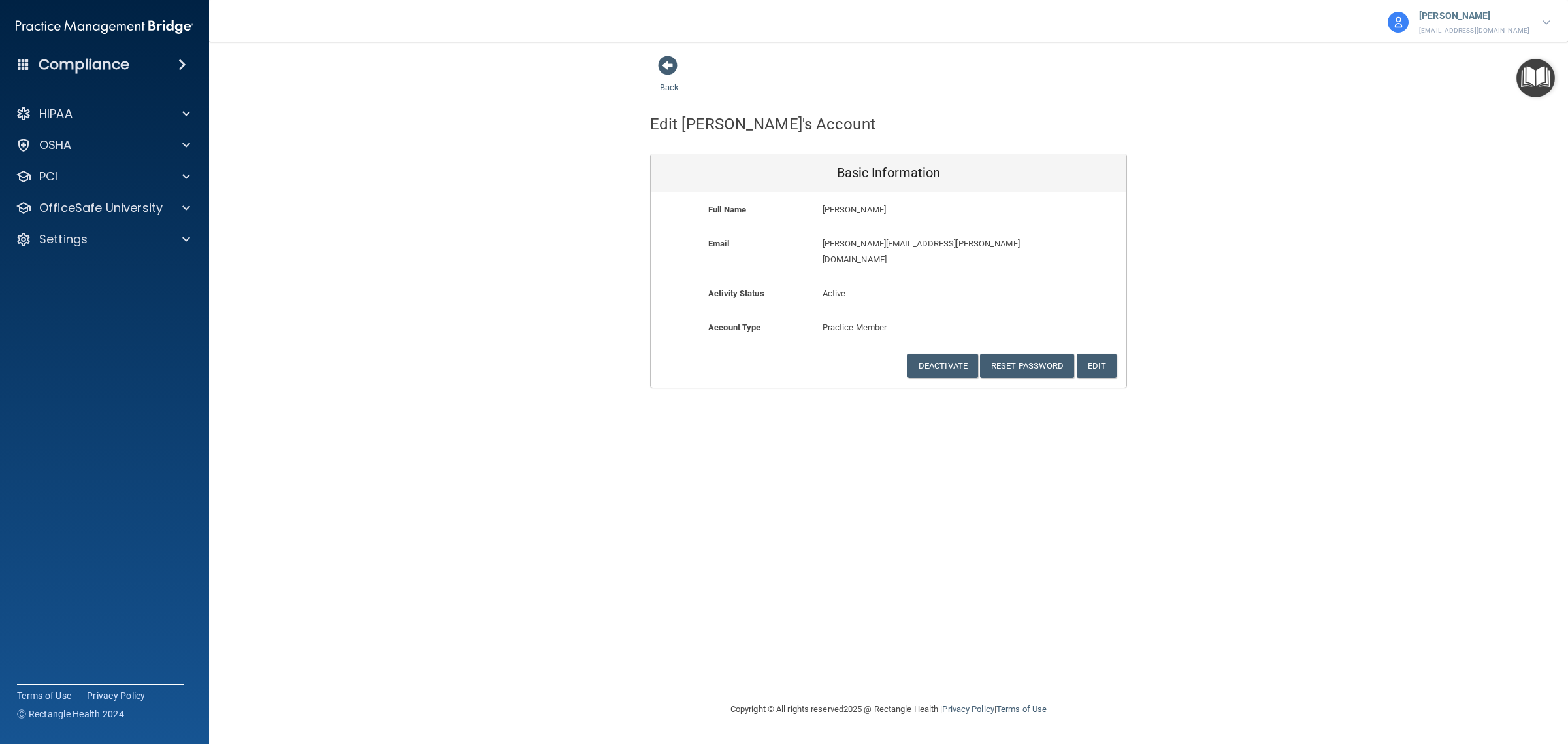
click at [119, 253] on div "HIPAA Documents and Policies Report an Incident Business Associates Emergency P…" at bounding box center [104, 179] width 210 height 168
click at [119, 243] on div "Settings" at bounding box center [87, 239] width 162 height 15
click at [100, 302] on p "My Users" at bounding box center [97, 302] width 178 height 13
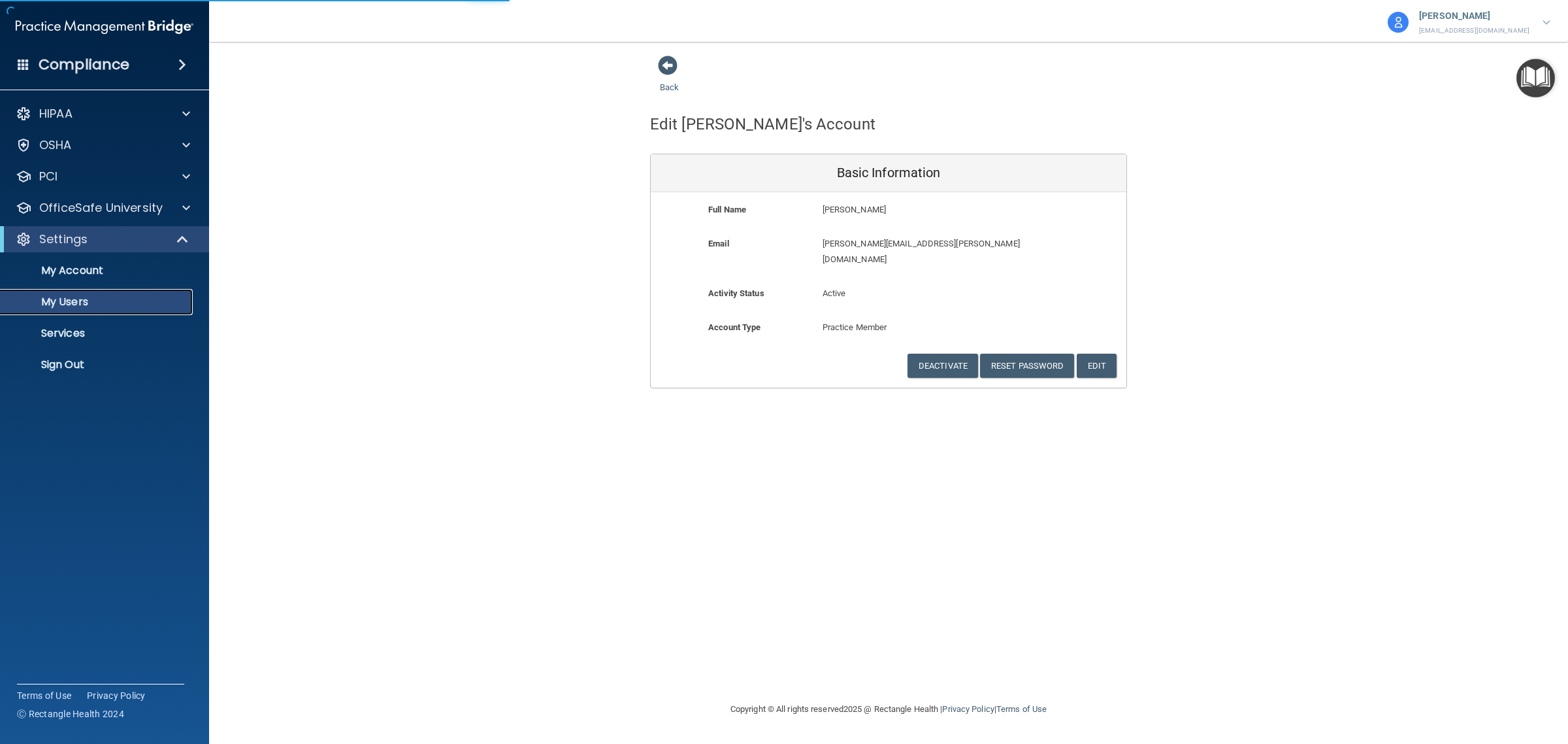
select select "20"
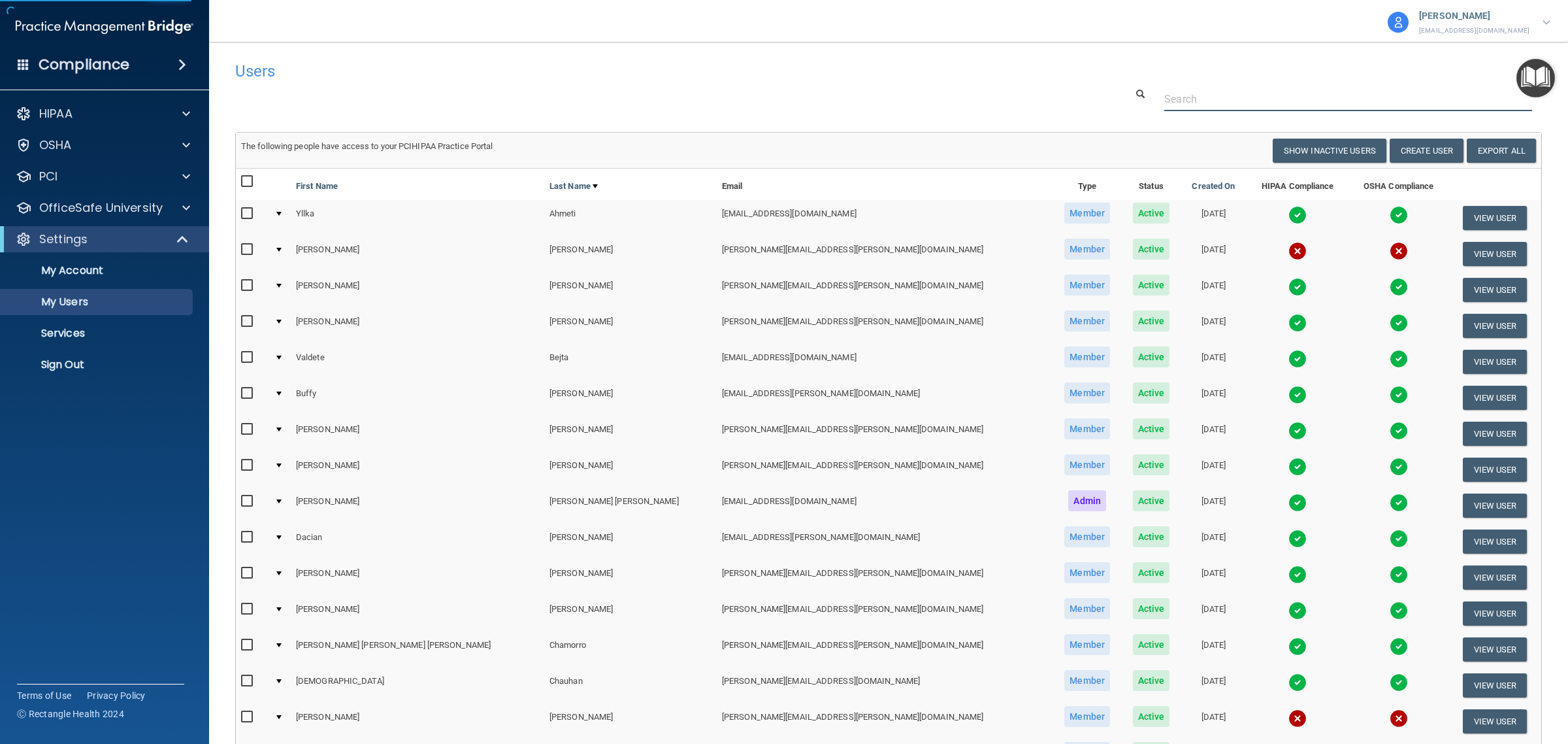
click at [1187, 101] on input "text" at bounding box center [1348, 99] width 368 height 24
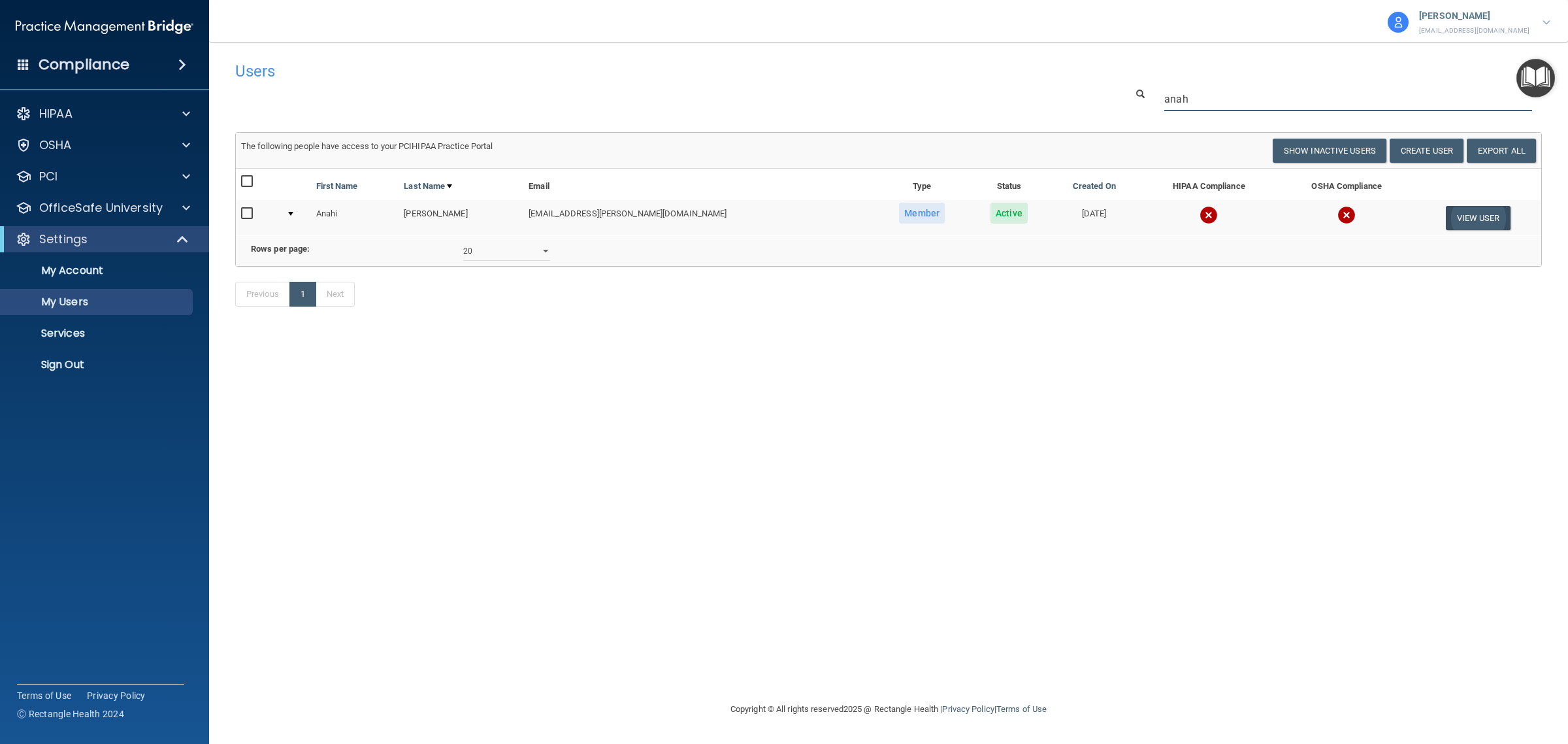
type input "anah"
click at [1467, 216] on button "View User" at bounding box center [1478, 218] width 65 height 24
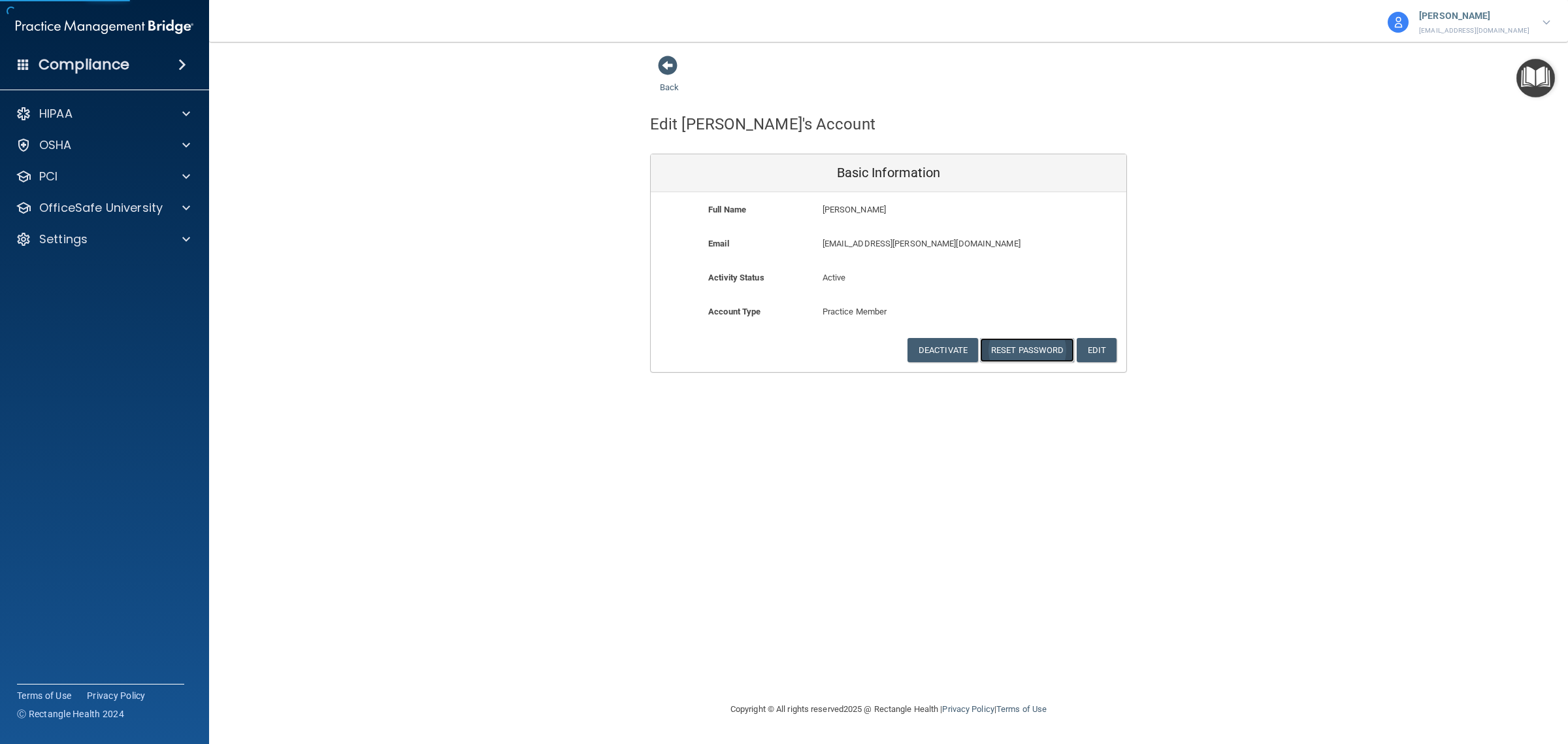
click at [1018, 351] on button "Reset Password" at bounding box center [1027, 351] width 94 height 24
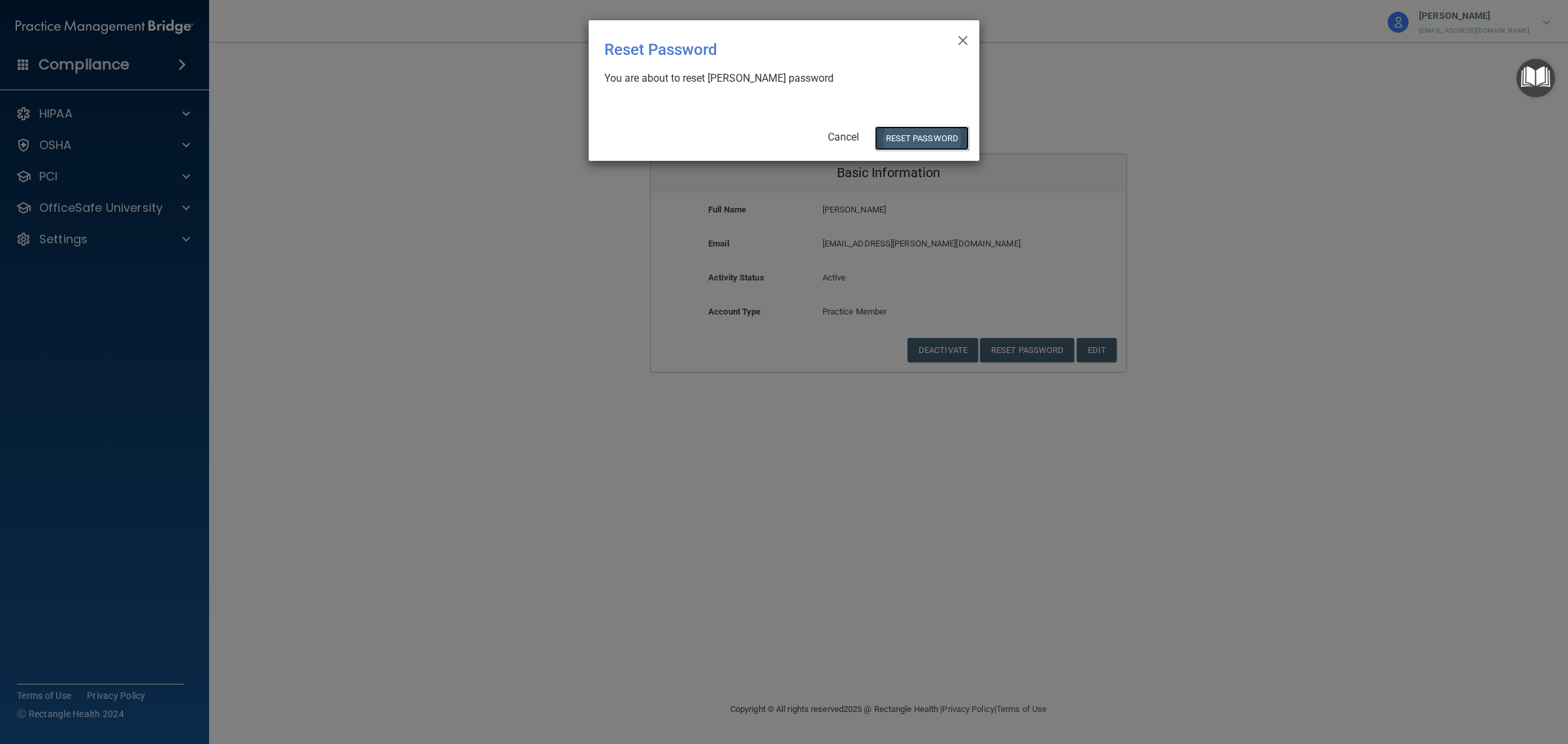
click at [898, 139] on button "Reset Password" at bounding box center [922, 138] width 94 height 24
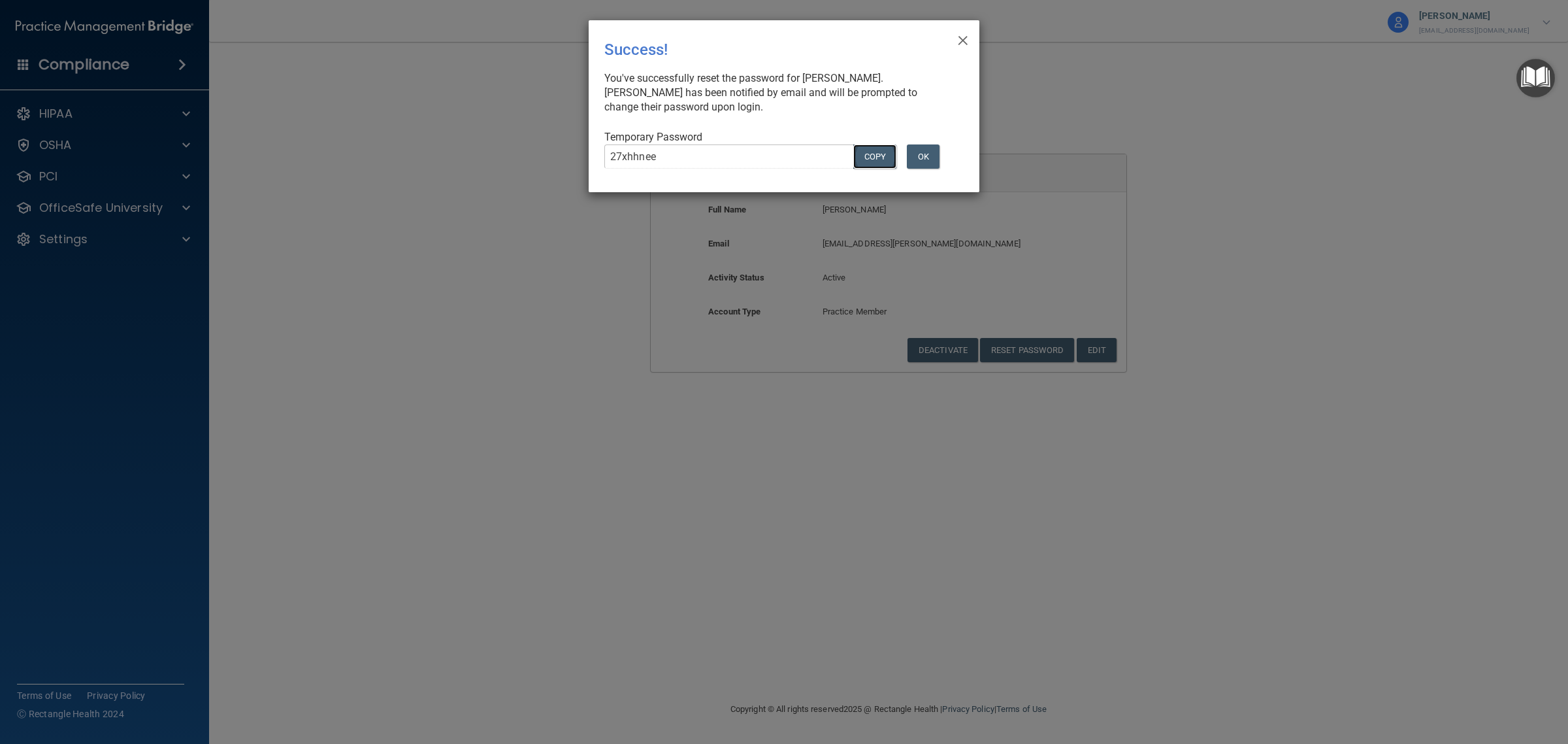
click at [883, 157] on button "COPY" at bounding box center [875, 156] width 43 height 24
click at [959, 44] on span "×" at bounding box center [963, 38] width 12 height 26
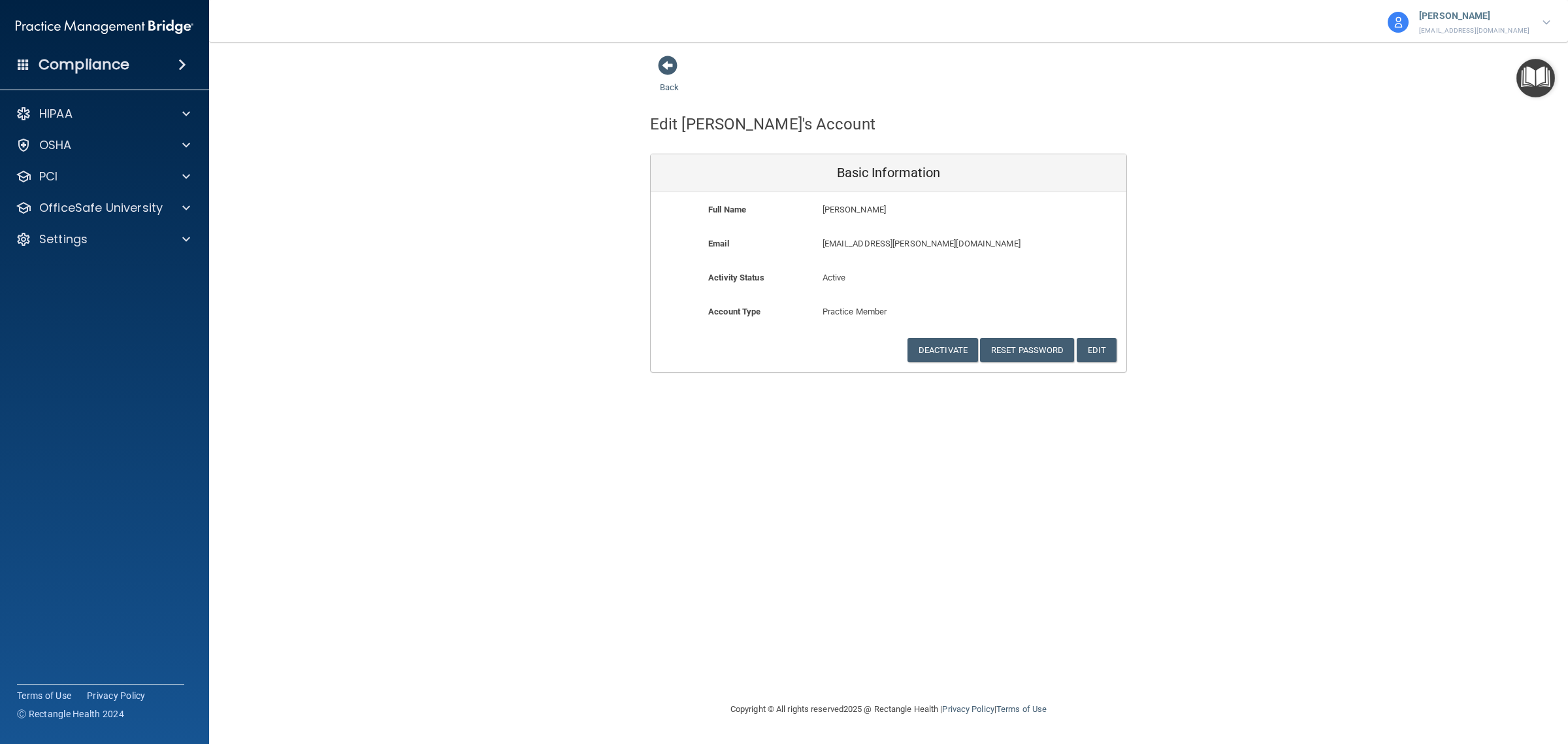
click at [464, 368] on div "Back Edit [PERSON_NAME]'s Account Basic Information Full Name [PERSON_NAME] Las…" at bounding box center [888, 214] width 1307 height 317
click at [1227, 128] on div "Back Edit [PERSON_NAME]'s Account Basic Information Full Name [PERSON_NAME] Las…" at bounding box center [888, 214] width 1307 height 317
